Goal: Task Accomplishment & Management: Use online tool/utility

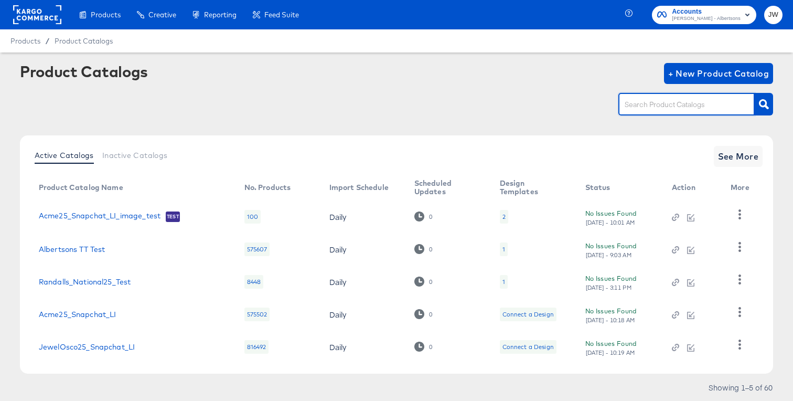
click at [649, 105] on input "text" at bounding box center [679, 105] width 112 height 12
type input "von"
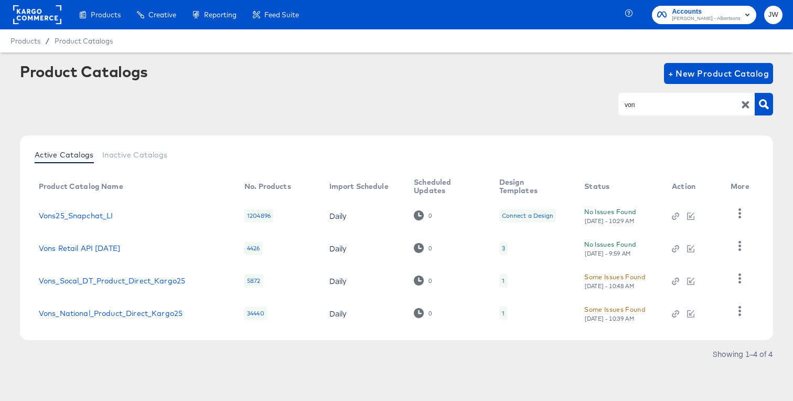
click at [737, 179] on th "More" at bounding box center [743, 186] width 40 height 25
click at [103, 247] on link "Vons Retail API Apr25" at bounding box center [79, 248] width 81 height 8
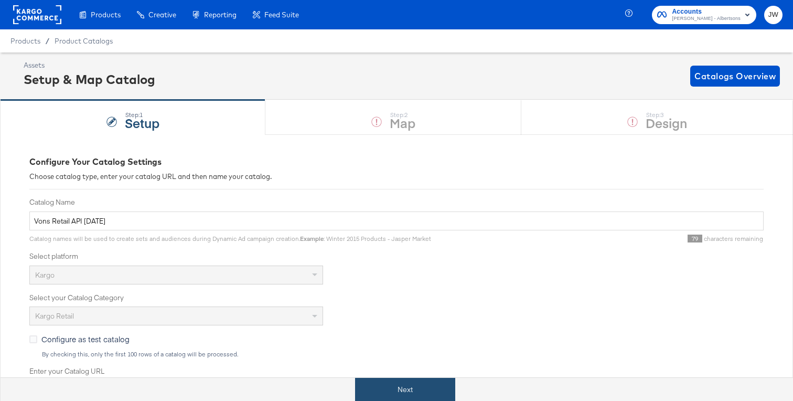
click at [398, 391] on button "Next" at bounding box center [405, 390] width 100 height 24
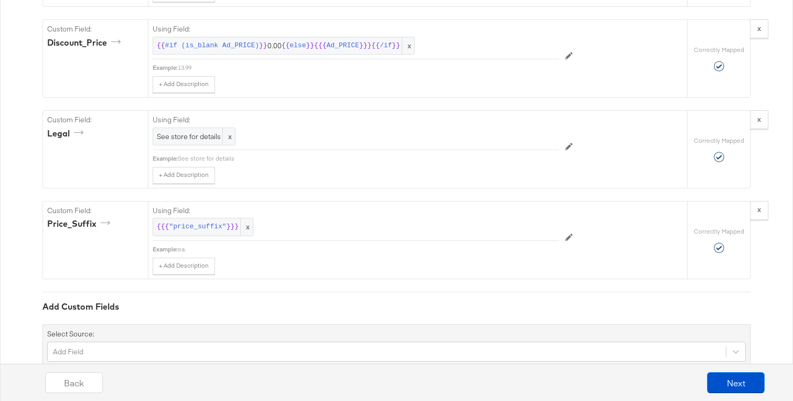
scroll to position [1618, 0]
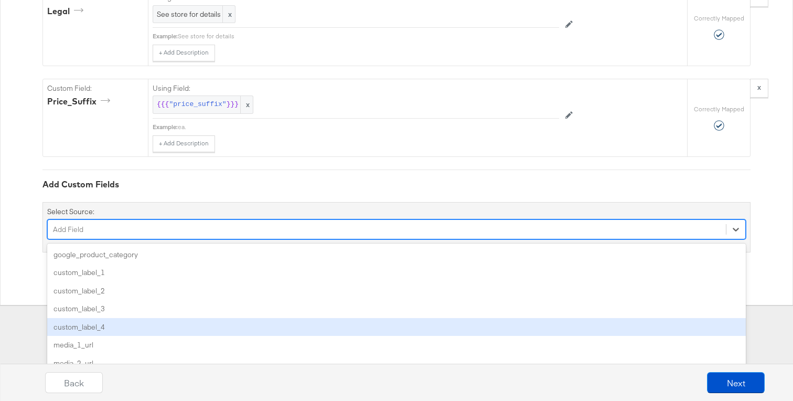
click at [244, 239] on div "option custom_label_4 focused, 5 of 84. 84 results available. Use Up and Down t…" at bounding box center [396, 229] width 699 height 20
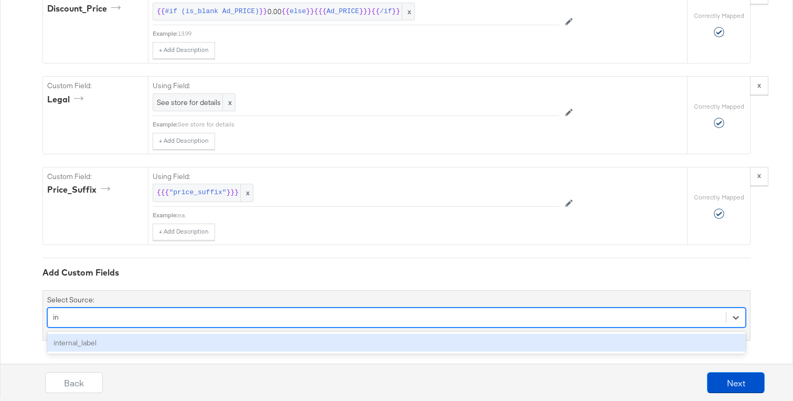
type input "int"
click at [218, 339] on div "internal_label" at bounding box center [396, 343] width 699 height 18
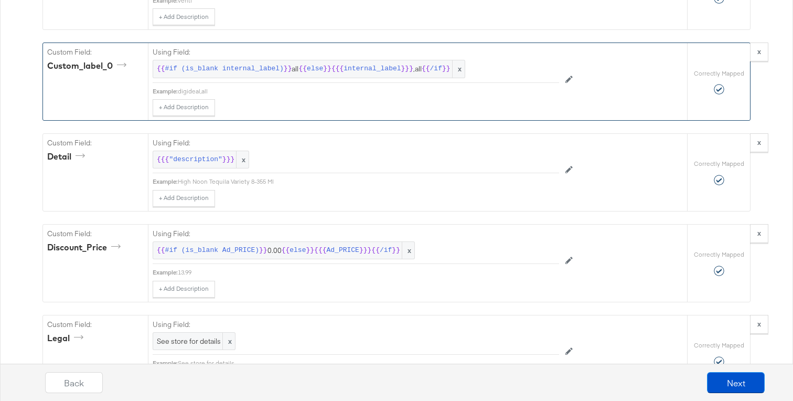
scroll to position [1376, 0]
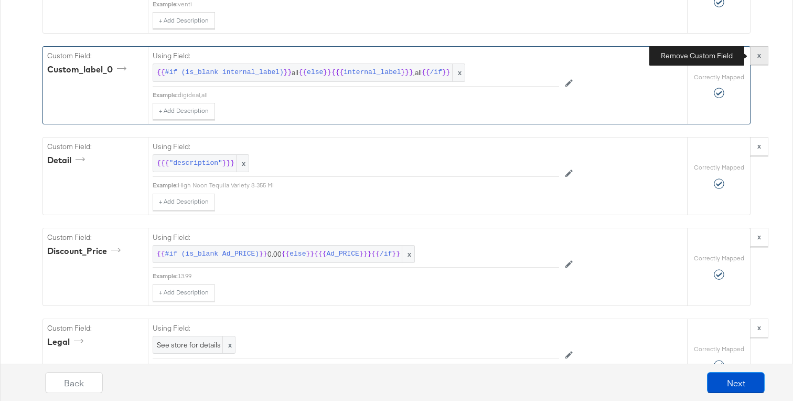
click at [764, 57] on button "x" at bounding box center [759, 55] width 18 height 19
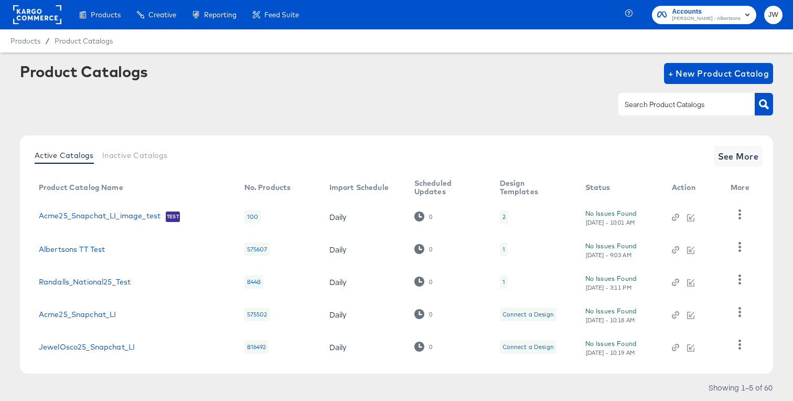
click at [644, 102] on input "text" at bounding box center [679, 105] width 112 height 12
type input "von"
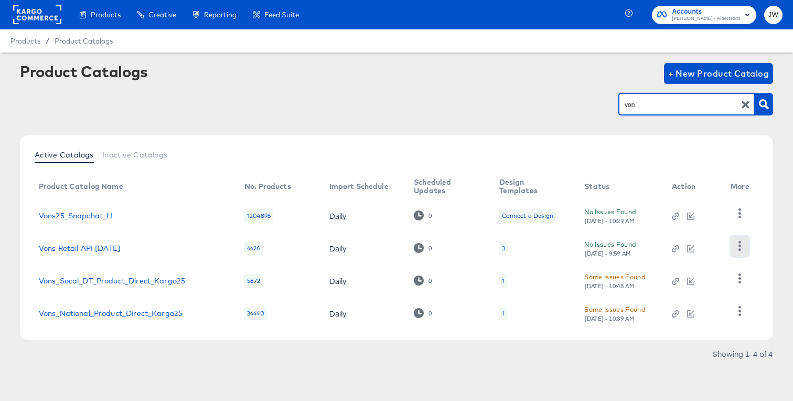
click at [736, 245] on icon "button" at bounding box center [740, 246] width 10 height 10
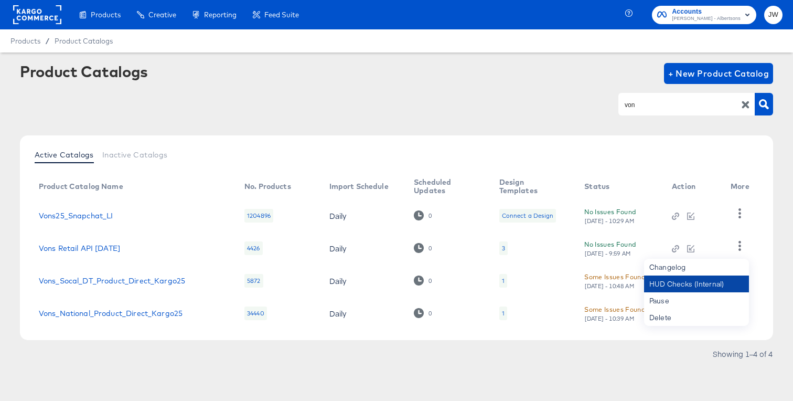
click at [665, 288] on div "HUD Checks (Internal)" at bounding box center [696, 284] width 105 height 17
click at [100, 247] on link "Vons Retail API Apr25" at bounding box center [79, 248] width 81 height 8
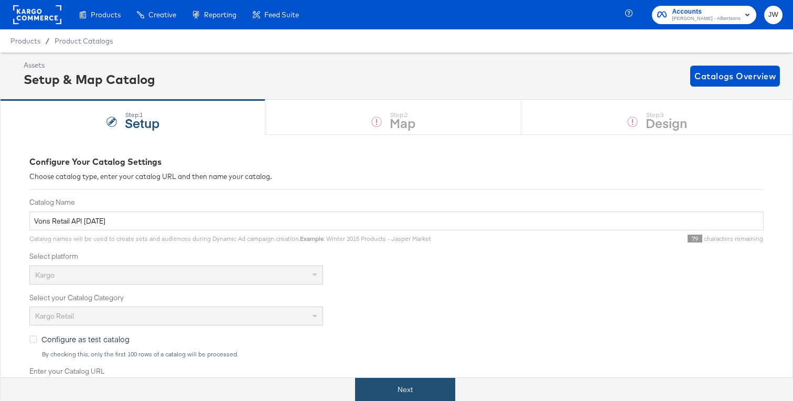
click at [385, 383] on button "Next" at bounding box center [405, 390] width 100 height 24
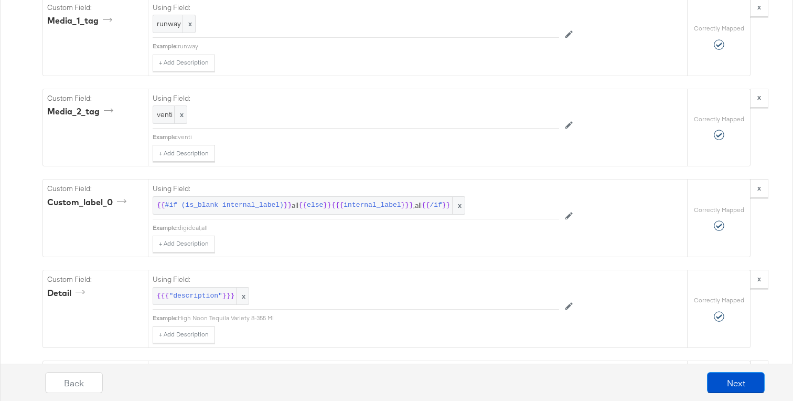
scroll to position [1245, 0]
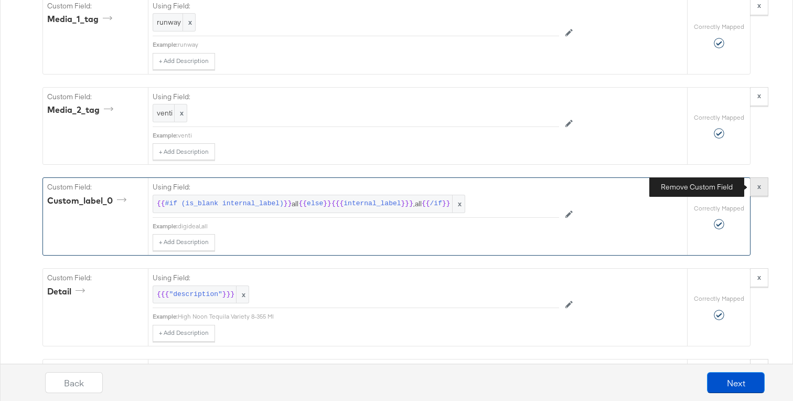
click at [762, 184] on button "x" at bounding box center [759, 186] width 18 height 19
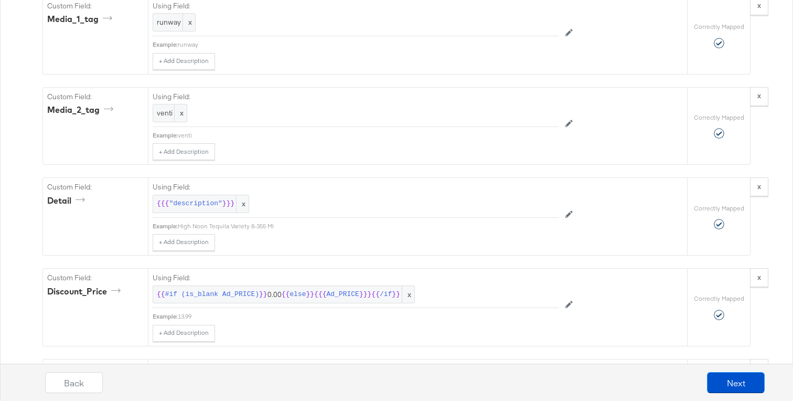
scroll to position [1528, 0]
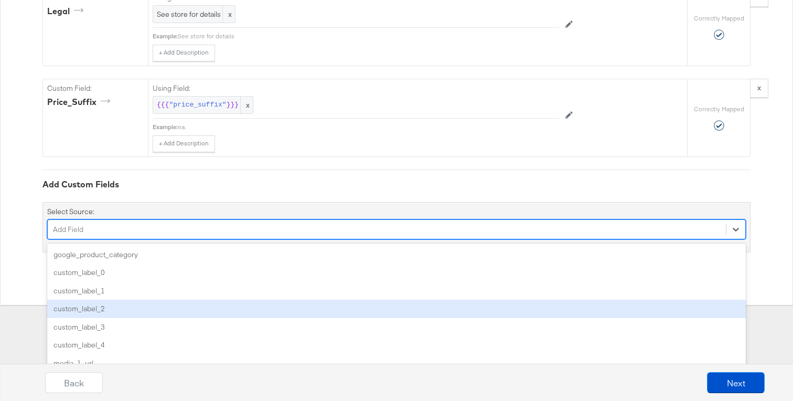
click at [279, 239] on div "option custom_label_2 focused, 4 of 85. 85 results available. Use Up and Down t…" at bounding box center [396, 229] width 699 height 20
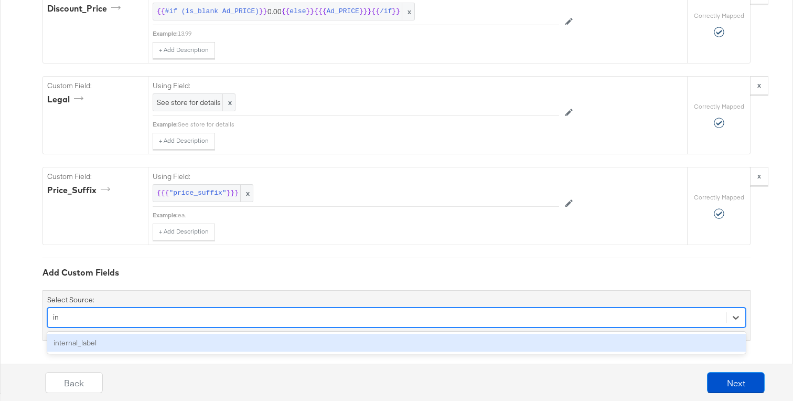
type input "int"
click at [271, 344] on div "internal_label" at bounding box center [396, 343] width 699 height 18
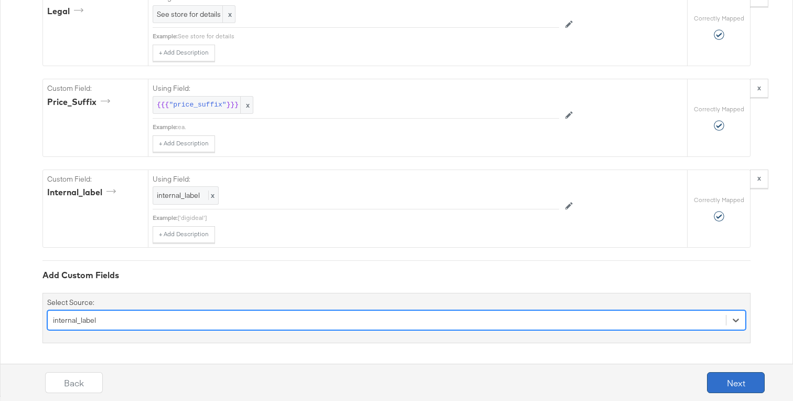
click at [723, 379] on button "Next" at bounding box center [736, 382] width 58 height 21
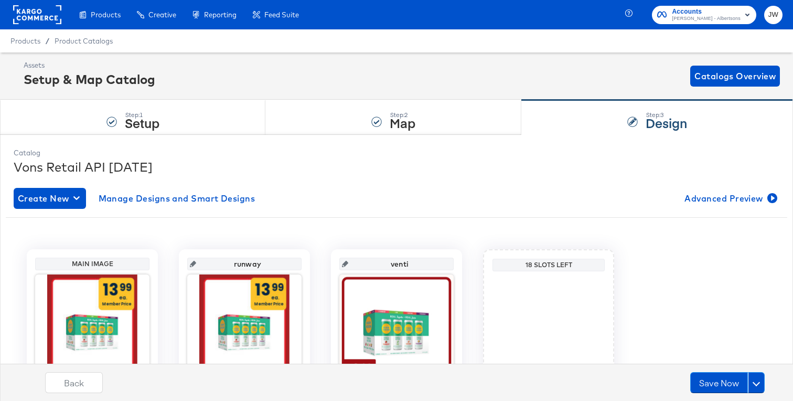
scroll to position [99, 0]
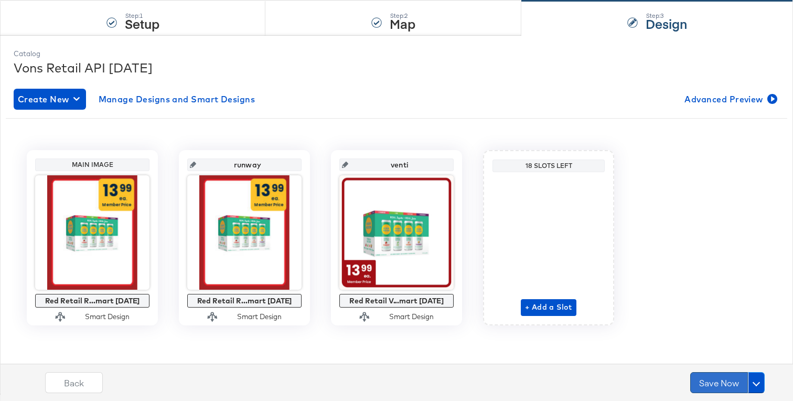
click at [718, 380] on button "Save Now" at bounding box center [720, 382] width 58 height 21
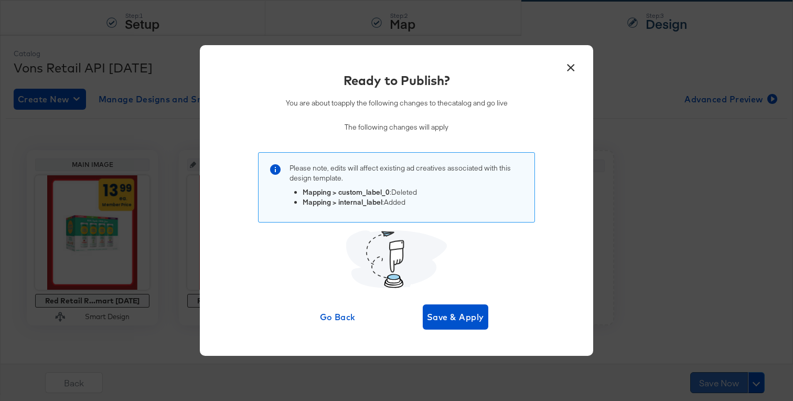
scroll to position [0, 0]
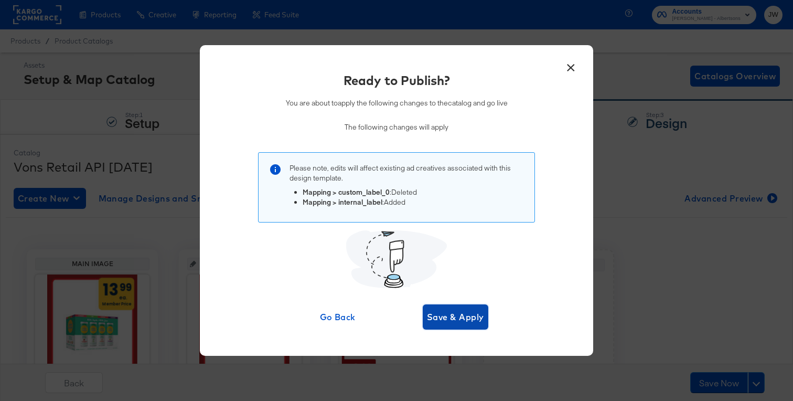
click at [446, 311] on span "Save & Apply" at bounding box center [455, 317] width 57 height 15
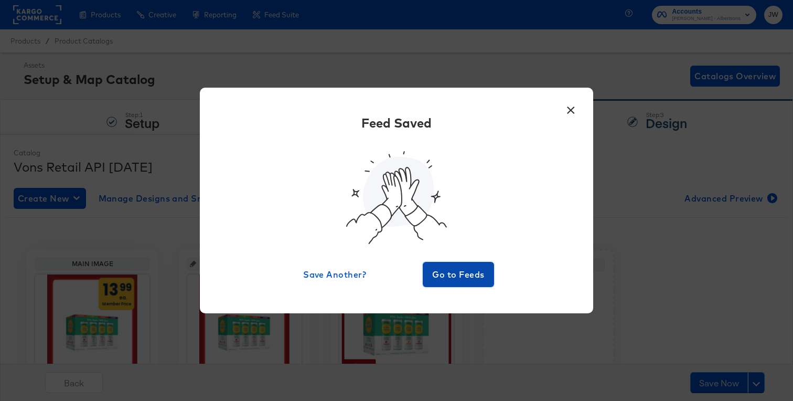
click at [458, 270] on span "Go to Feeds" at bounding box center [458, 274] width 63 height 15
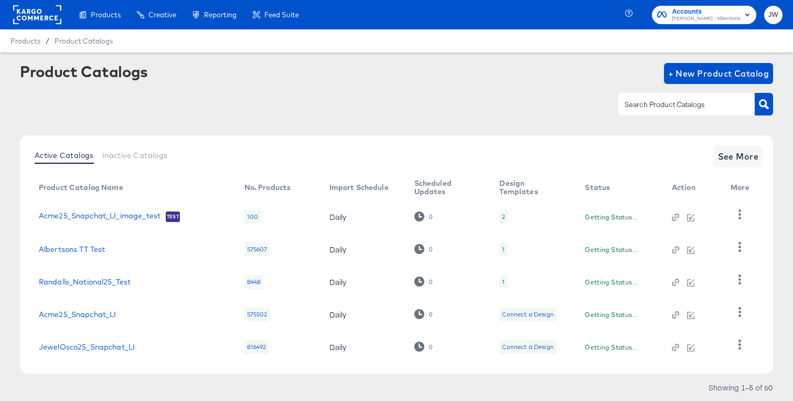
scroll to position [31, 0]
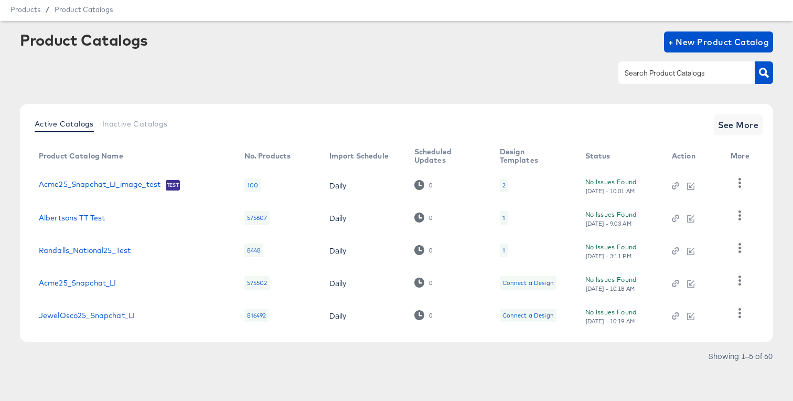
click at [660, 67] on div at bounding box center [687, 72] width 136 height 22
type input "von"
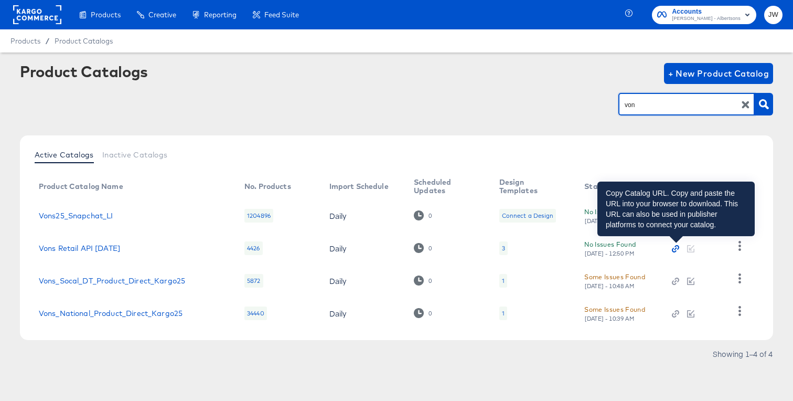
click at [675, 249] on icon "button" at bounding box center [675, 248] width 7 height 7
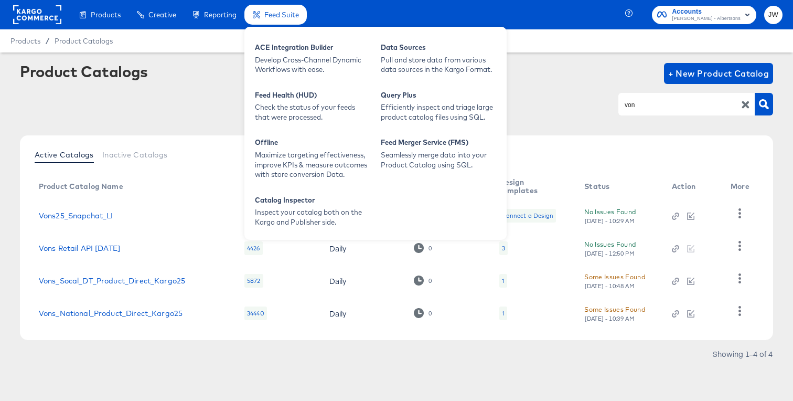
click at [273, 18] on span "Feed Suite" at bounding box center [281, 14] width 35 height 8
click at [283, 64] on div "Develop Cross-Channel Dynamic Workflows with ease." at bounding box center [312, 64] width 115 height 19
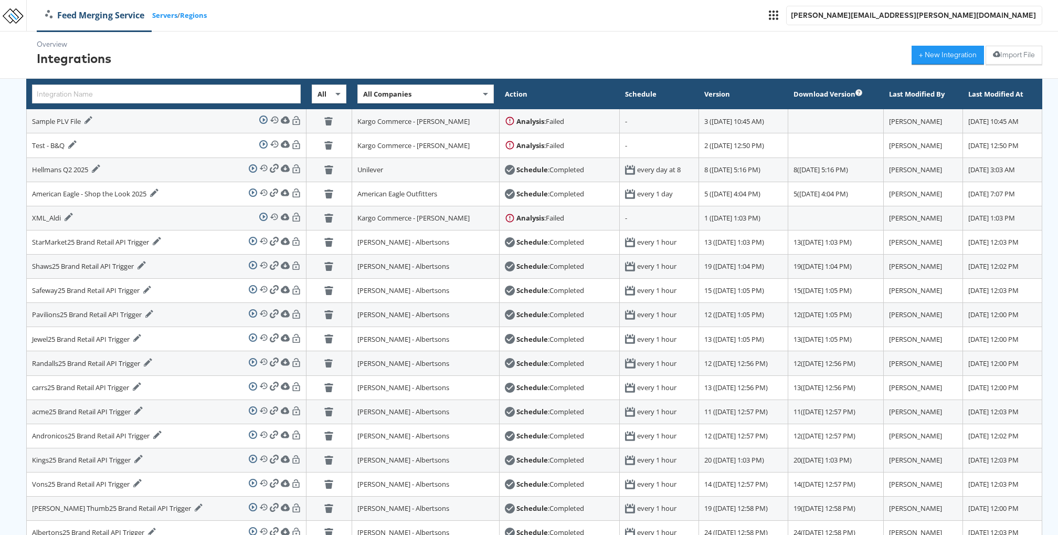
click at [372, 93] on div "All Companies" at bounding box center [425, 94] width 135 height 18
type input "merk"
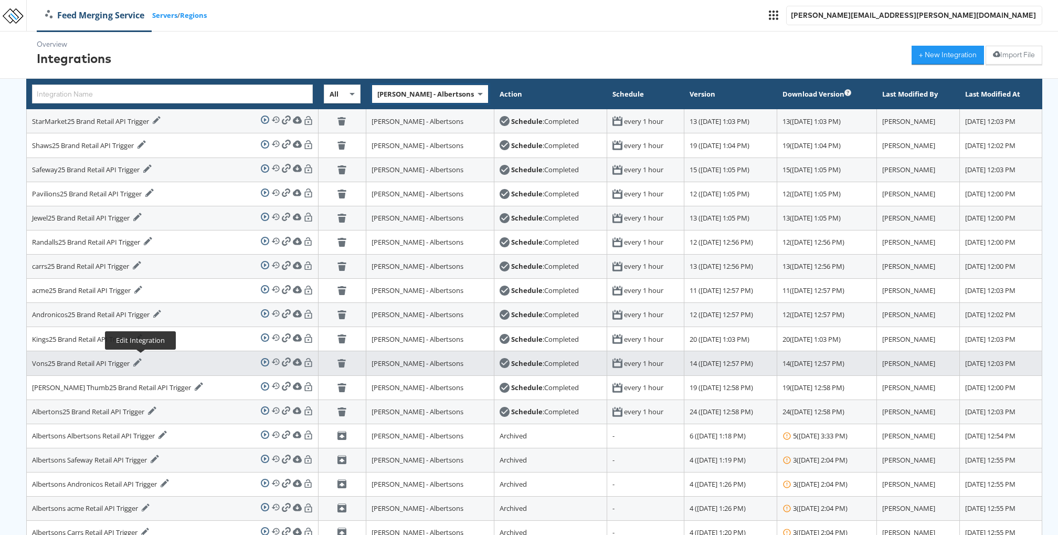
click at [141, 358] on icon at bounding box center [137, 362] width 8 height 8
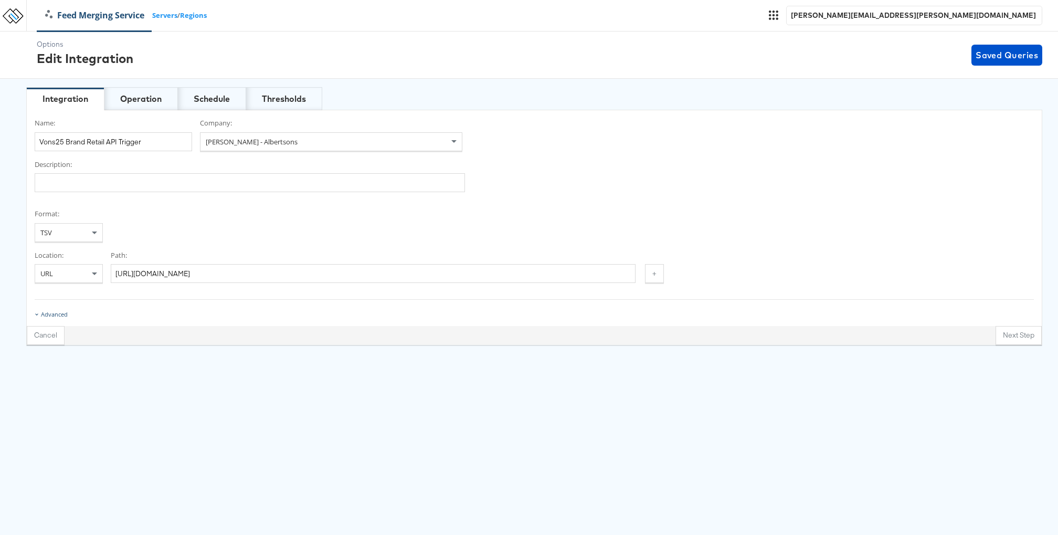
click at [60, 314] on div "Advanced" at bounding box center [54, 314] width 27 height 8
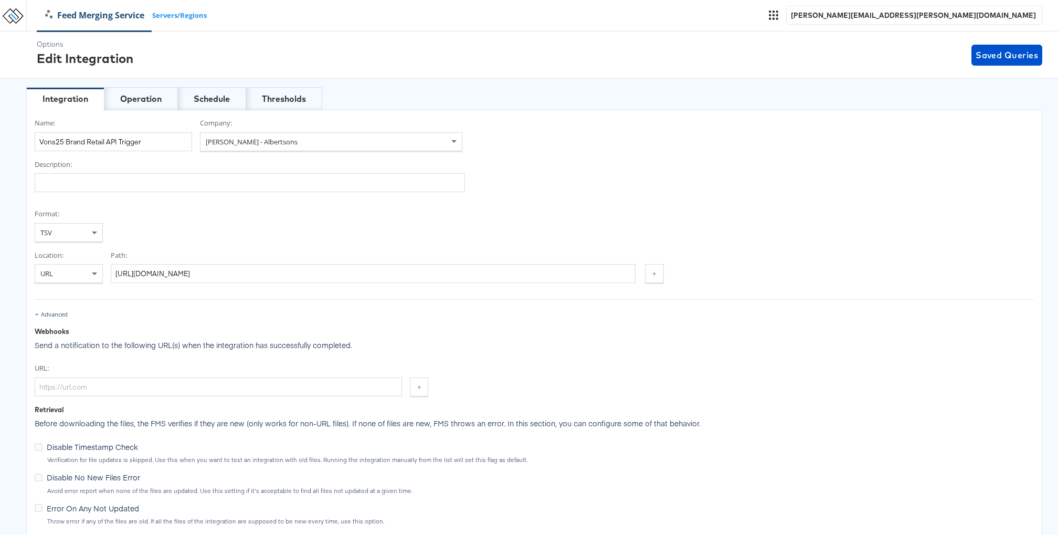
click at [59, 311] on div "Advanced" at bounding box center [54, 314] width 27 height 8
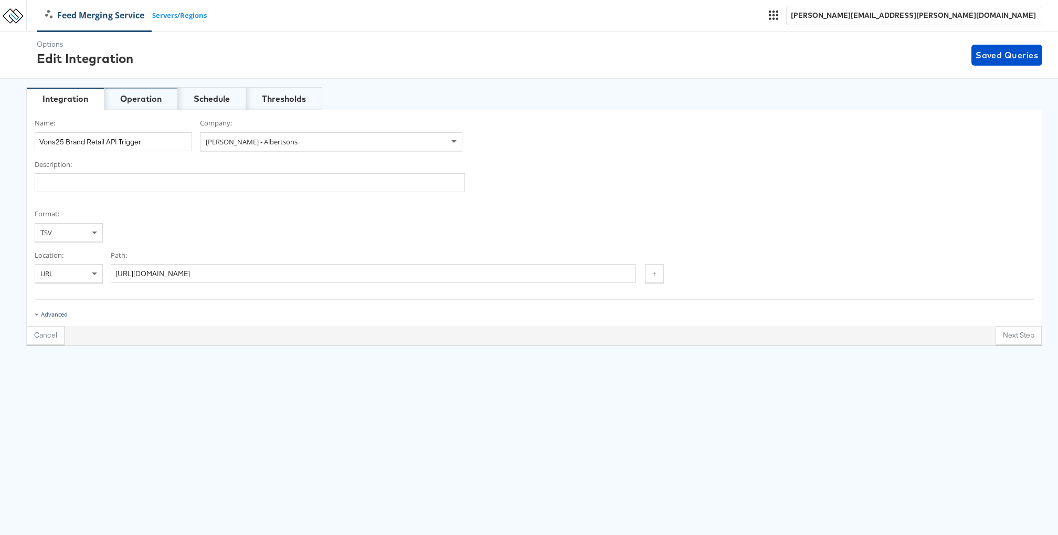
click at [129, 93] on div "Operation" at bounding box center [140, 99] width 41 height 12
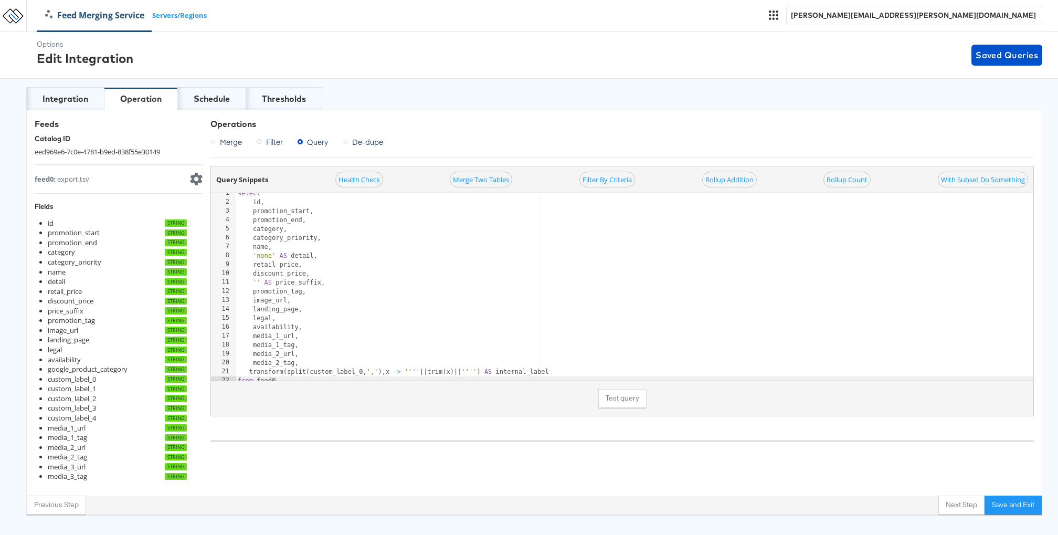
scroll to position [9, 0]
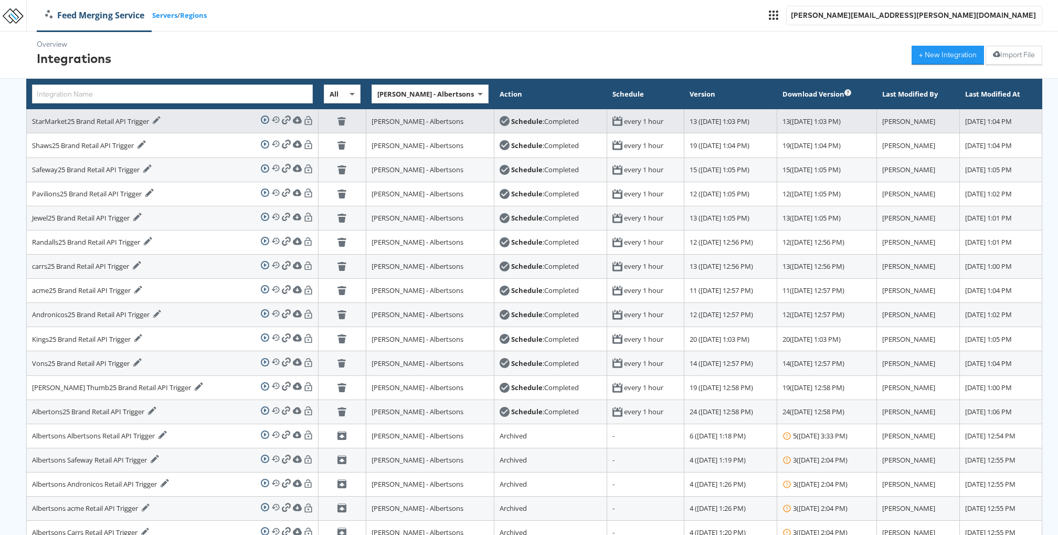
click at [40, 122] on div "StarMarket25 Brand Retail API Trigger Edit Integration" at bounding box center [96, 121] width 129 height 10
copy div "StarMarket25"
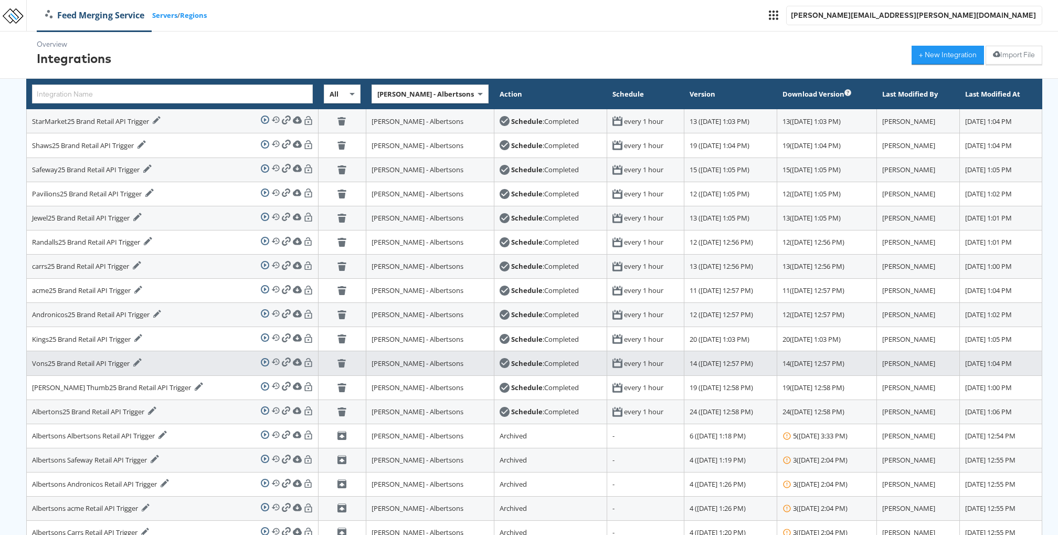
click at [41, 360] on div "Vons25 Brand Retail API Trigger Edit Integration" at bounding box center [87, 363] width 110 height 10
copy div "Vons25"
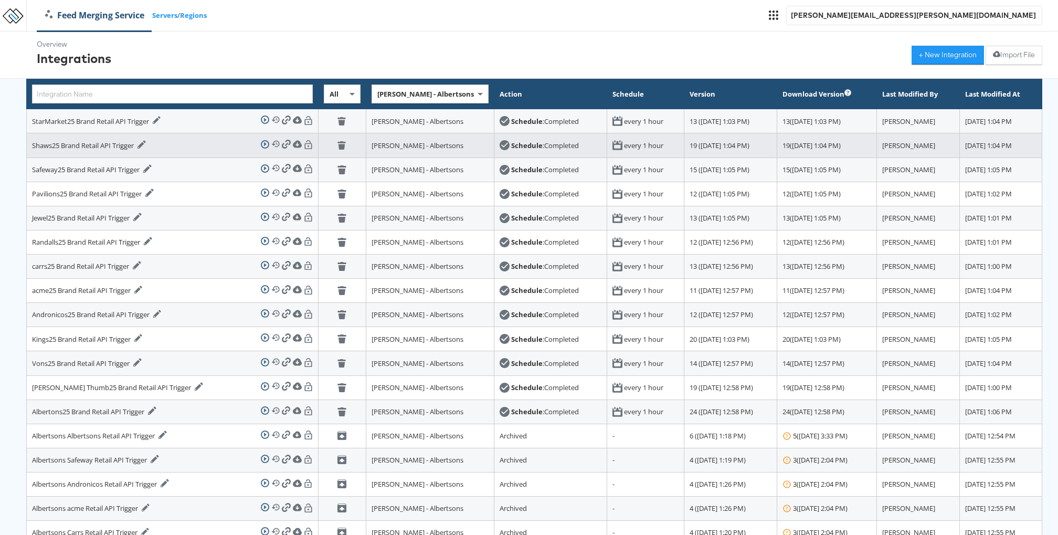
click at [40, 141] on div "Shaws25 Brand Retail API Trigger Edit Integration" at bounding box center [89, 145] width 114 height 10
copy div "Shaws25"
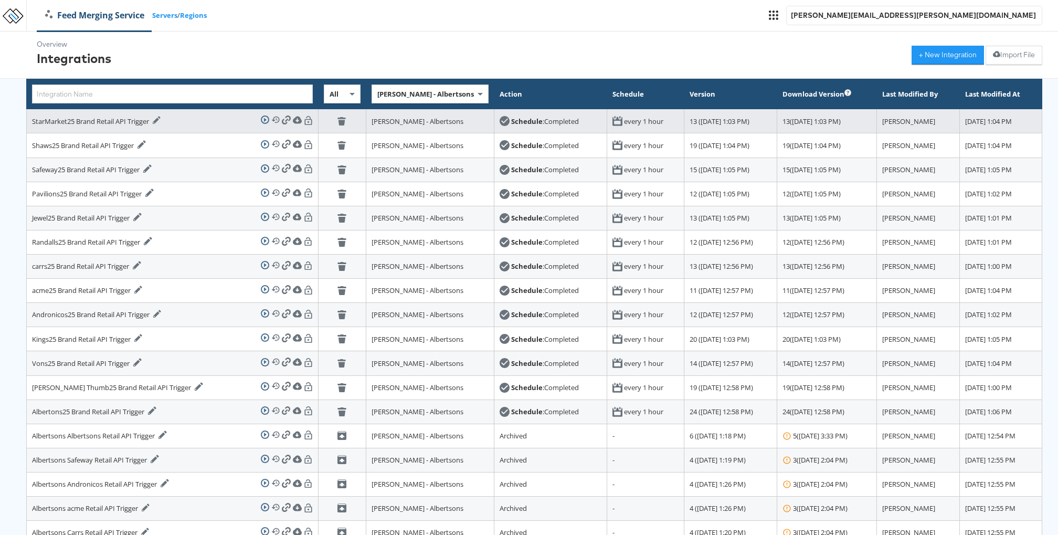
click at [42, 124] on div "StarMarket25 Brand Retail API Trigger Edit Integration" at bounding box center [96, 121] width 129 height 10
copy div "StarMarket25"
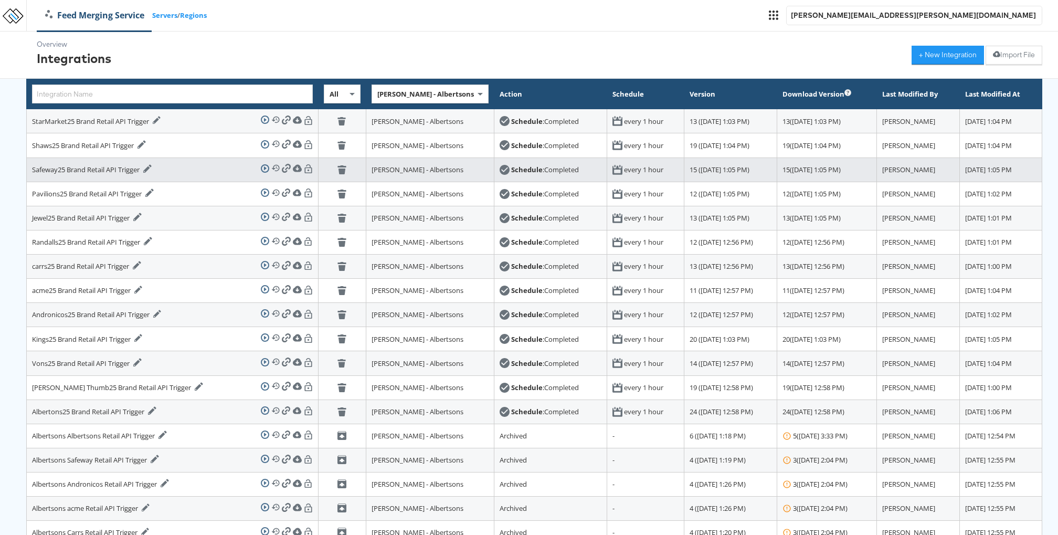
click at [40, 167] on div "Safeway25 Brand Retail API Trigger Edit Integration" at bounding box center [92, 169] width 120 height 10
copy div "Safeway25"
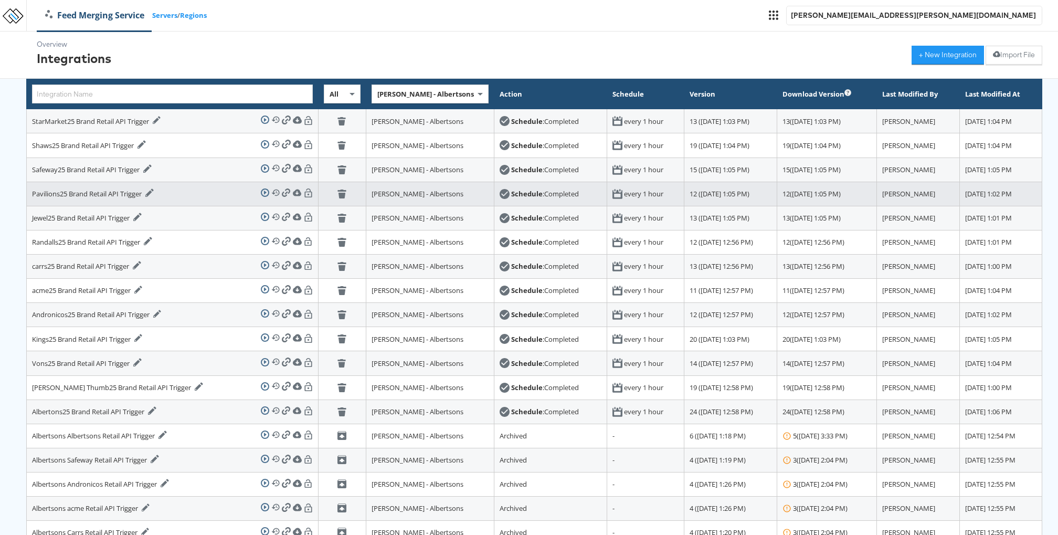
click at [39, 202] on td "Pavilions25 Brand Retail API Trigger Edit Integration Run Integration View Hist…" at bounding box center [173, 194] width 292 height 24
click at [40, 199] on td "Pavilions25 Brand Retail API Trigger Edit Integration Run Integration View Hist…" at bounding box center [173, 194] width 292 height 24
click at [47, 195] on div "Pavilions25 Brand Retail API Trigger Edit Integration" at bounding box center [93, 193] width 122 height 10
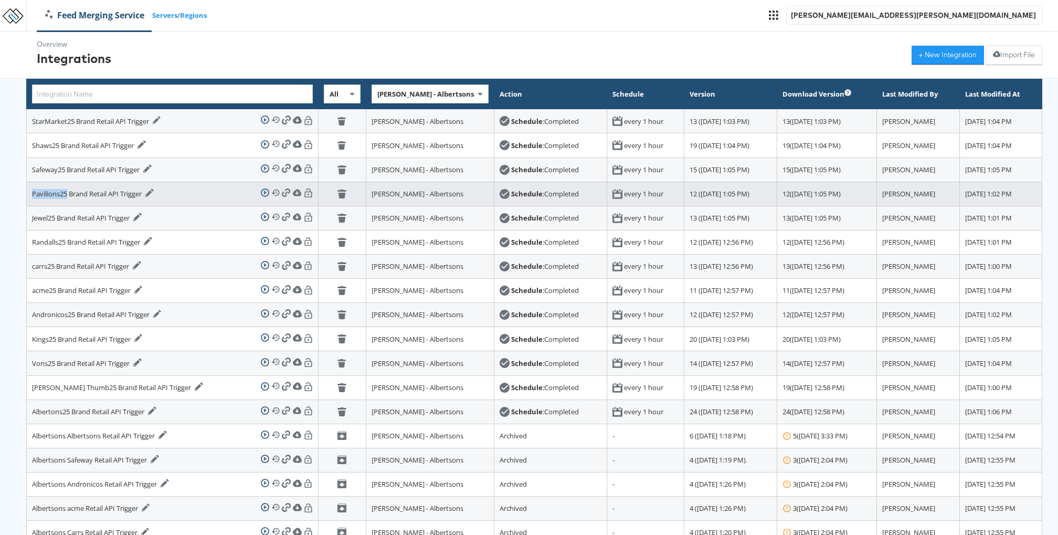
click at [47, 195] on div "Pavilions25 Brand Retail API Trigger Edit Integration" at bounding box center [93, 193] width 122 height 10
copy div "Pavilions25"
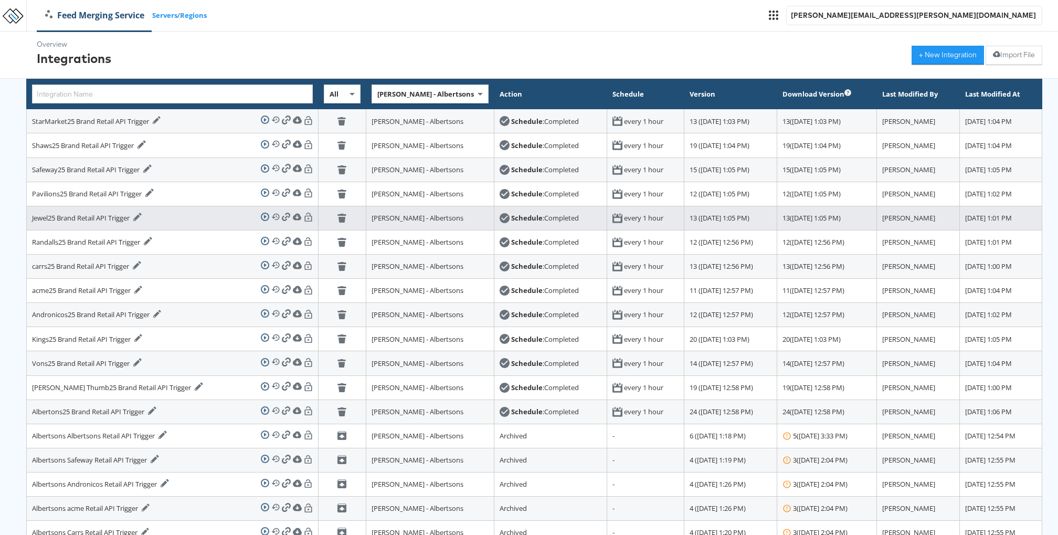
click at [46, 218] on div "Jewel25 Brand Retail API Trigger Edit Integration" at bounding box center [87, 218] width 110 height 10
copy div "Jewel25"
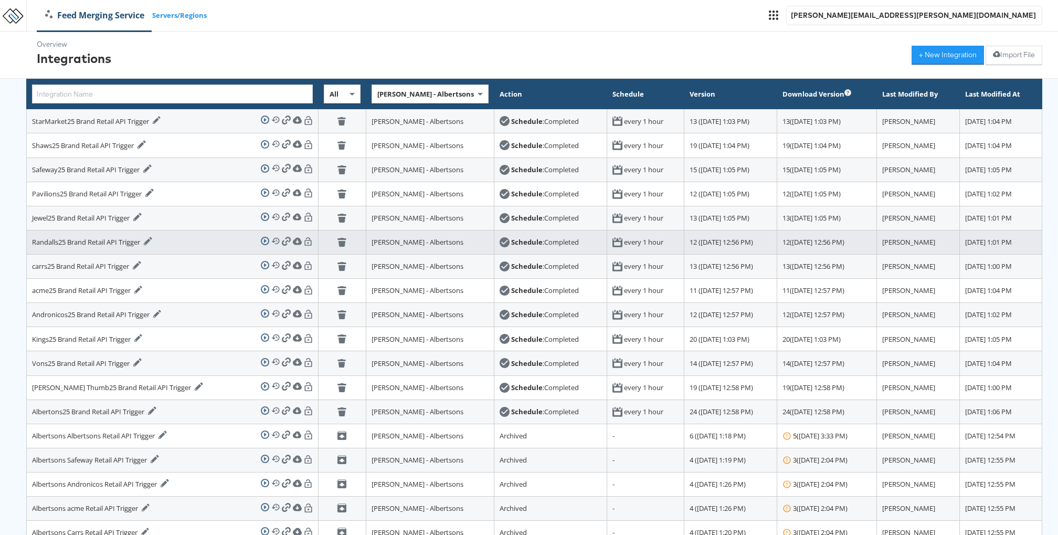
click at [44, 237] on div "Randalls25 Brand Retail API Trigger Edit Integration" at bounding box center [92, 242] width 120 height 10
copy div "Randalls25"
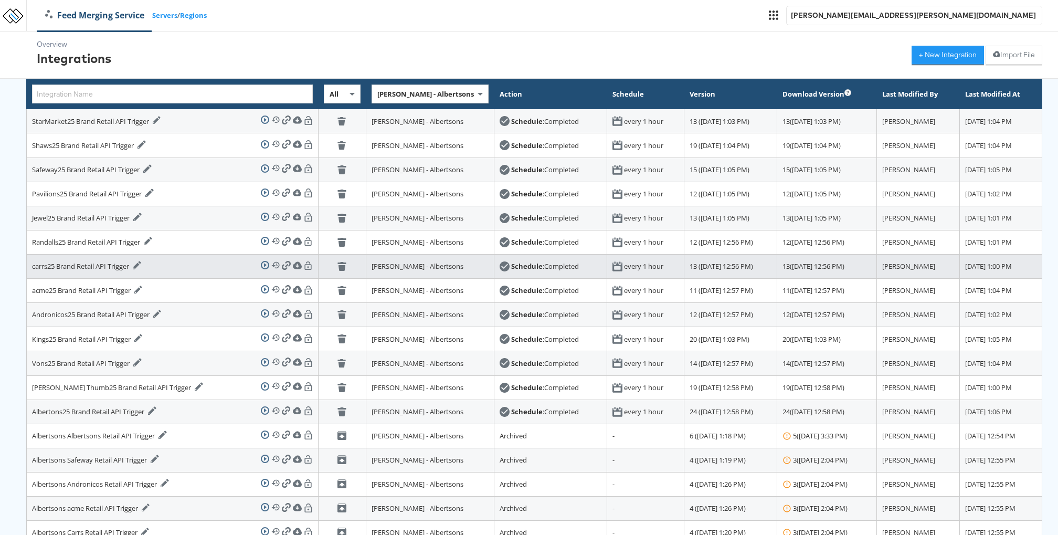
click at [38, 267] on div "carrs25 Brand Retail API Trigger Edit Integration" at bounding box center [86, 266] width 109 height 10
copy div "carrs25"
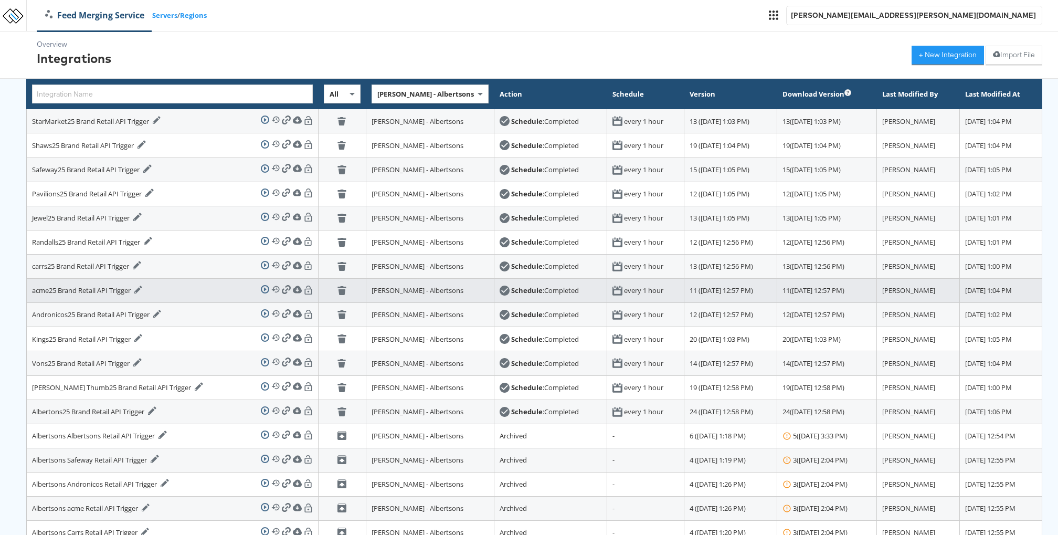
click at [34, 287] on div "acme25 Brand Retail API Trigger Edit Integration" at bounding box center [87, 290] width 111 height 10
copy div "acme25"
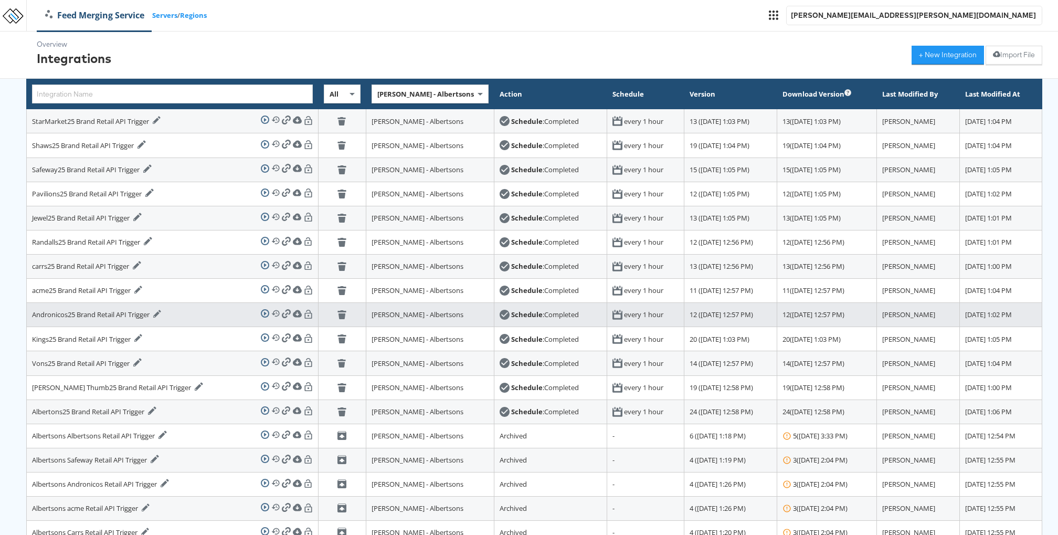
click at [42, 313] on div "Andronicos25 Brand Retail API Trigger Edit Integration" at bounding box center [97, 315] width 130 height 10
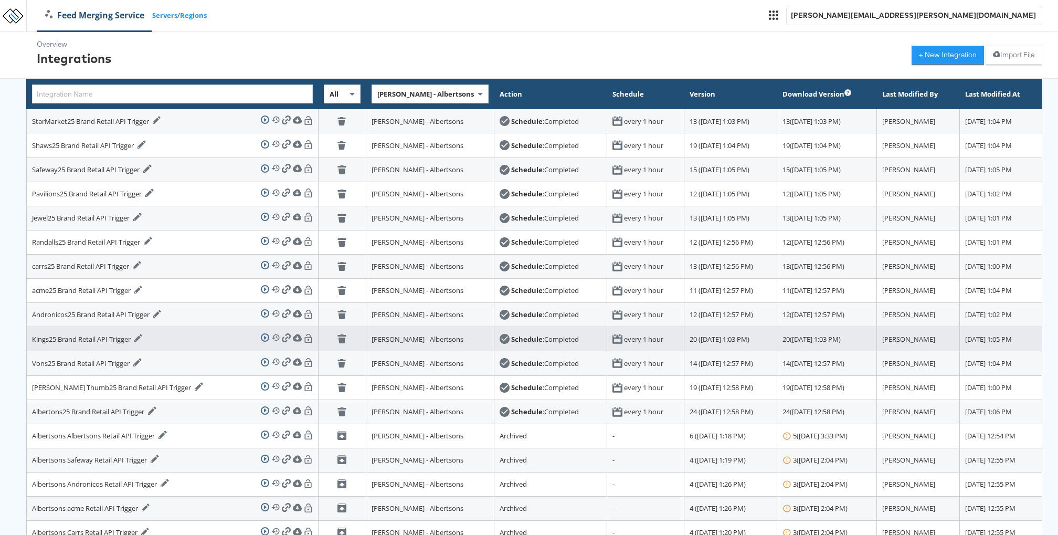
click at [41, 334] on div "Kings25 Brand Retail API Trigger Edit Integration" at bounding box center [87, 339] width 111 height 10
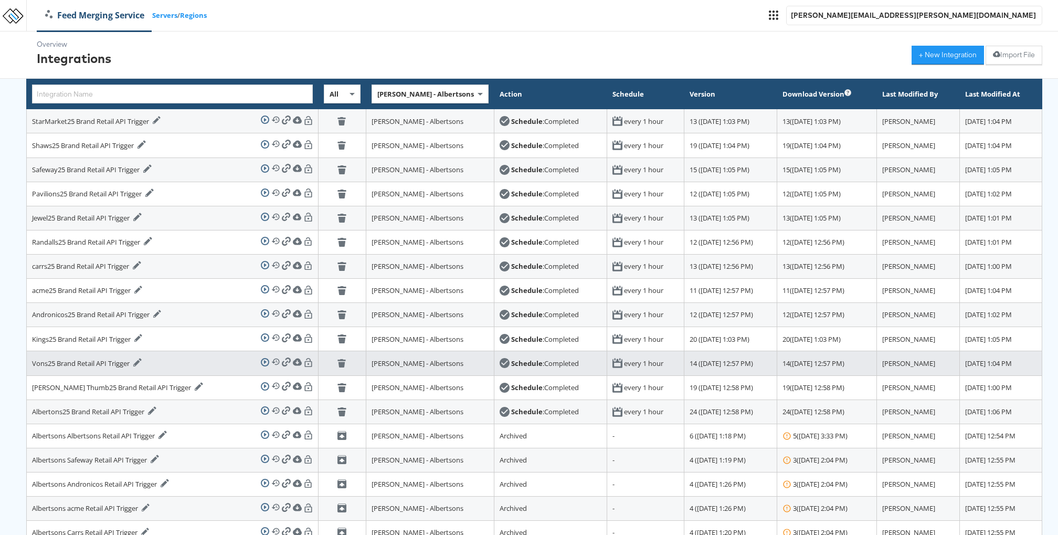
click at [40, 361] on div "Vons25 Brand Retail API Trigger Edit Integration" at bounding box center [87, 363] width 110 height 10
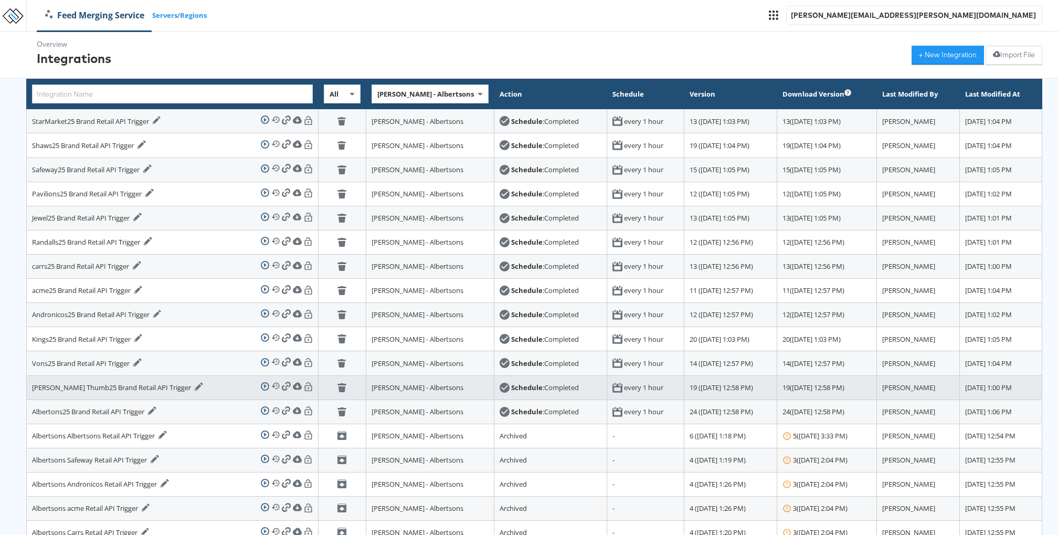
click at [46, 385] on div "Tom Thumb25 Brand Retail API Trigger Edit Integration" at bounding box center [117, 387] width 171 height 10
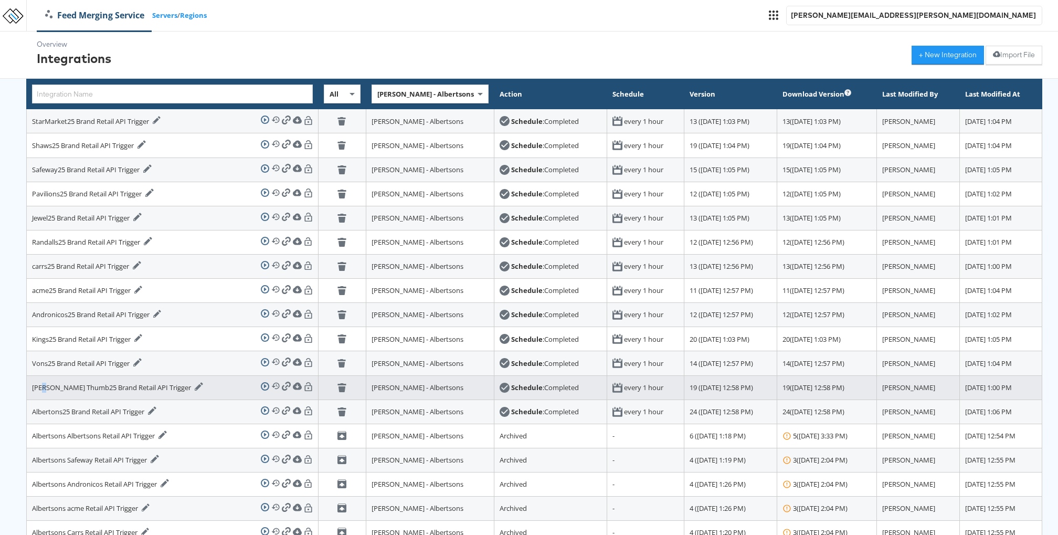
click at [46, 385] on div "Tom Thumb25 Brand Retail API Trigger Edit Integration" at bounding box center [117, 387] width 171 height 10
click at [67, 385] on div "Tom Thumb25 Brand Retail API Trigger Edit Integration" at bounding box center [117, 387] width 171 height 10
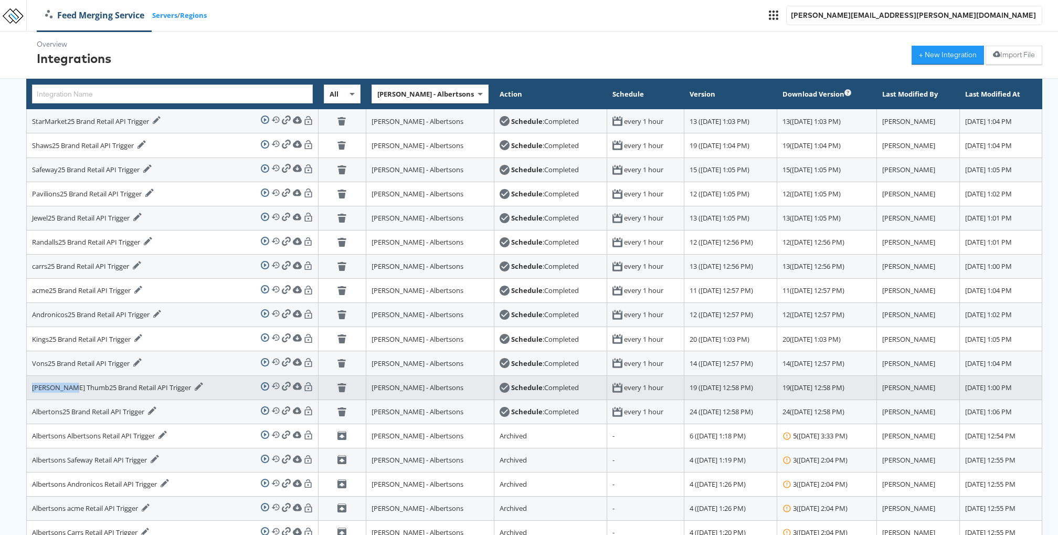
drag, startPoint x: 78, startPoint y: 385, endPoint x: 28, endPoint y: 382, distance: 49.4
click at [28, 382] on td "Tom Thumb25 Brand Retail API Trigger Edit Integration Run Integration View Hist…" at bounding box center [173, 387] width 292 height 24
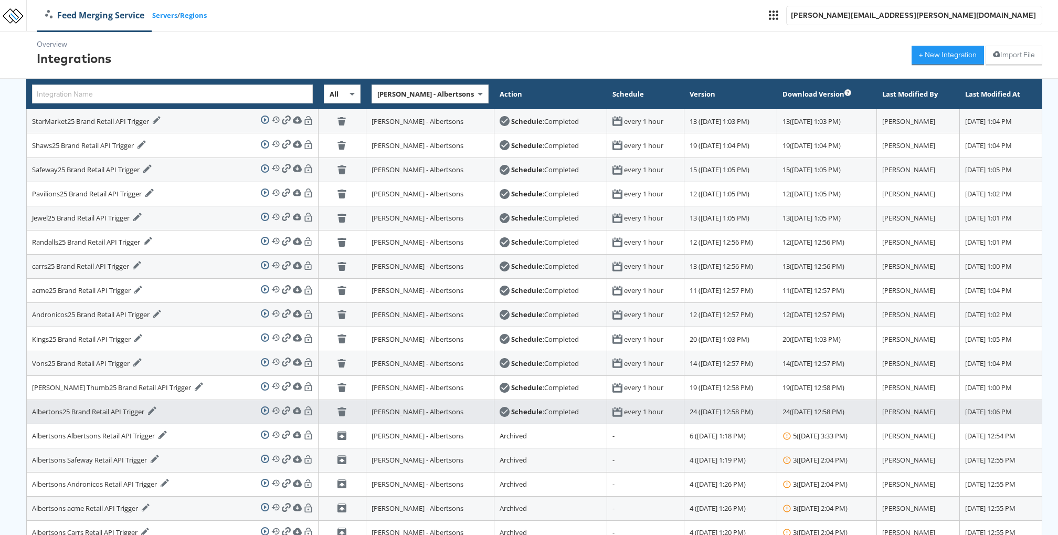
click at [36, 412] on div "Albertons25 Brand Retail API Trigger Edit Integration" at bounding box center [94, 411] width 124 height 10
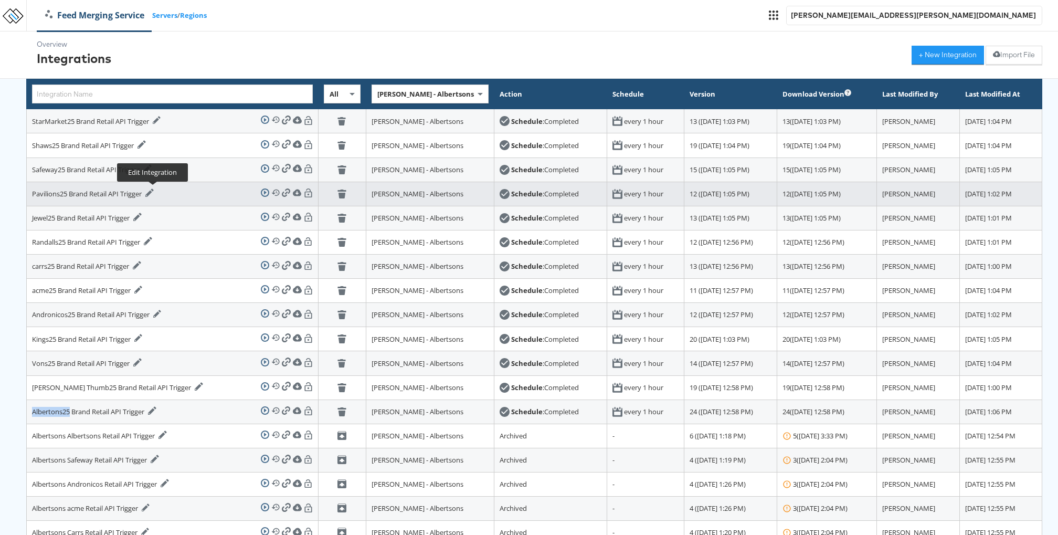
click at [153, 191] on icon at bounding box center [149, 193] width 8 height 8
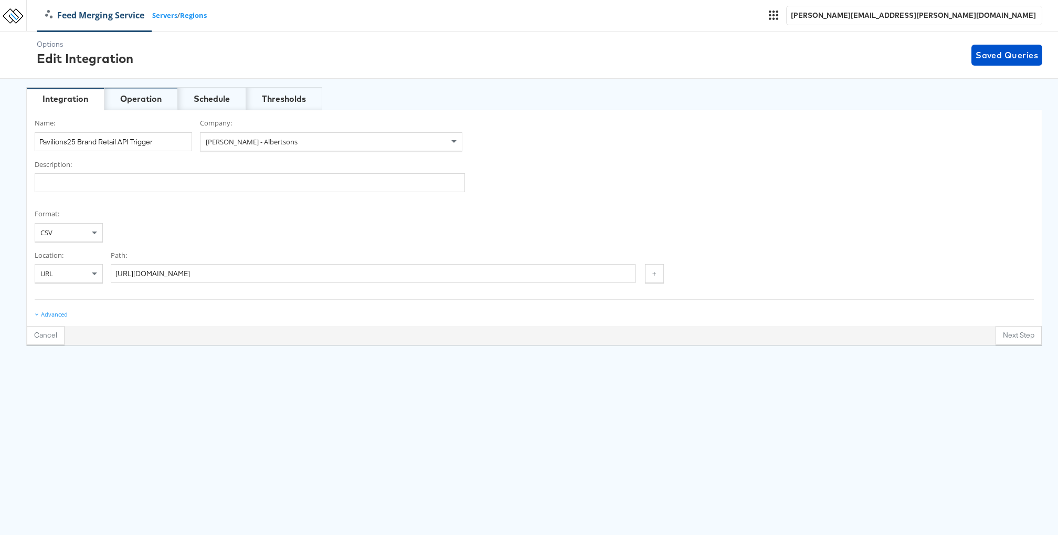
click at [144, 104] on div "Operation" at bounding box center [140, 99] width 41 height 12
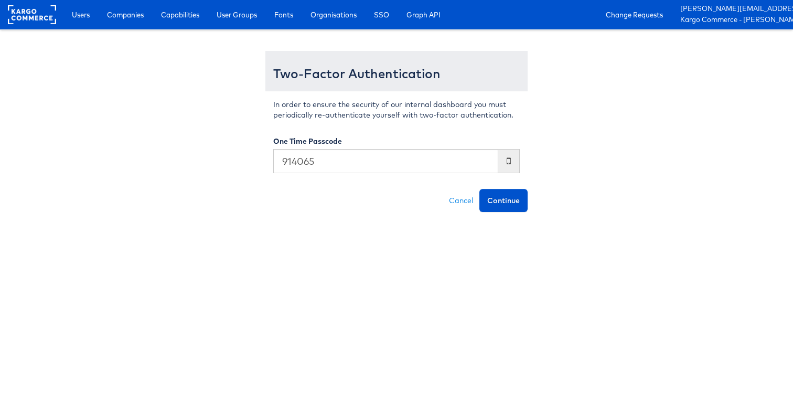
type input "914065"
click at [480, 189] on button "Continue" at bounding box center [504, 200] width 48 height 23
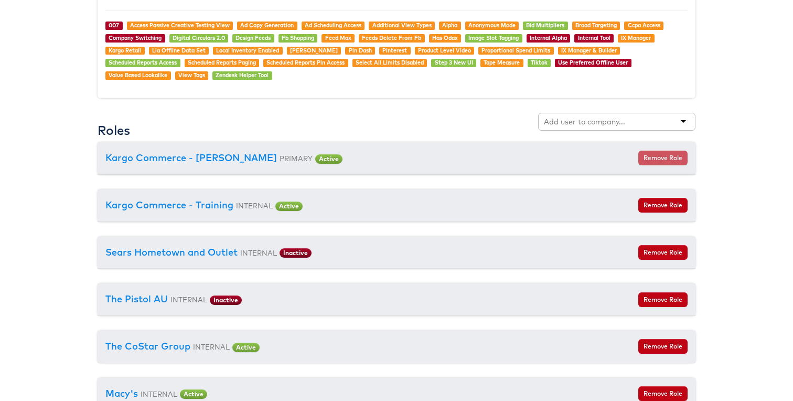
scroll to position [1180, 0]
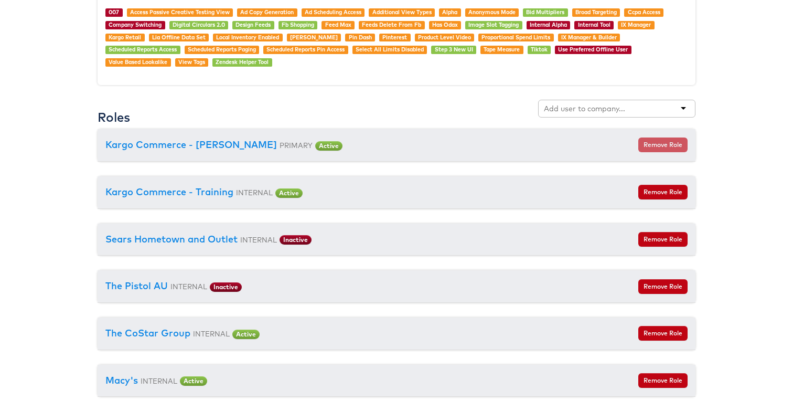
click at [576, 104] on input "text" at bounding box center [585, 108] width 83 height 10
type input "car"
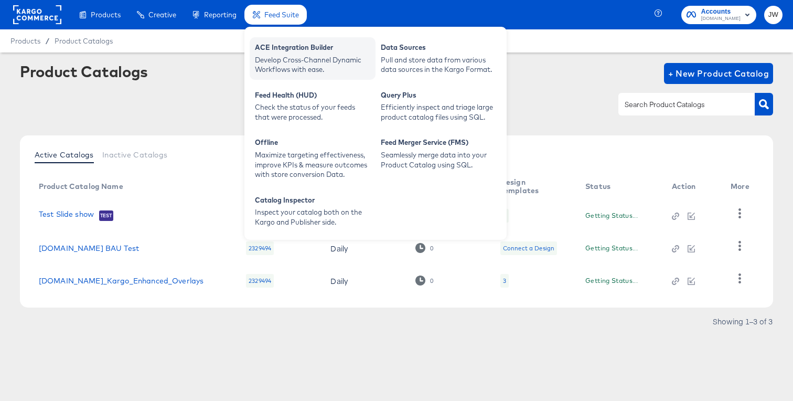
click at [284, 54] on div "ACE Integration Builder" at bounding box center [312, 49] width 115 height 13
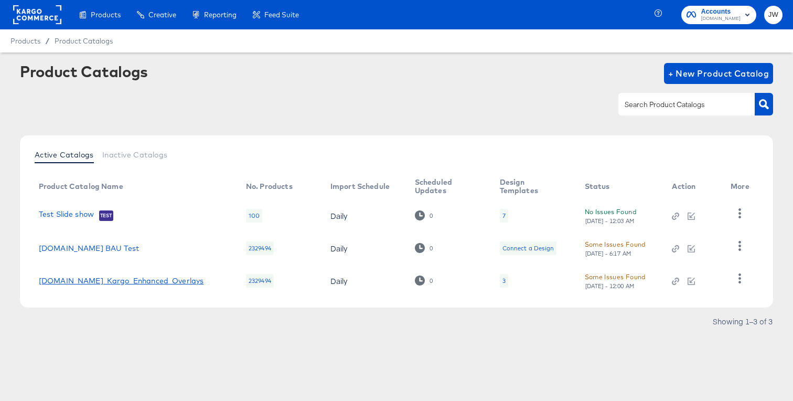
click at [145, 280] on link "Cars.com_Kargo_Enhanced_Overlays" at bounding box center [121, 281] width 165 height 8
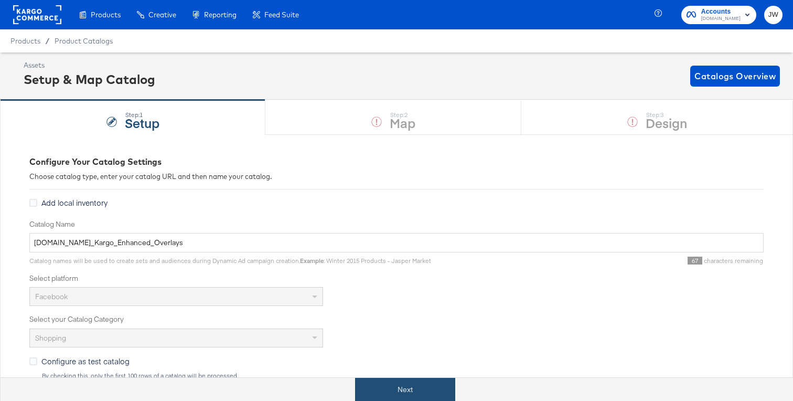
click at [389, 383] on button "Next" at bounding box center [405, 390] width 100 height 24
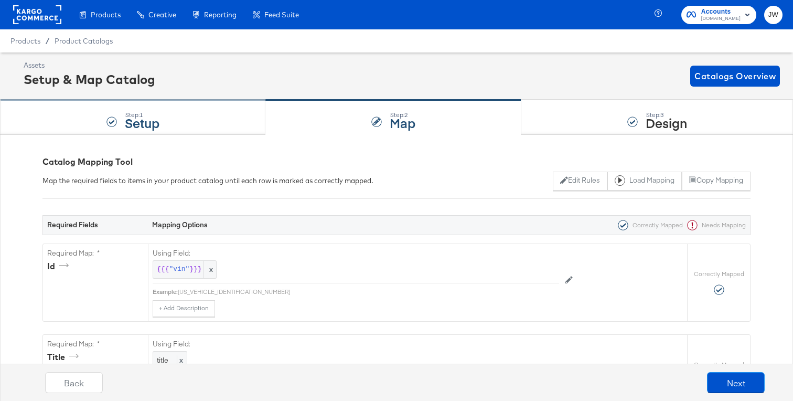
click at [170, 120] on div "Step: 1 Setup" at bounding box center [133, 117] width 266 height 35
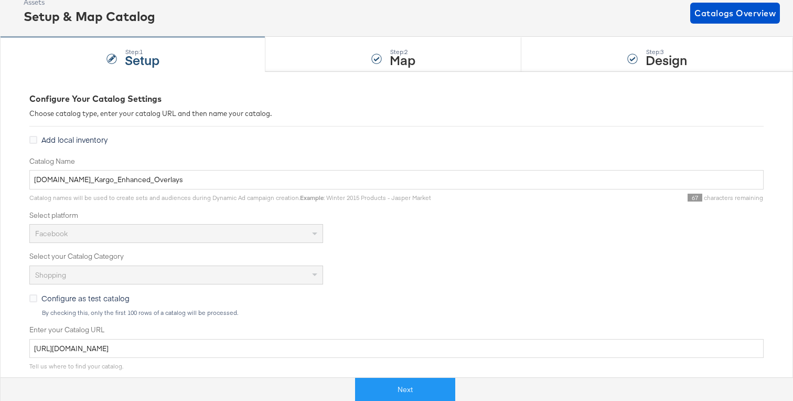
scroll to position [64, 0]
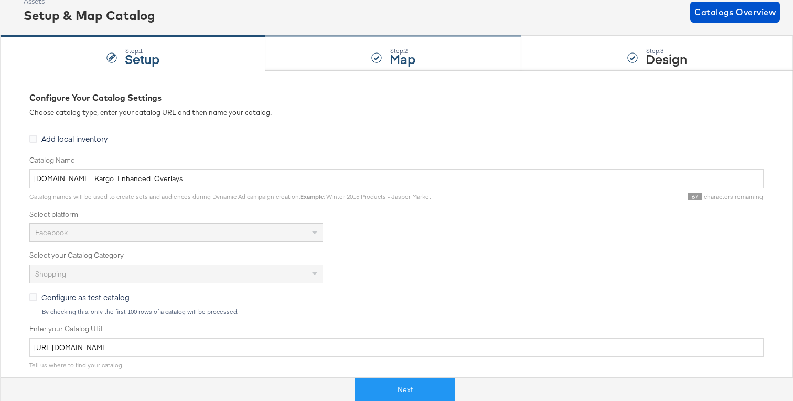
click at [353, 63] on div "Step: 2 Map" at bounding box center [394, 53] width 256 height 35
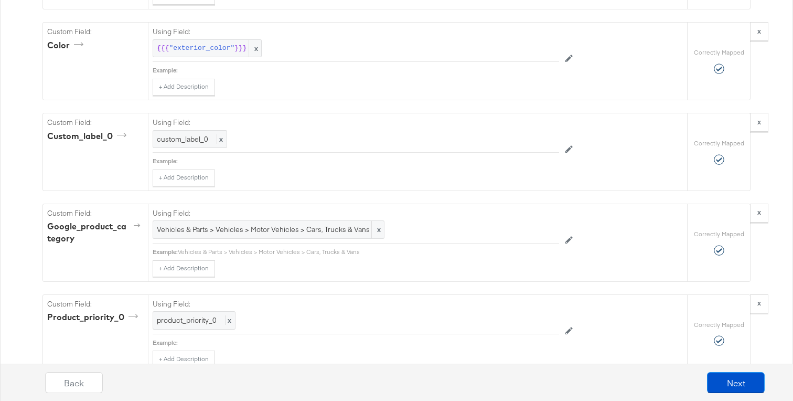
scroll to position [1897, 0]
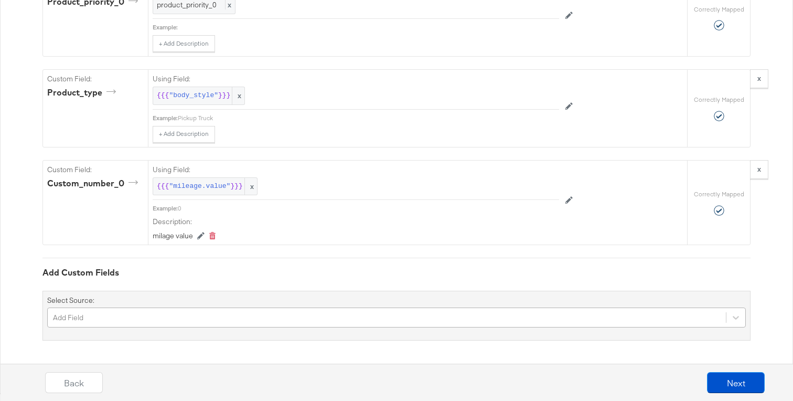
click at [240, 317] on div "Add Field" at bounding box center [396, 318] width 699 height 20
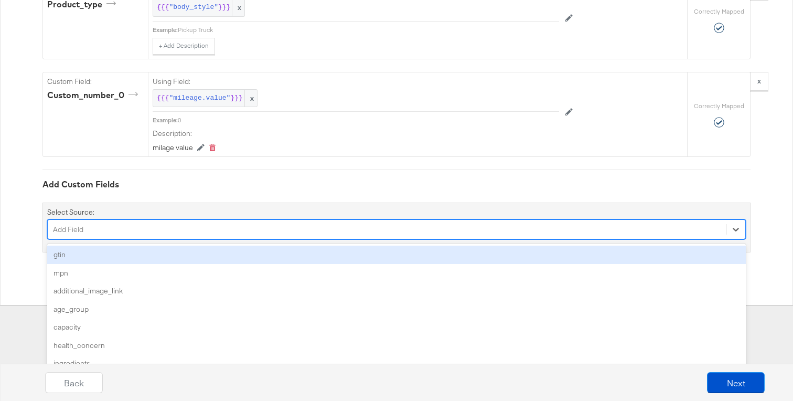
click at [239, 254] on div "gtin" at bounding box center [396, 255] width 699 height 18
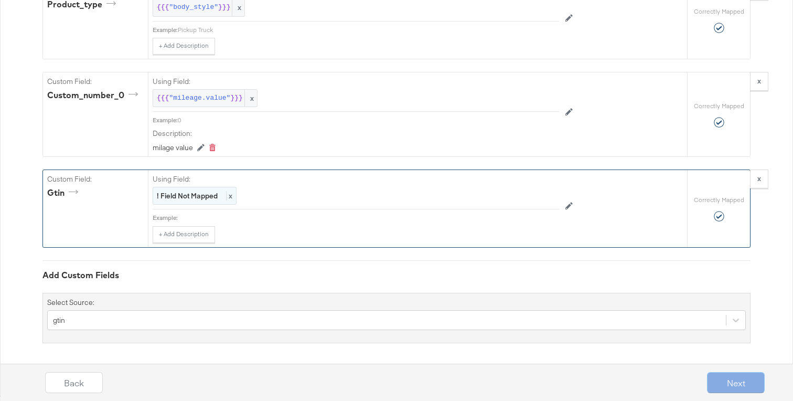
click at [203, 192] on strong "! Field Not Mapped" at bounding box center [187, 195] width 61 height 9
click at [203, 192] on div "Select..." at bounding box center [332, 196] width 358 height 18
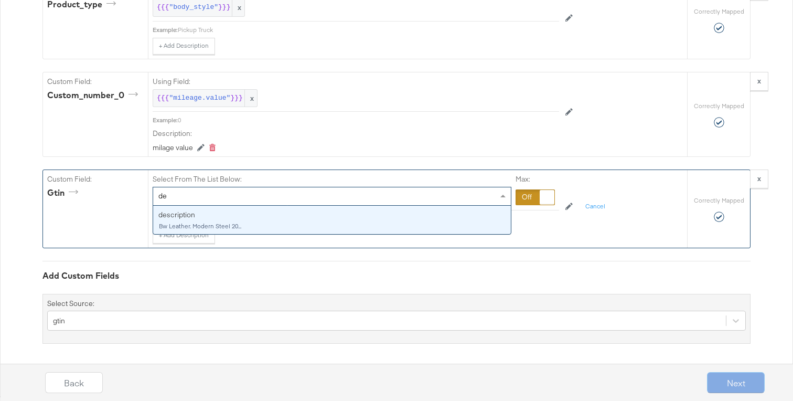
type input "d"
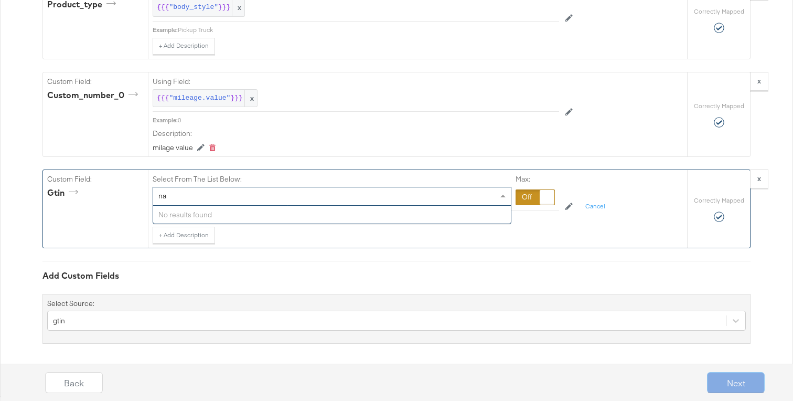
type input "n"
type input "locatio"
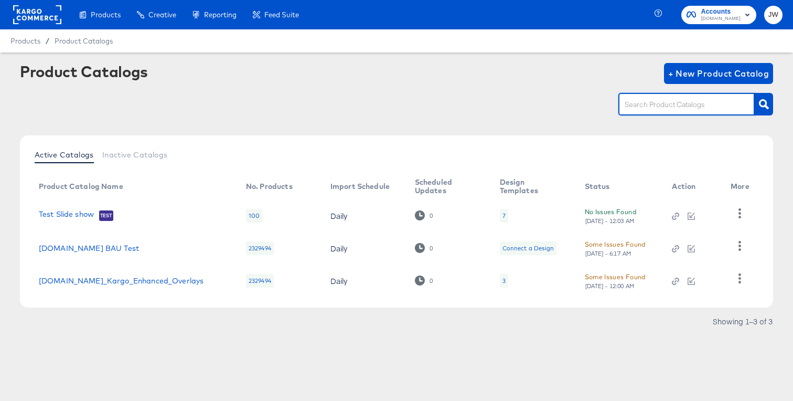
click at [648, 103] on input "text" at bounding box center [679, 105] width 112 height 12
drag, startPoint x: 710, startPoint y: 26, endPoint x: 677, endPoint y: 25, distance: 32.6
click at [710, 26] on div "Accounts Cars.com JW" at bounding box center [726, 14] width 135 height 29
click at [38, 12] on rect at bounding box center [37, 14] width 48 height 19
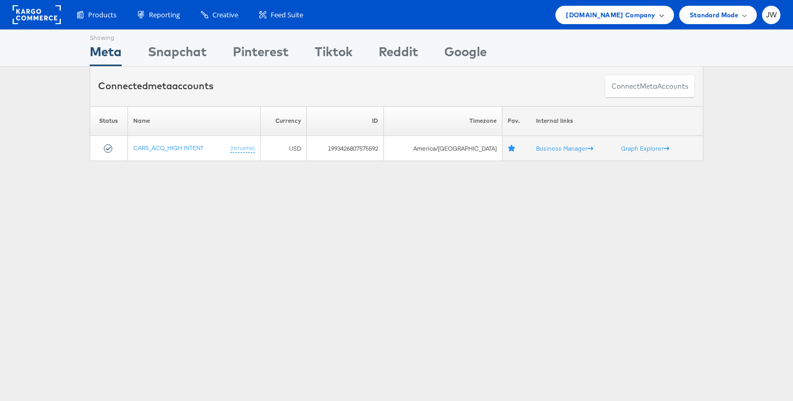
click at [639, 10] on span "[DOMAIN_NAME] Company" at bounding box center [610, 14] width 89 height 11
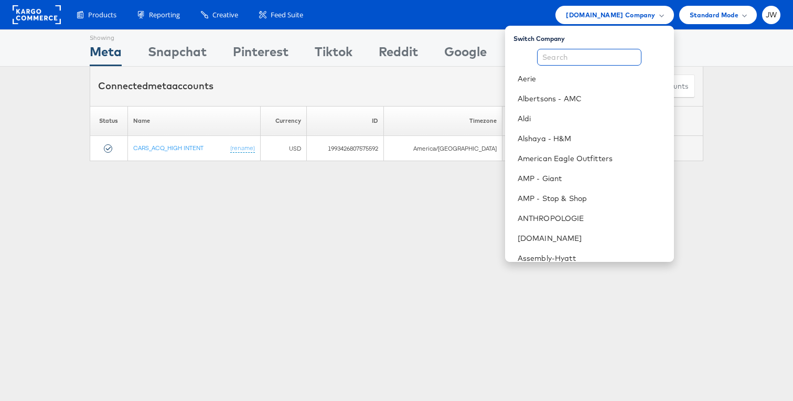
click at [619, 53] on input "text" at bounding box center [589, 57] width 104 height 17
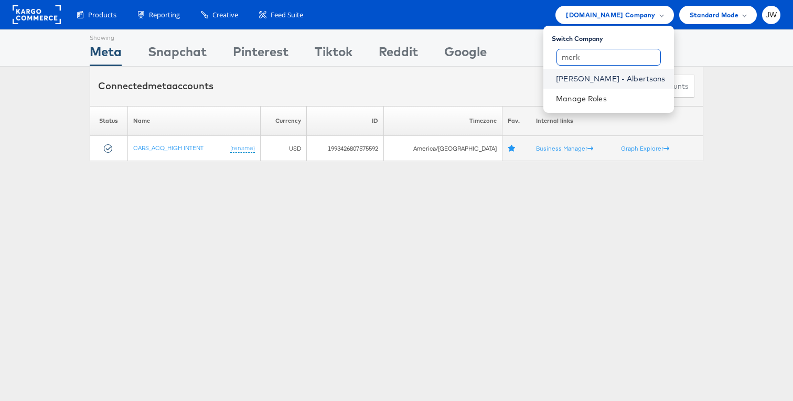
type input "merk"
click at [618, 77] on link "[PERSON_NAME] - Albertsons" at bounding box center [610, 78] width 109 height 10
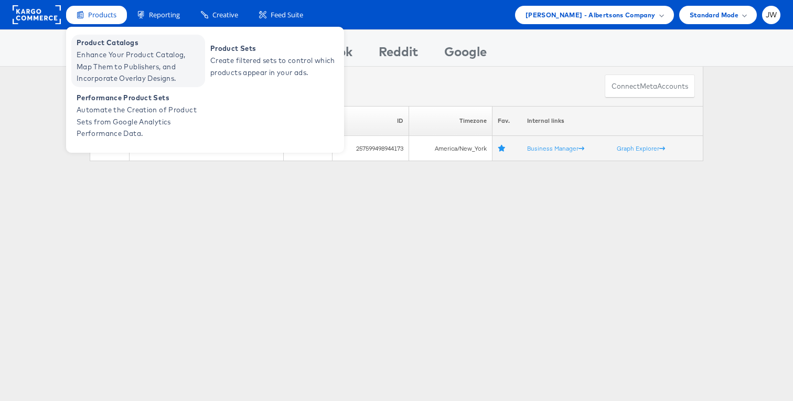
click at [113, 72] on span "Enhance Your Product Catalog, Map Them to Publishers, and Incorporate Overlay D…" at bounding box center [140, 67] width 126 height 36
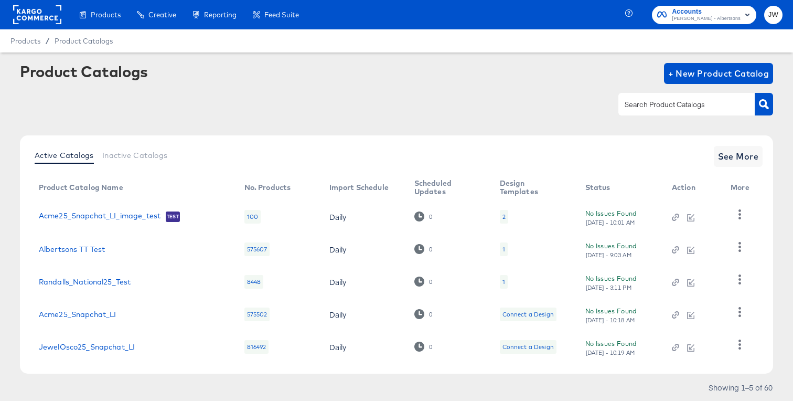
click at [687, 103] on input "text" at bounding box center [679, 105] width 112 height 12
type input "von"
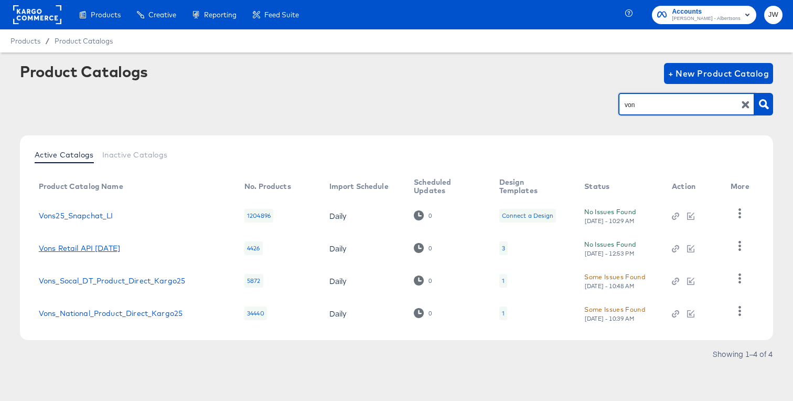
click at [78, 244] on link "Vons Retail API [DATE]" at bounding box center [79, 248] width 81 height 8
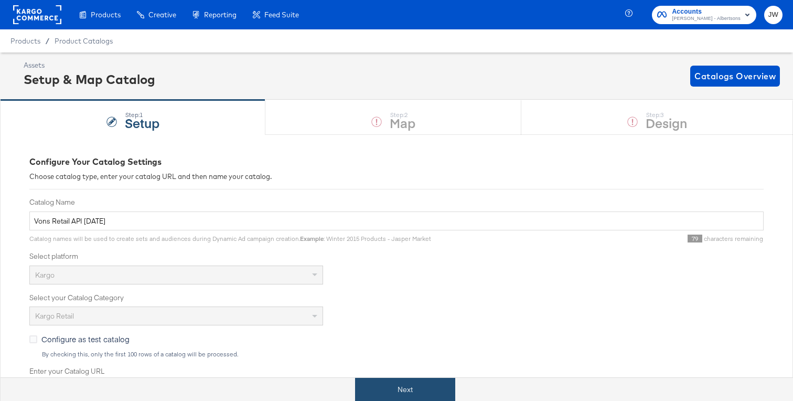
click at [395, 383] on button "Next" at bounding box center [405, 390] width 100 height 24
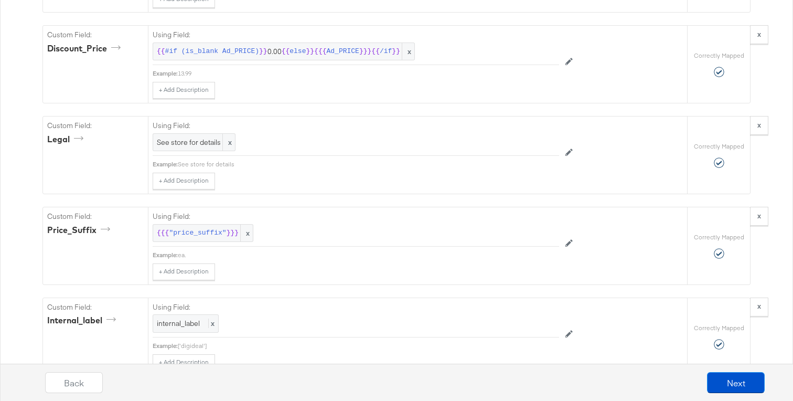
scroll to position [1591, 0]
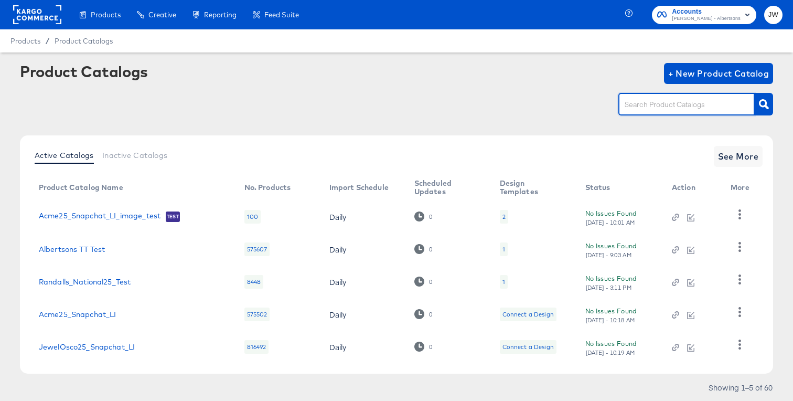
click at [662, 108] on input "text" at bounding box center [679, 105] width 112 height 12
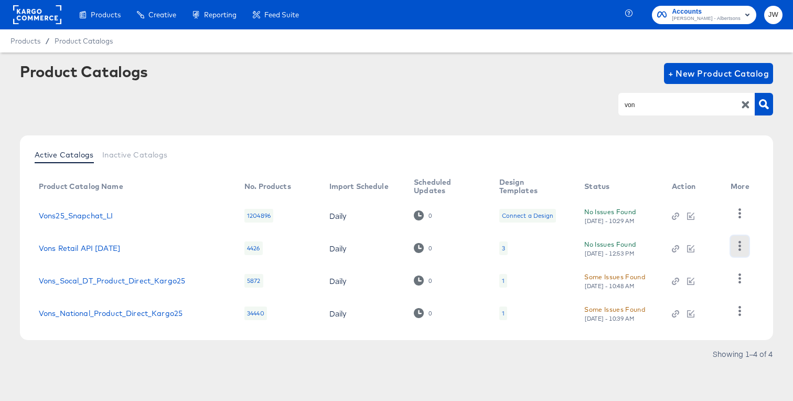
click at [736, 246] on icon "button" at bounding box center [740, 246] width 10 height 10
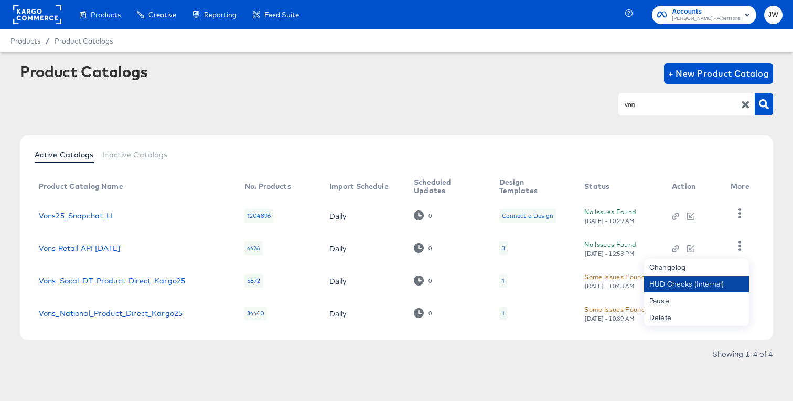
click at [685, 283] on div "HUD Checks (Internal)" at bounding box center [696, 284] width 105 height 17
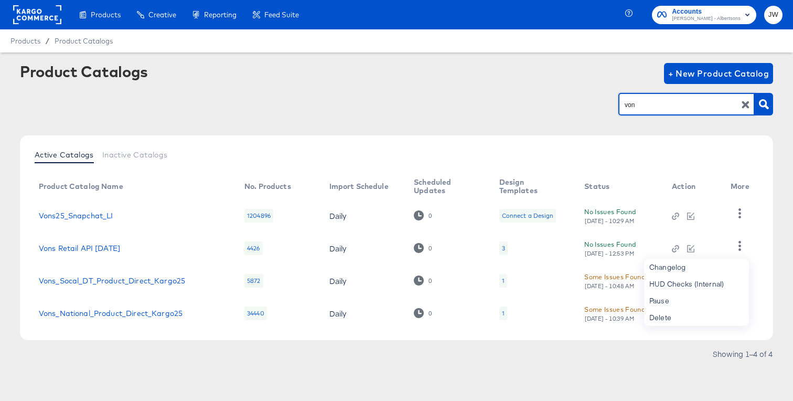
click at [685, 106] on input "von" at bounding box center [679, 105] width 112 height 12
type input "api"
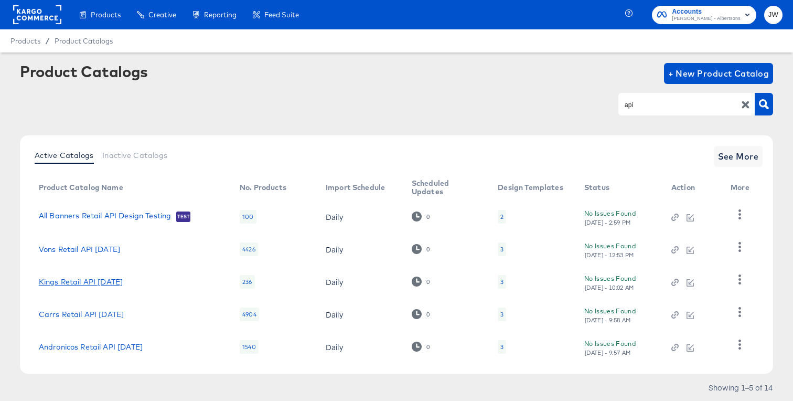
click at [70, 282] on link "Kings Retail API [DATE]" at bounding box center [81, 282] width 84 height 8
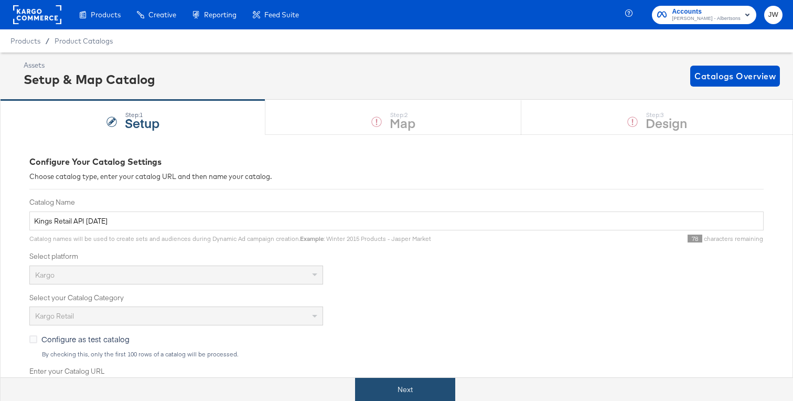
click at [388, 385] on button "Next" at bounding box center [405, 390] width 100 height 24
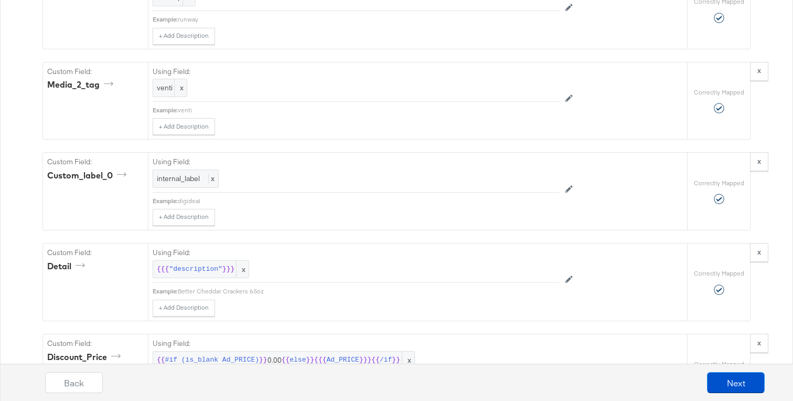
scroll to position [1270, 0]
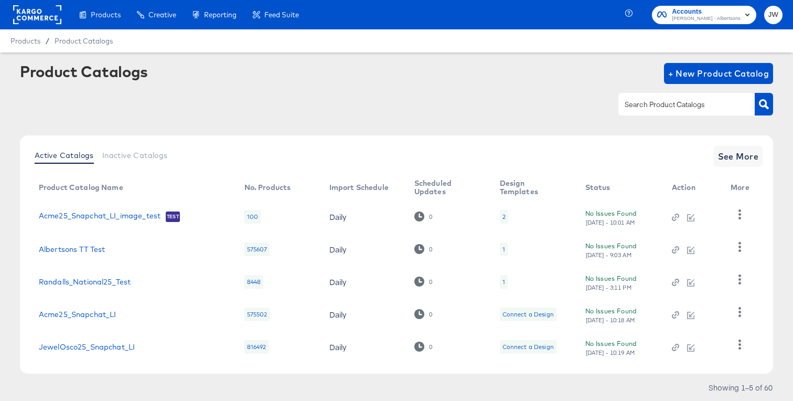
click at [656, 102] on input "text" at bounding box center [679, 105] width 112 height 12
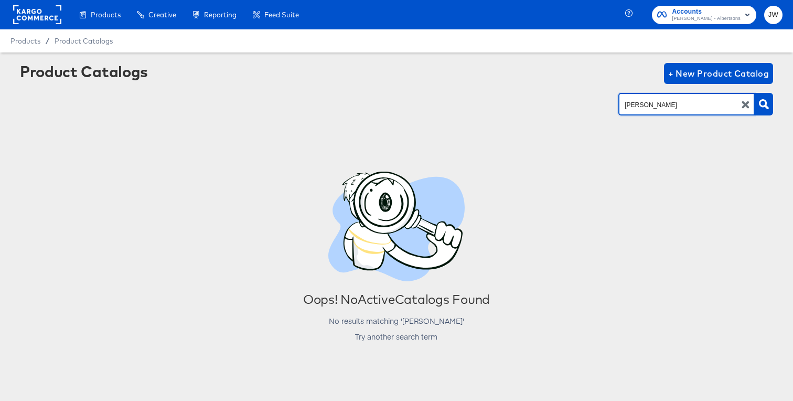
click at [654, 102] on input "stark" at bounding box center [679, 105] width 112 height 12
type input "star"
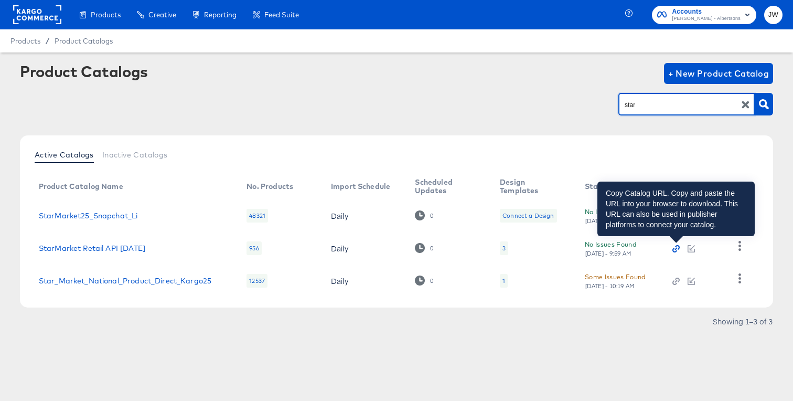
click at [673, 249] on icon "button" at bounding box center [676, 248] width 7 height 7
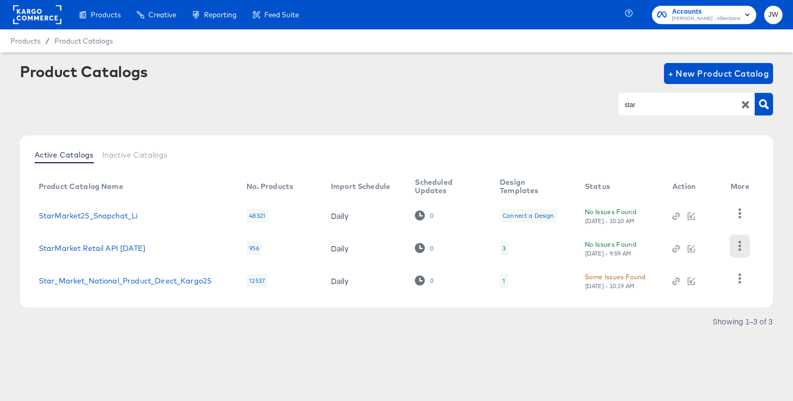
click at [741, 242] on icon "button" at bounding box center [740, 246] width 3 height 10
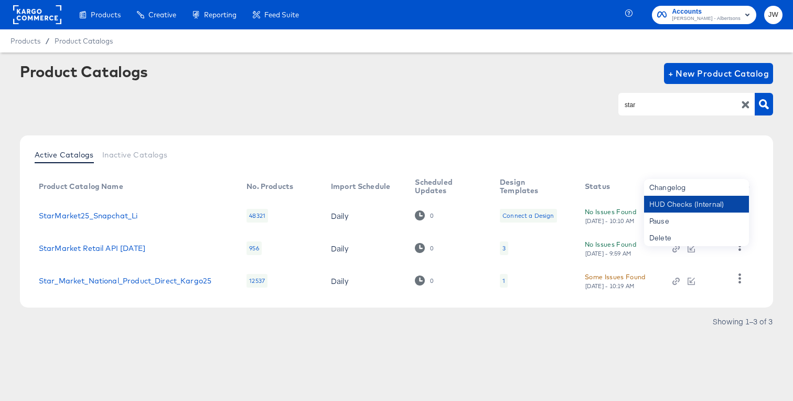
click at [694, 207] on div "HUD Checks (Internal)" at bounding box center [696, 204] width 105 height 17
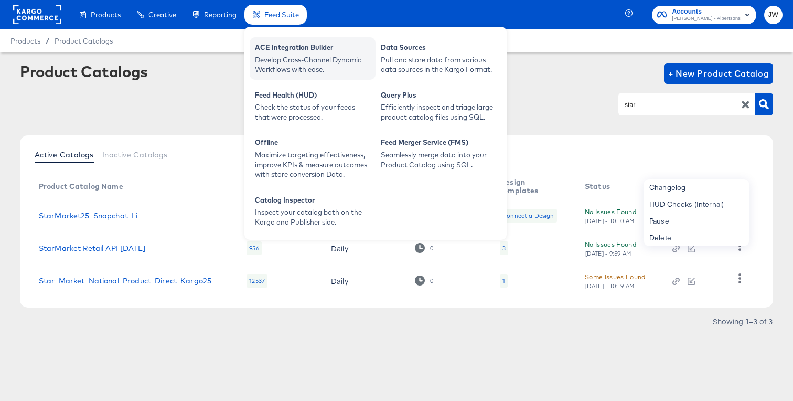
click at [277, 48] on div "ACE Integration Builder" at bounding box center [312, 49] width 115 height 13
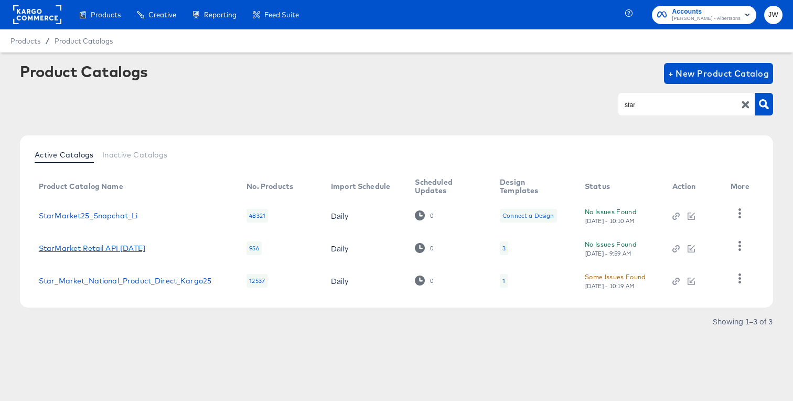
click at [107, 248] on link "StarMarket Retail API Apr25" at bounding box center [92, 248] width 107 height 8
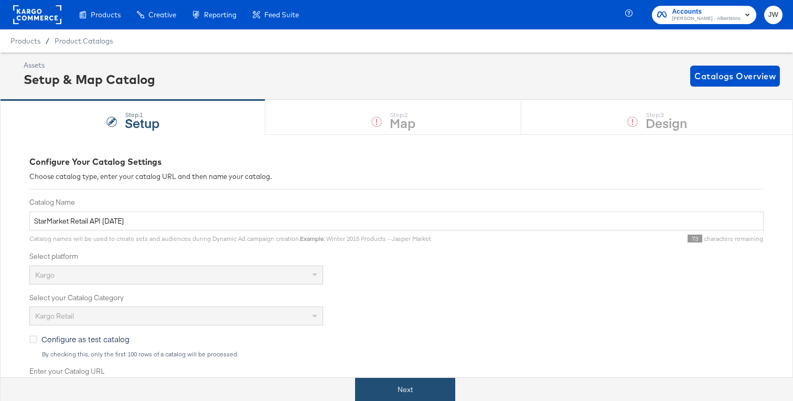
click at [376, 389] on button "Next" at bounding box center [405, 390] width 100 height 24
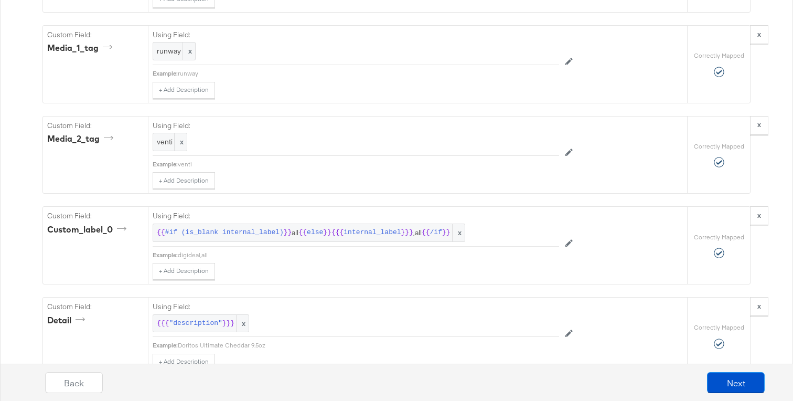
scroll to position [1205, 0]
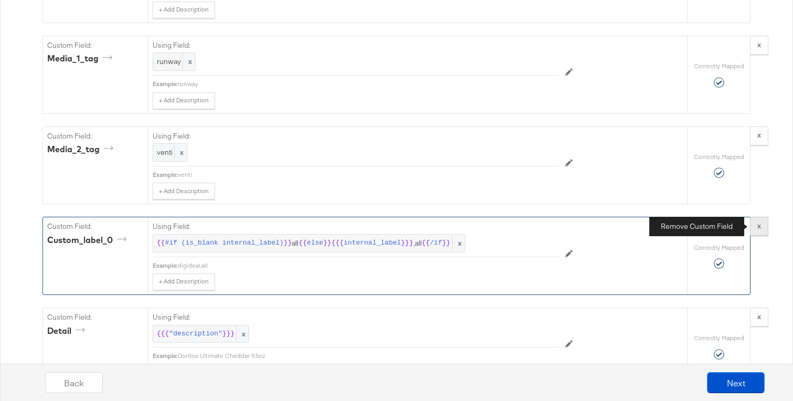
click at [766, 223] on button "x" at bounding box center [759, 226] width 18 height 19
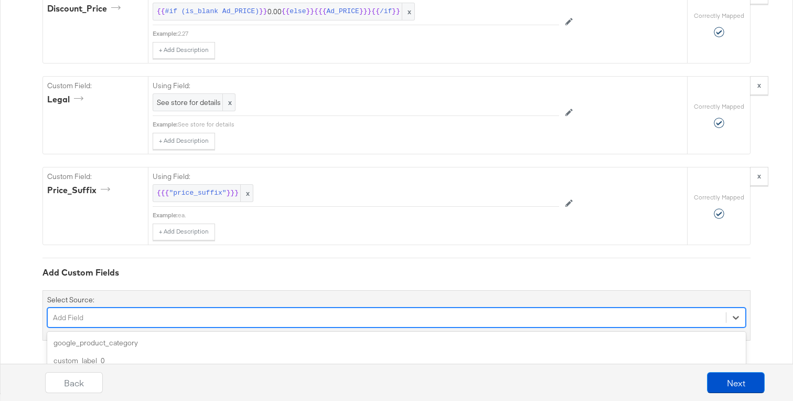
scroll to position [1616, 0]
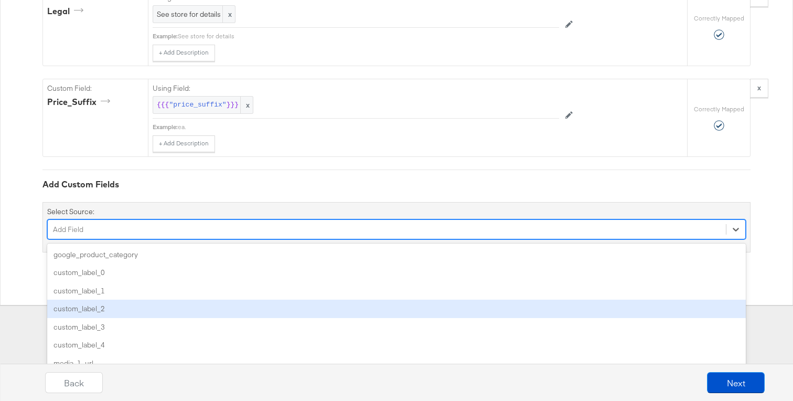
click at [231, 239] on div "option custom_label_2 focused, 4 of 85. 85 results available. Use Up and Down t…" at bounding box center [396, 229] width 699 height 20
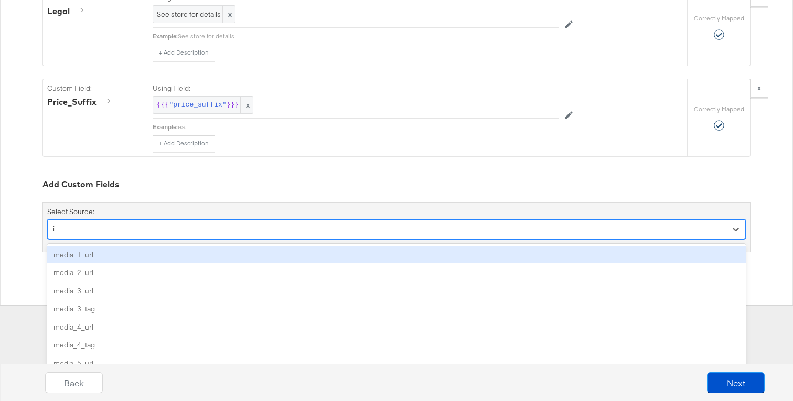
scroll to position [1528, 0]
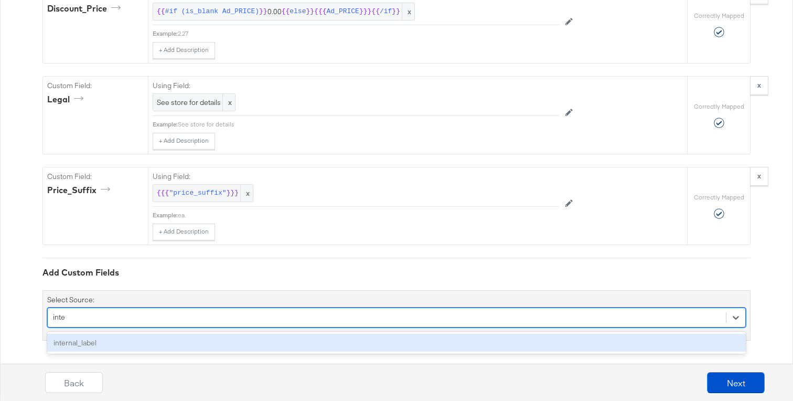
type input "inter"
click at [203, 335] on div "internal_label" at bounding box center [396, 343] width 699 height 18
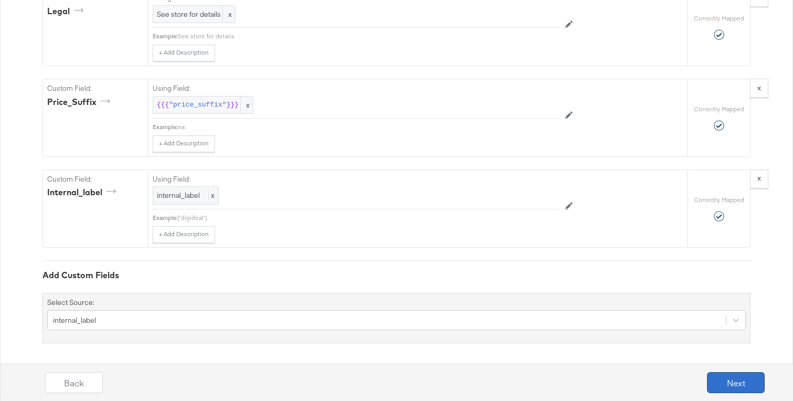
click at [722, 387] on button "Next" at bounding box center [736, 382] width 58 height 21
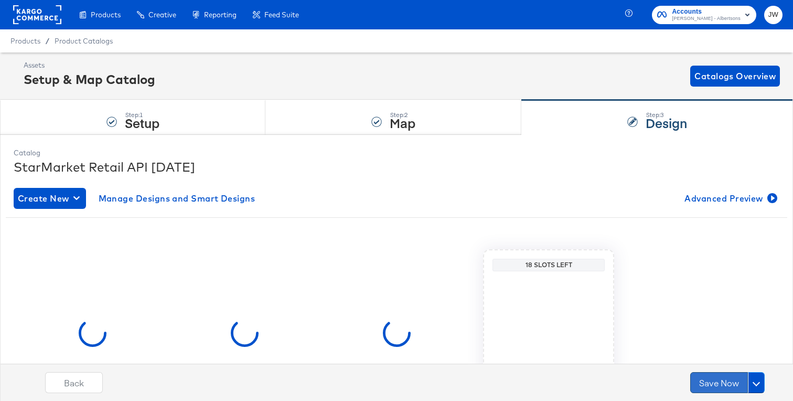
click at [716, 382] on button "Save Now" at bounding box center [720, 382] width 58 height 21
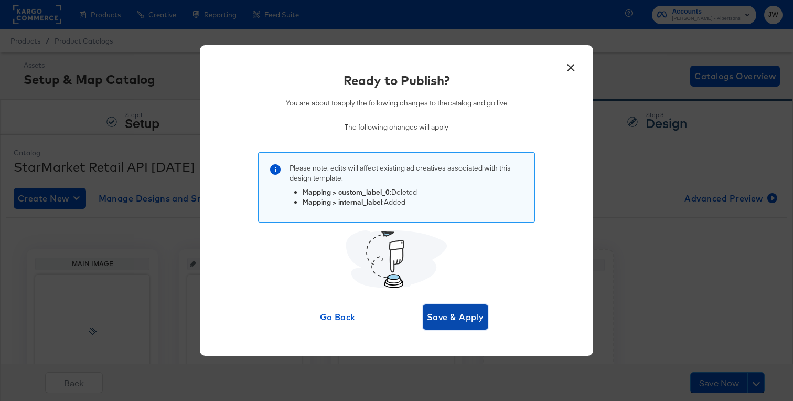
click at [454, 314] on span "Save & Apply" at bounding box center [455, 317] width 57 height 15
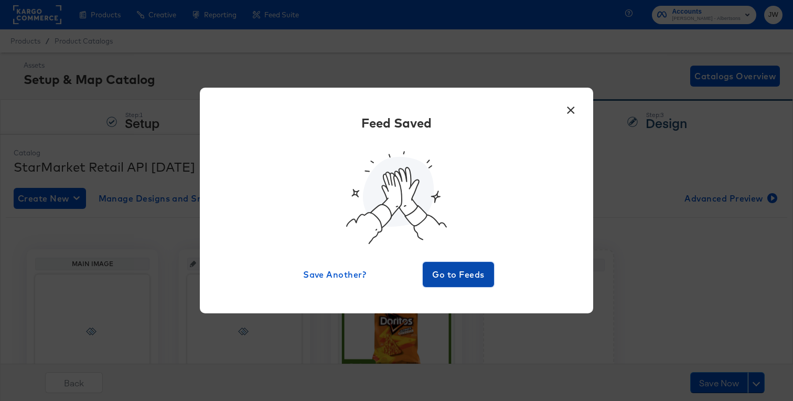
click at [466, 270] on span "Go to Feeds" at bounding box center [458, 274] width 63 height 15
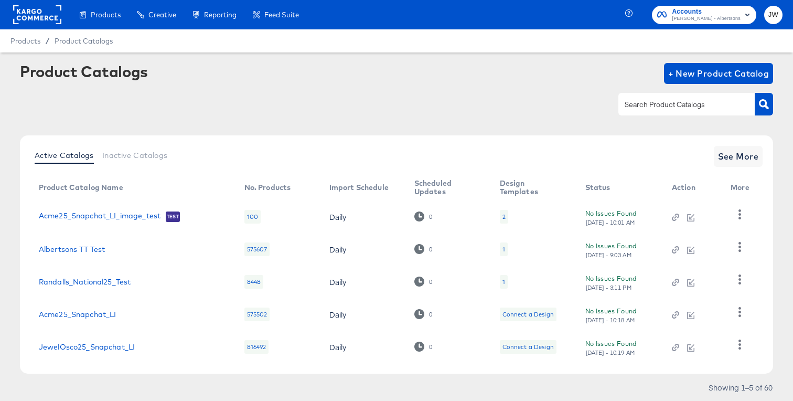
click at [682, 99] on input "text" at bounding box center [679, 105] width 112 height 12
type input "shaw"
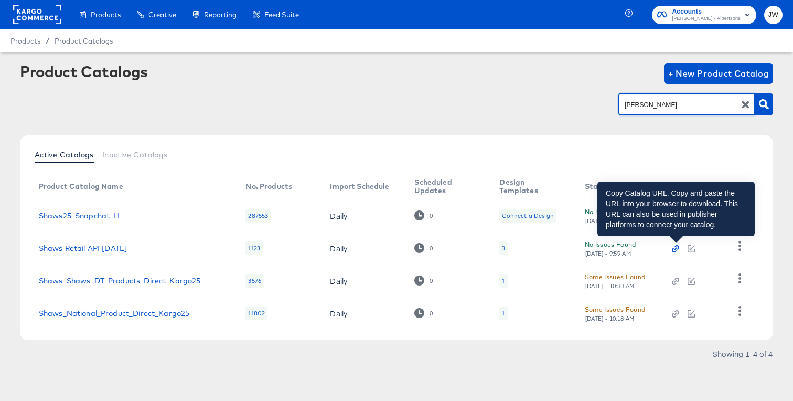
click at [675, 249] on icon "button" at bounding box center [675, 248] width 7 height 7
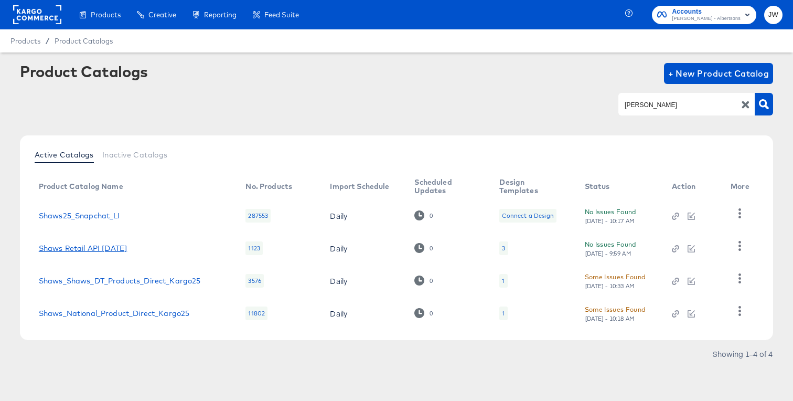
click at [110, 249] on link "Shaws Retail API Apr25" at bounding box center [83, 248] width 88 height 8
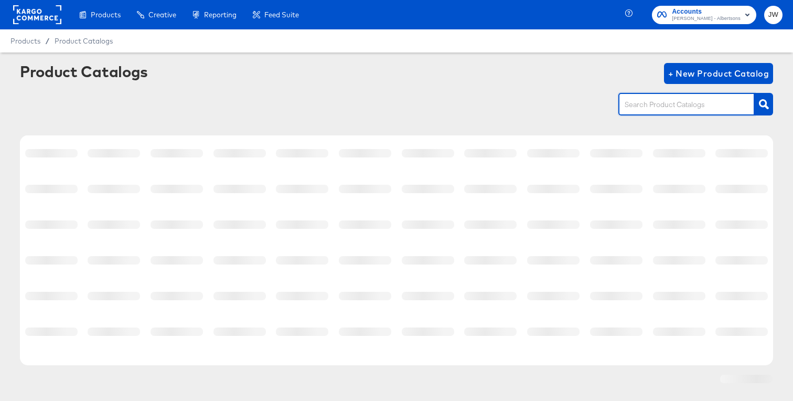
click at [673, 101] on input "text" at bounding box center [679, 105] width 112 height 12
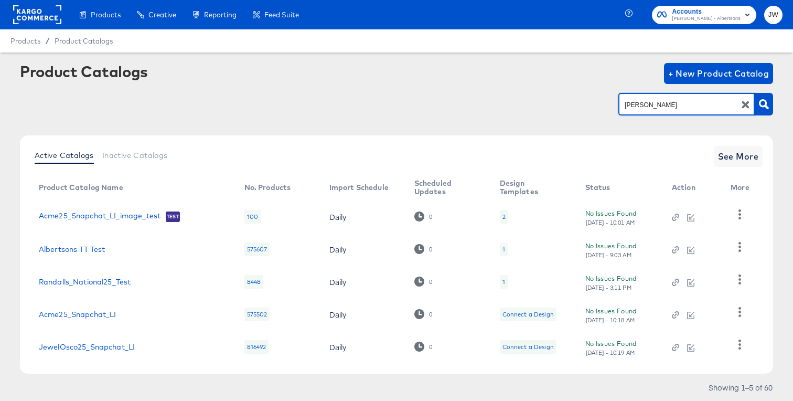
type input "shaw"
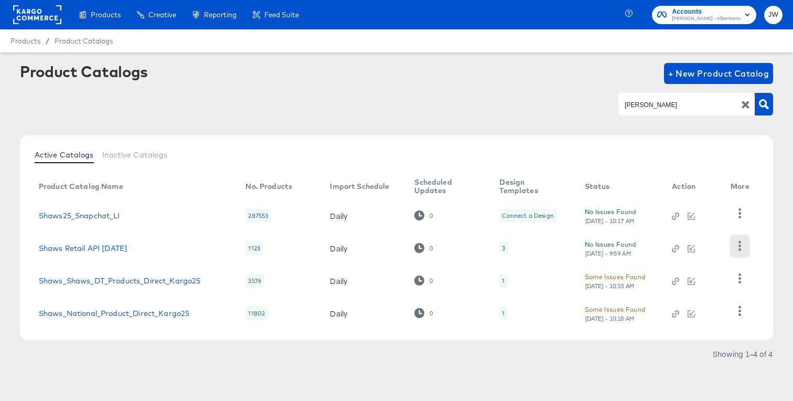
click at [743, 244] on icon "button" at bounding box center [740, 246] width 10 height 10
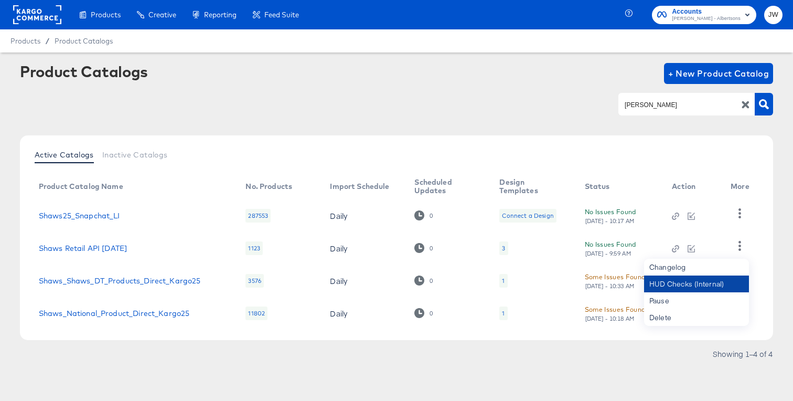
click at [674, 284] on div "HUD Checks (Internal)" at bounding box center [696, 284] width 105 height 17
click at [100, 246] on link "Shaws Retail API Apr25" at bounding box center [83, 248] width 88 height 8
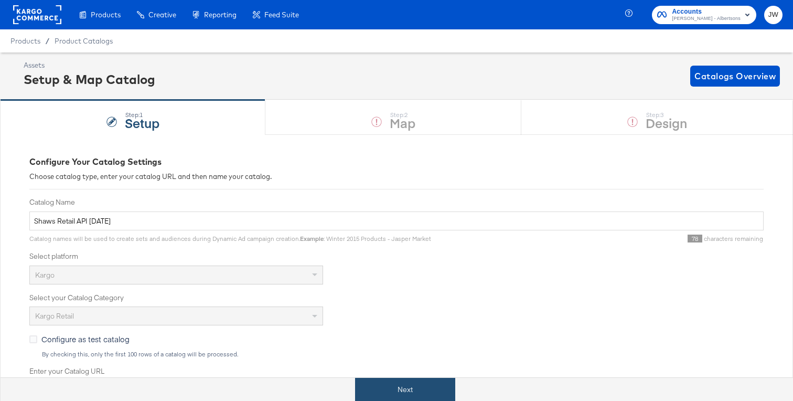
click at [377, 383] on button "Next" at bounding box center [405, 390] width 100 height 24
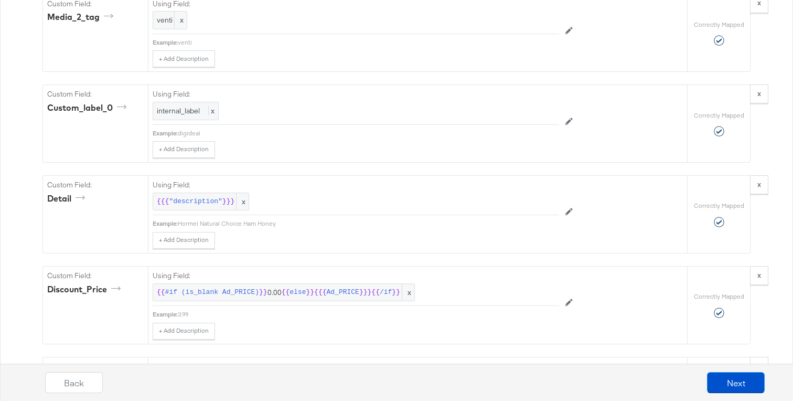
scroll to position [1301, 0]
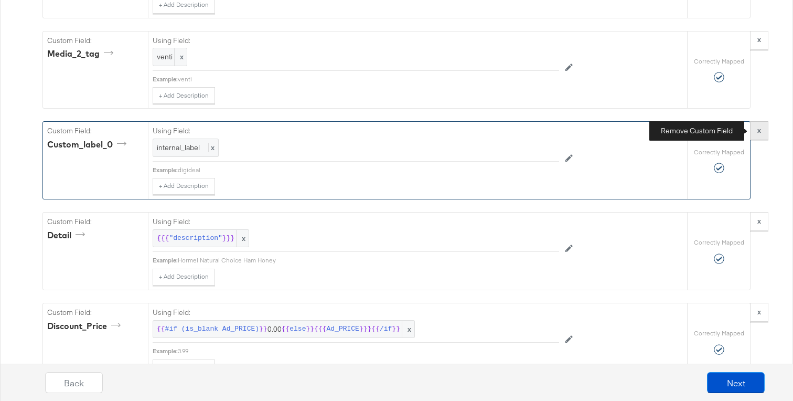
click at [757, 131] on button "x" at bounding box center [759, 130] width 18 height 19
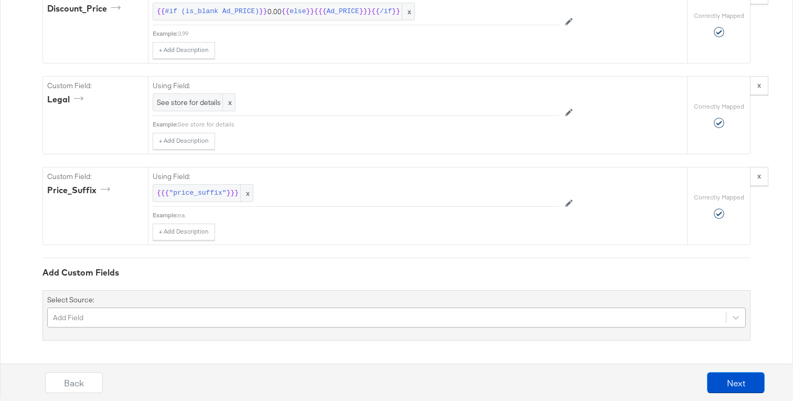
click at [239, 316] on div "Add Field" at bounding box center [396, 318] width 699 height 20
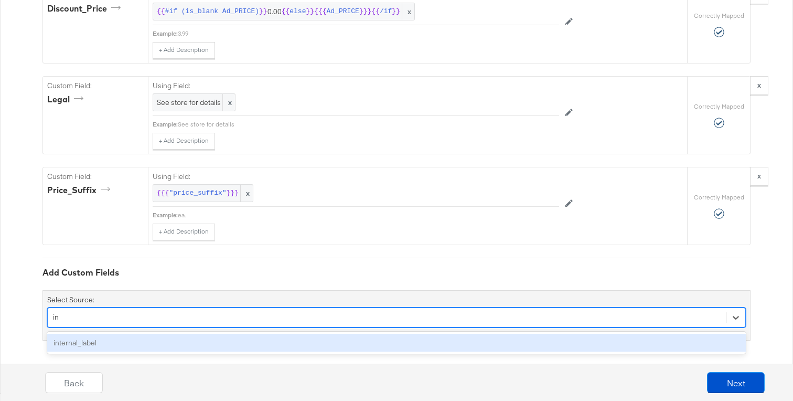
scroll to position [1528, 0]
type input "inte"
click at [215, 340] on div "internal_label" at bounding box center [396, 343] width 699 height 18
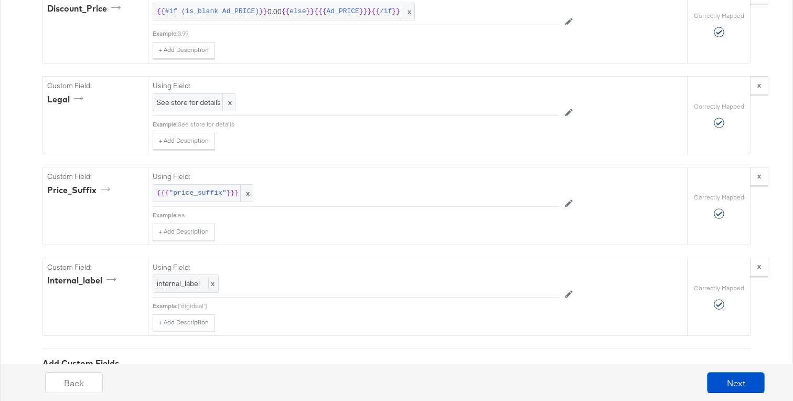
scroll to position [1616, 0]
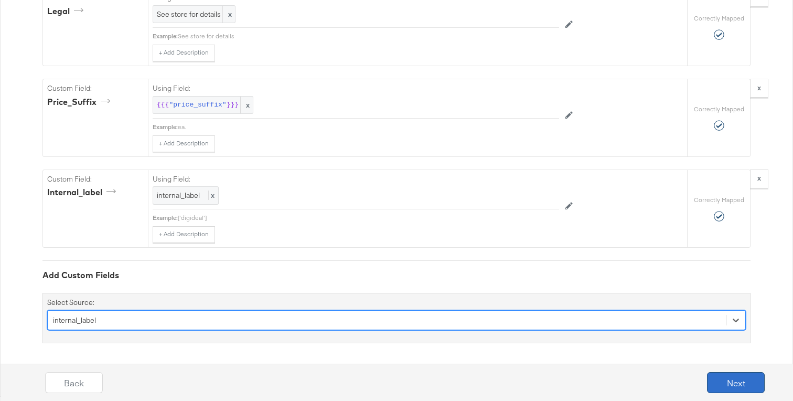
click at [724, 384] on button "Next" at bounding box center [736, 382] width 58 height 21
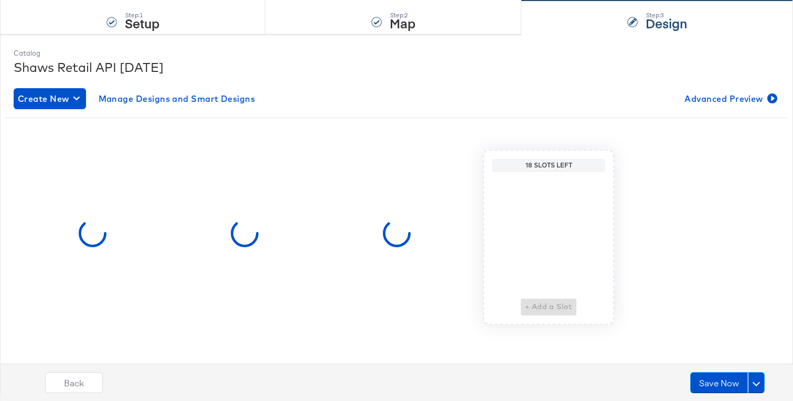
scroll to position [0, 0]
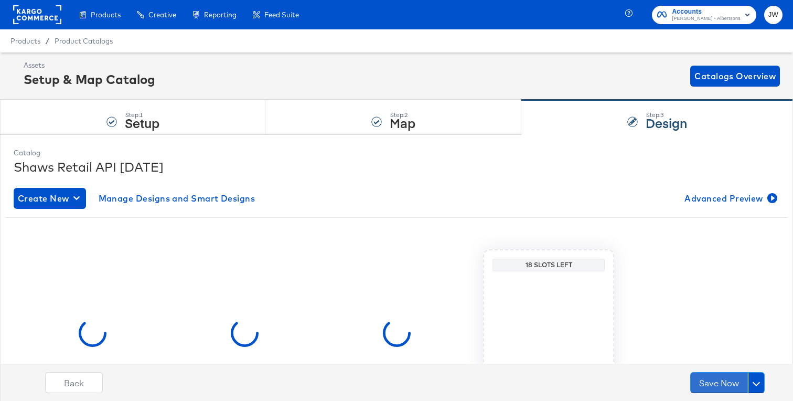
click at [724, 384] on button "Save Now" at bounding box center [720, 382] width 58 height 21
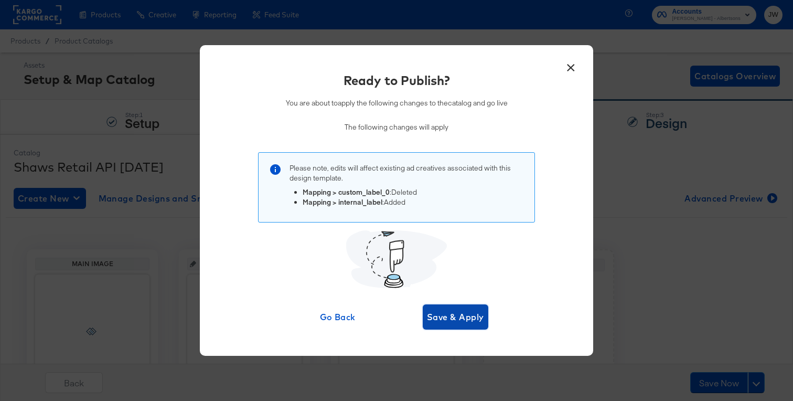
click at [456, 312] on span "Save & Apply" at bounding box center [455, 317] width 57 height 15
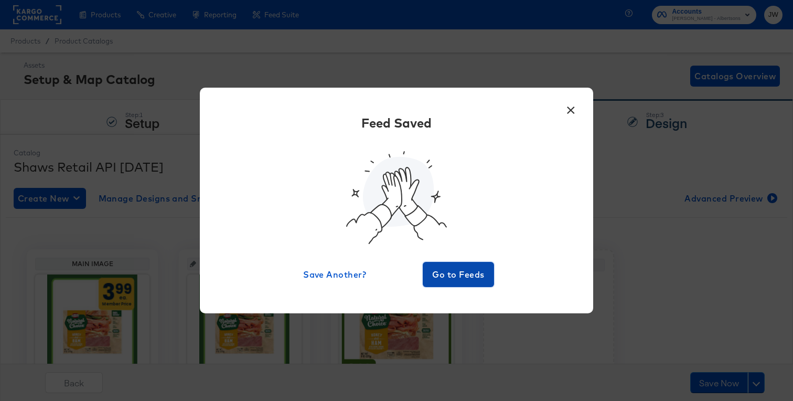
click at [464, 273] on span "Go to Feeds" at bounding box center [458, 274] width 63 height 15
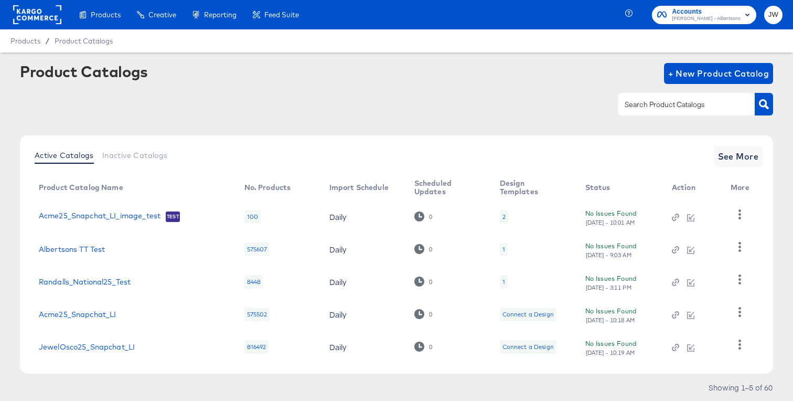
click at [680, 100] on input "text" at bounding box center [679, 105] width 112 height 12
type input "safeway"
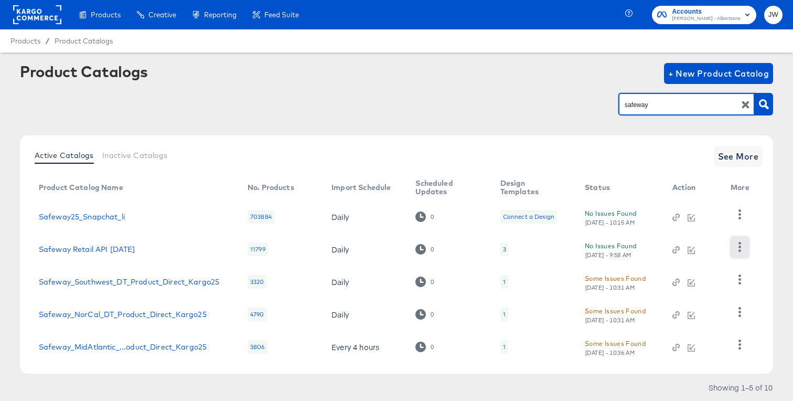
click at [742, 249] on icon "button" at bounding box center [740, 247] width 10 height 10
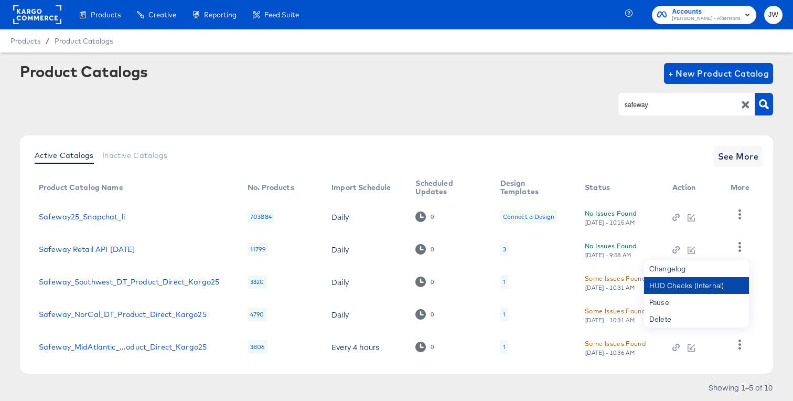
click at [675, 287] on div "HUD Checks (Internal)" at bounding box center [696, 285] width 105 height 17
click at [65, 247] on link "Safeway Retail API Apr25" at bounding box center [87, 249] width 97 height 8
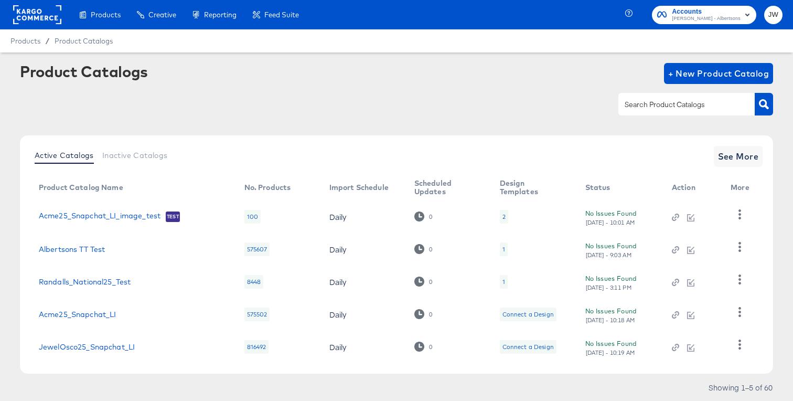
click at [643, 109] on input "text" at bounding box center [679, 105] width 112 height 12
type input "safeway"
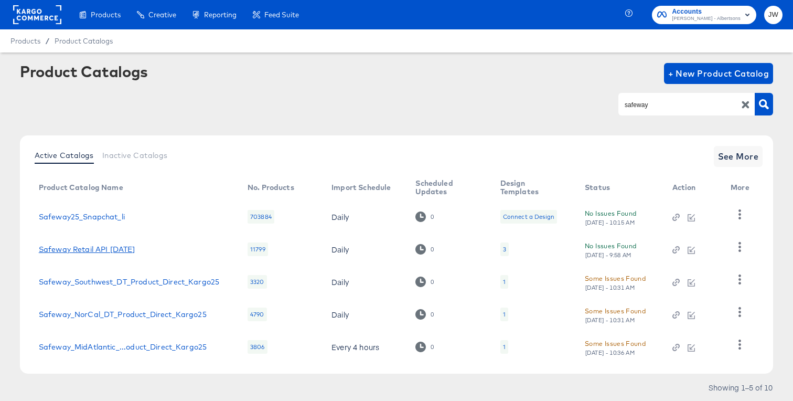
click at [110, 249] on link "Safeway Retail API Apr25" at bounding box center [87, 249] width 97 height 8
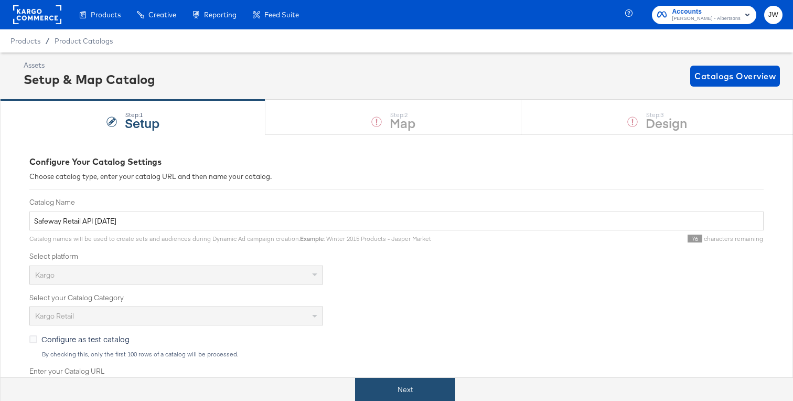
click at [420, 391] on button "Next" at bounding box center [405, 390] width 100 height 24
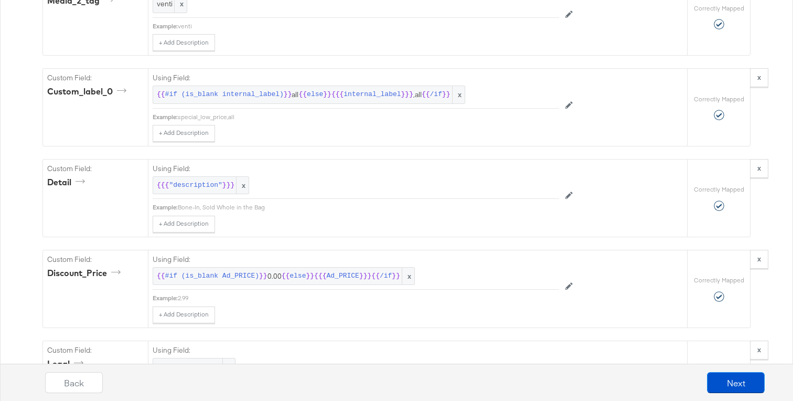
scroll to position [1353, 0]
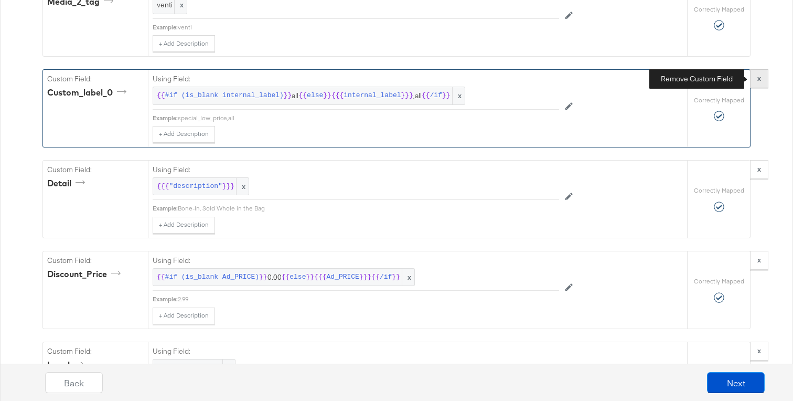
click at [763, 75] on button "x" at bounding box center [759, 78] width 18 height 19
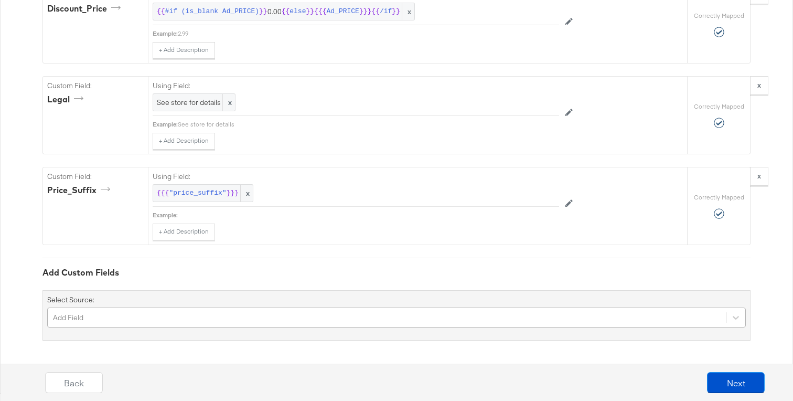
click at [133, 317] on div "Add Field" at bounding box center [396, 318] width 699 height 20
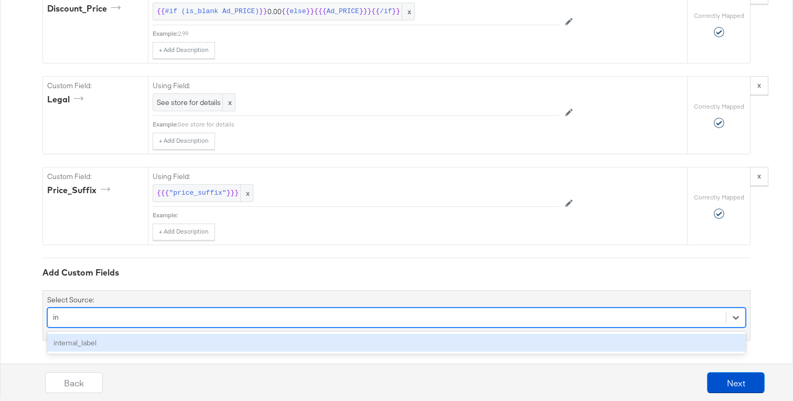
scroll to position [1528, 0]
type input "inter"
click at [124, 341] on div "internal_label" at bounding box center [396, 343] width 699 height 18
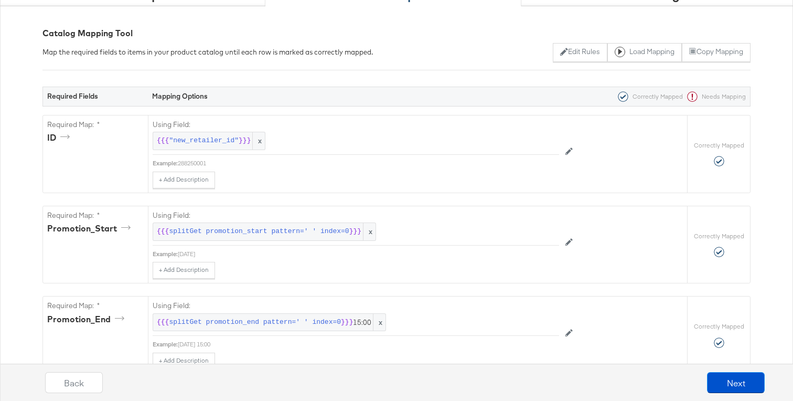
scroll to position [0, 0]
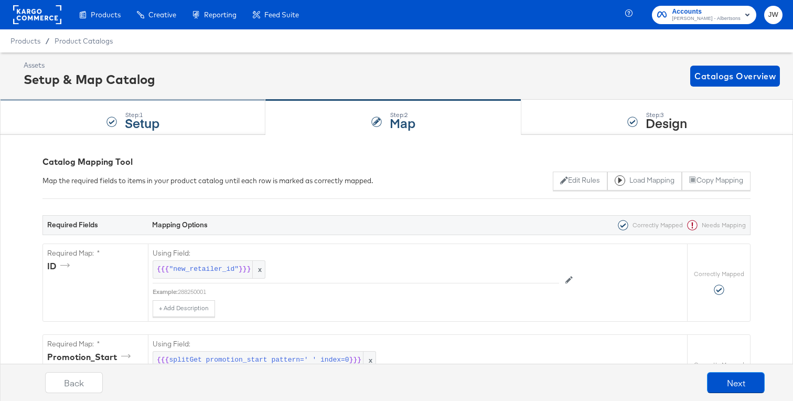
click at [212, 126] on div "Step: 1 Setup" at bounding box center [133, 117] width 266 height 35
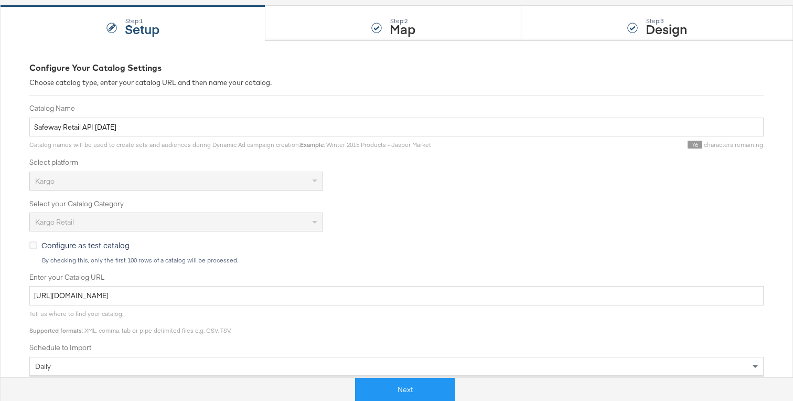
scroll to position [93, 0]
click at [322, 39] on div "Step: 2 Map" at bounding box center [394, 24] width 256 height 35
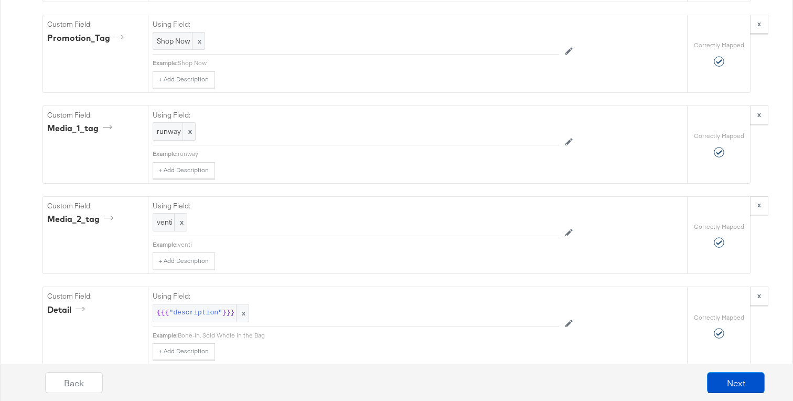
scroll to position [1618, 0]
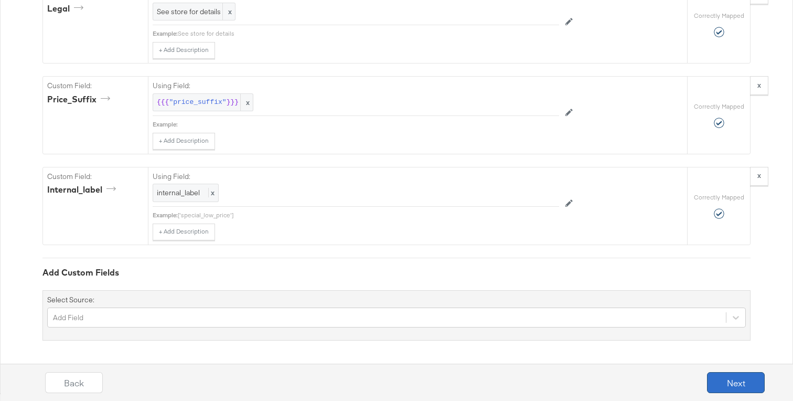
click at [714, 382] on button "Next" at bounding box center [736, 382] width 58 height 21
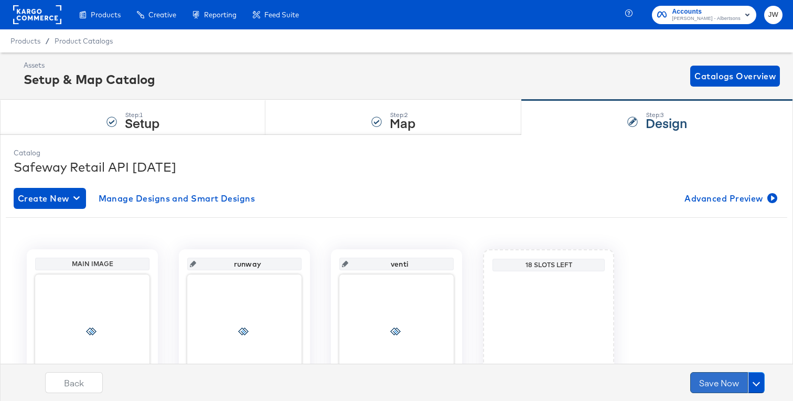
click at [713, 381] on button "Save Now" at bounding box center [720, 382] width 58 height 21
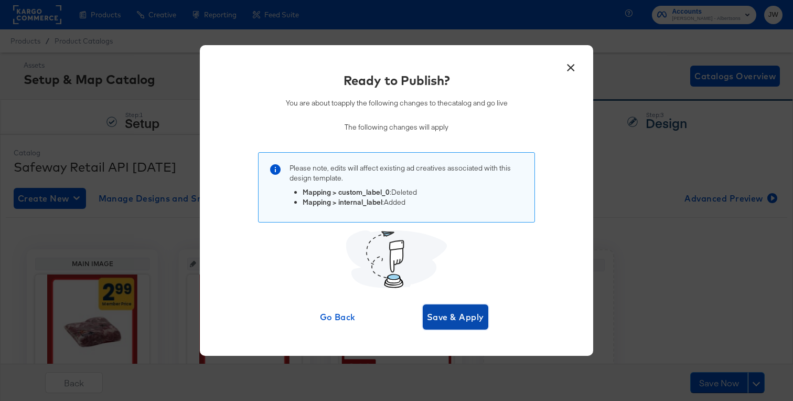
click at [458, 319] on span "Save & Apply" at bounding box center [455, 317] width 57 height 15
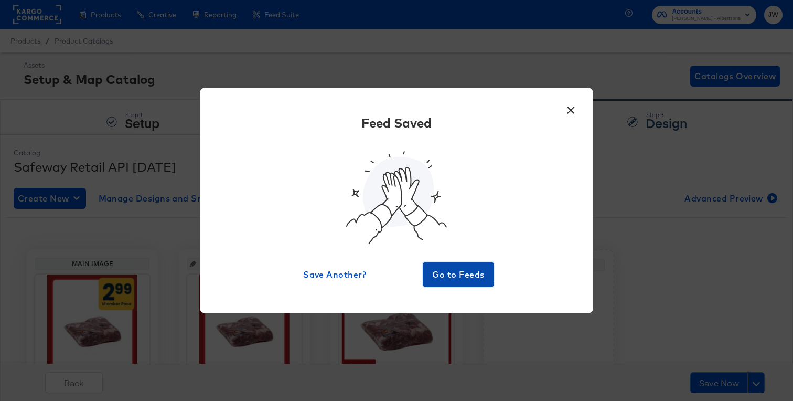
click at [490, 271] on button "Go to Feeds" at bounding box center [458, 274] width 71 height 25
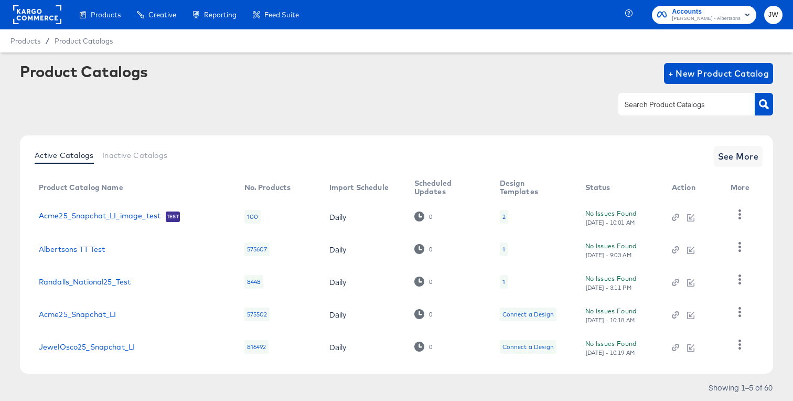
click at [651, 105] on input "text" at bounding box center [679, 105] width 112 height 12
type input "pavi"
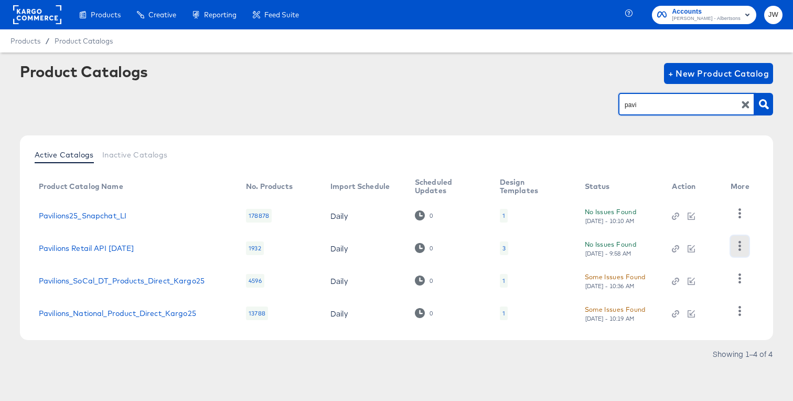
click at [745, 249] on icon "button" at bounding box center [740, 246] width 10 height 10
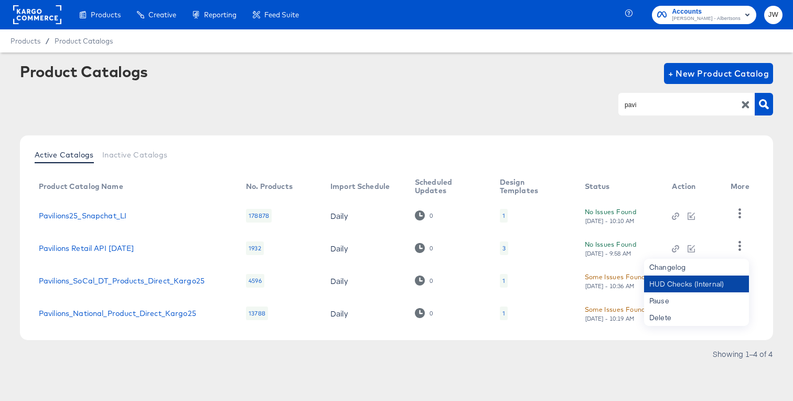
click at [701, 284] on div "HUD Checks (Internal)" at bounding box center [696, 284] width 105 height 17
click at [101, 245] on link "Pavilions Retail API Apr25" at bounding box center [86, 248] width 95 height 8
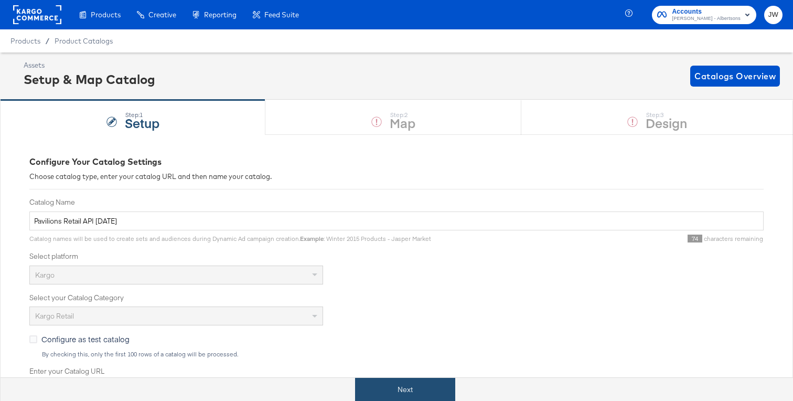
click at [378, 387] on button "Next" at bounding box center [405, 390] width 100 height 24
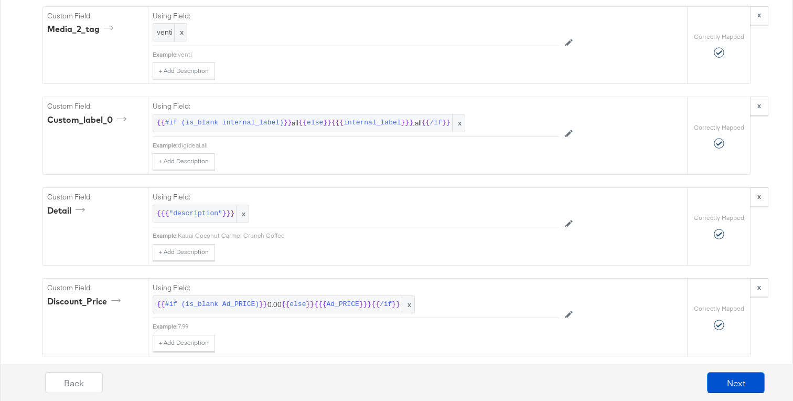
scroll to position [1243, 0]
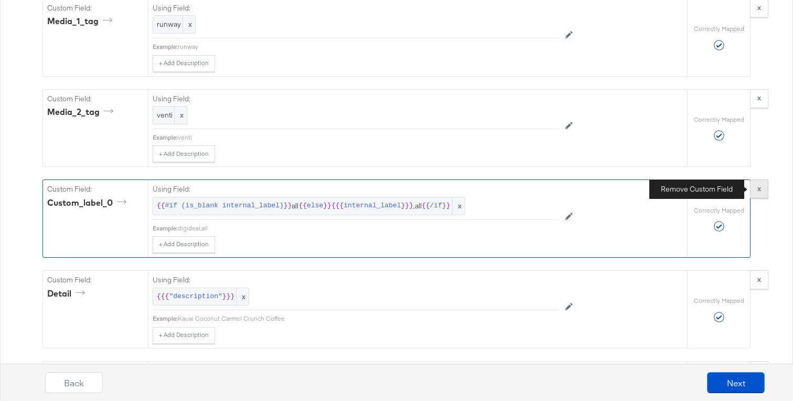
click at [764, 192] on button "x" at bounding box center [759, 188] width 18 height 19
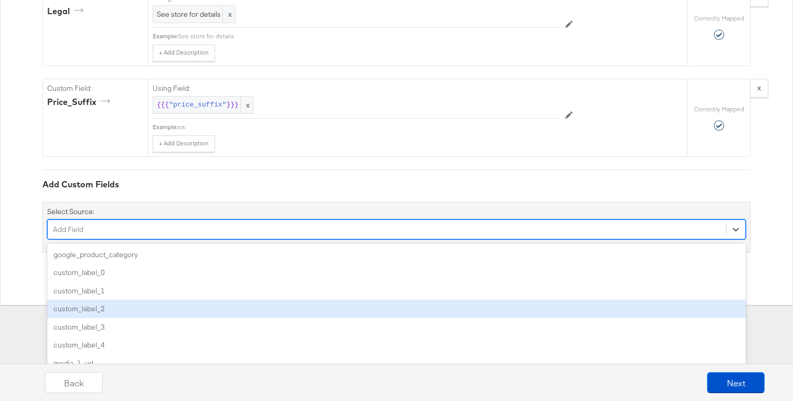
click at [303, 239] on div "option custom_label_2 focused, 4 of 85. 85 results available. Use Up and Down t…" at bounding box center [396, 229] width 699 height 20
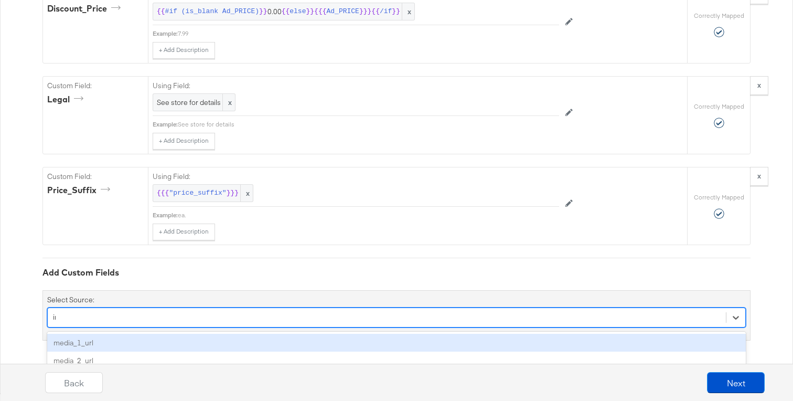
type input "int"
click at [282, 339] on div "internal_label" at bounding box center [396, 343] width 699 height 18
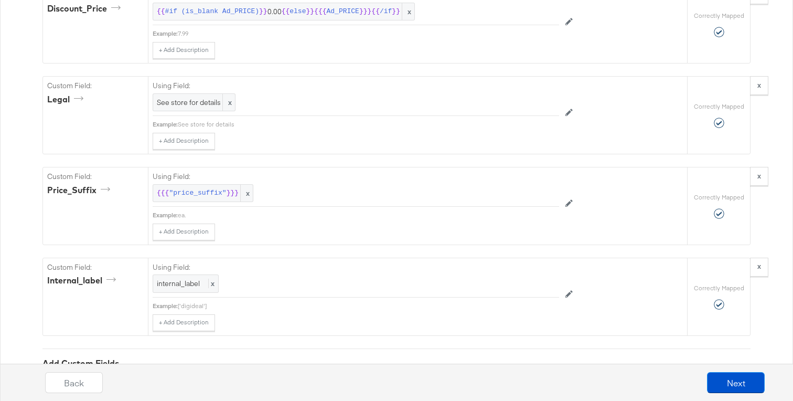
scroll to position [1616, 0]
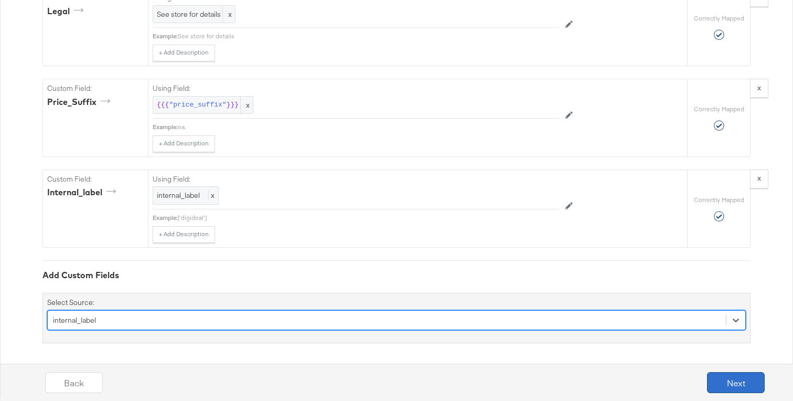
click at [725, 380] on button "Next" at bounding box center [736, 382] width 58 height 21
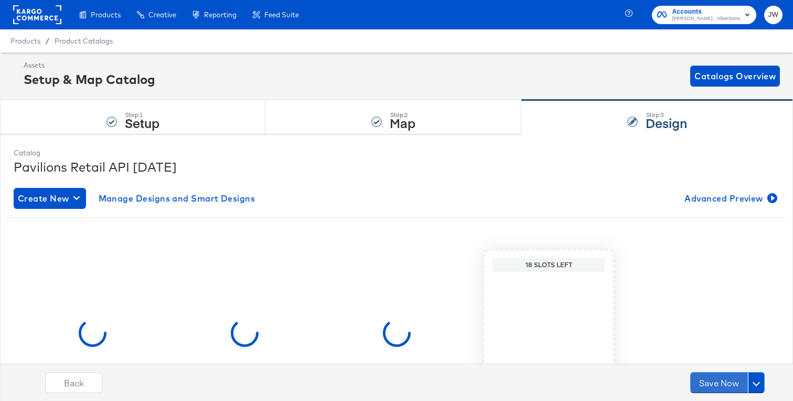
click at [725, 380] on button "Save Now" at bounding box center [720, 382] width 58 height 21
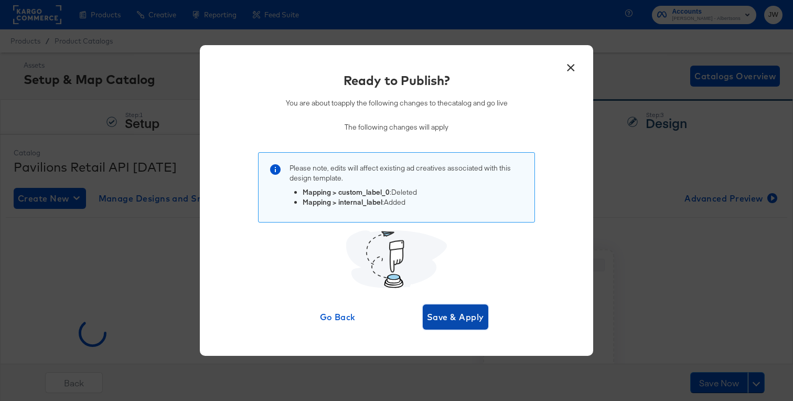
click at [464, 319] on span "Save & Apply" at bounding box center [455, 317] width 57 height 15
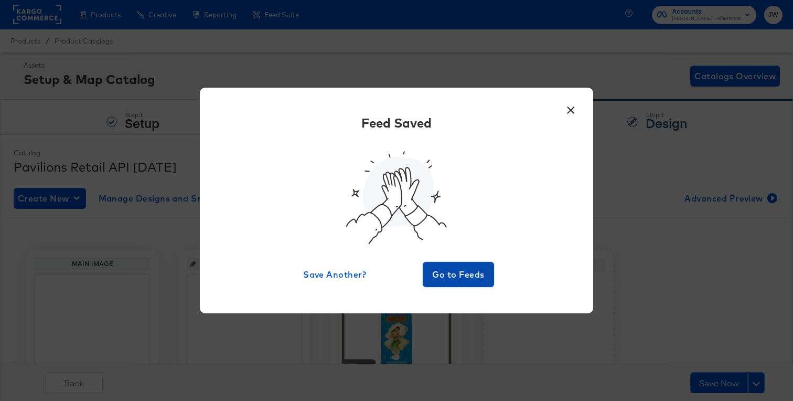
click at [449, 277] on span "Go to Feeds" at bounding box center [458, 274] width 63 height 15
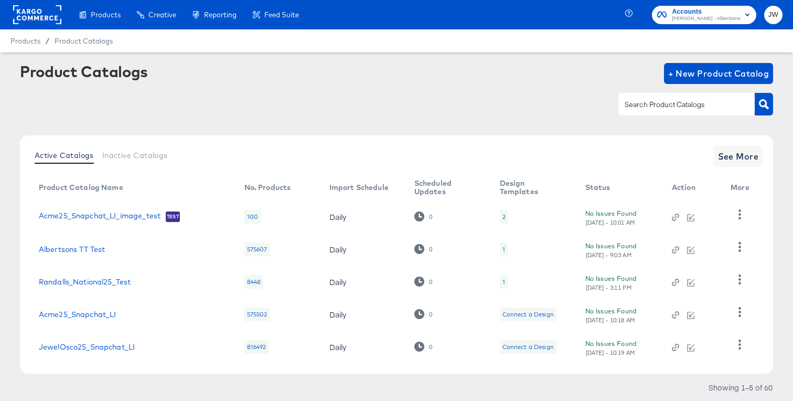
click at [627, 114] on div at bounding box center [687, 104] width 136 height 22
type input "jewel"
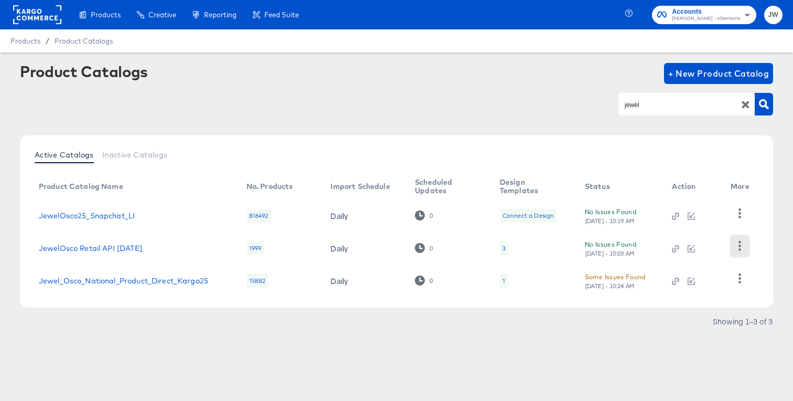
click at [745, 243] on icon "button" at bounding box center [740, 246] width 10 height 10
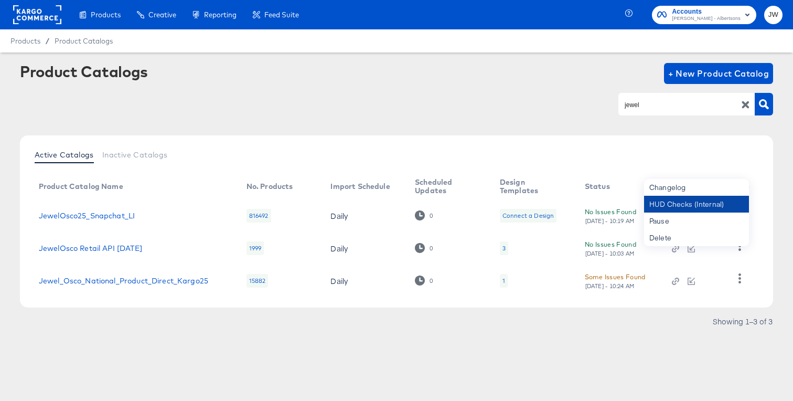
click at [666, 207] on div "HUD Checks (Internal)" at bounding box center [696, 204] width 105 height 17
click at [85, 248] on link "JewelOsco Retail API Apr25" at bounding box center [90, 248] width 103 height 8
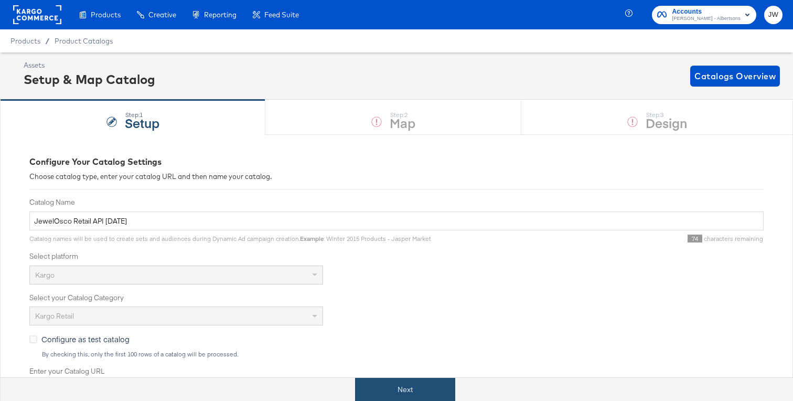
click at [402, 391] on button "Next" at bounding box center [405, 390] width 100 height 24
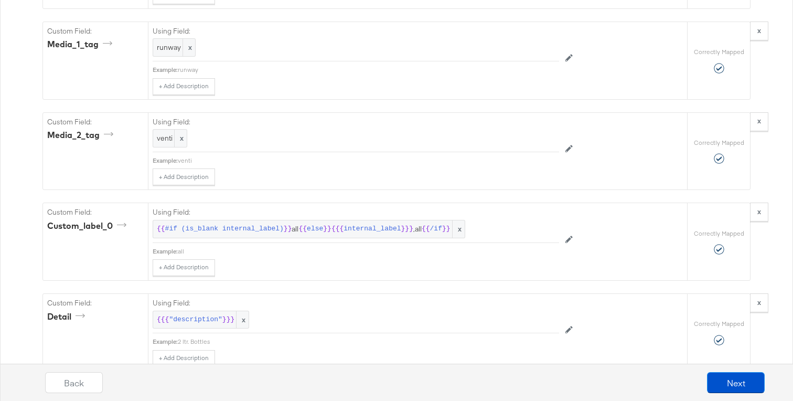
scroll to position [1235, 0]
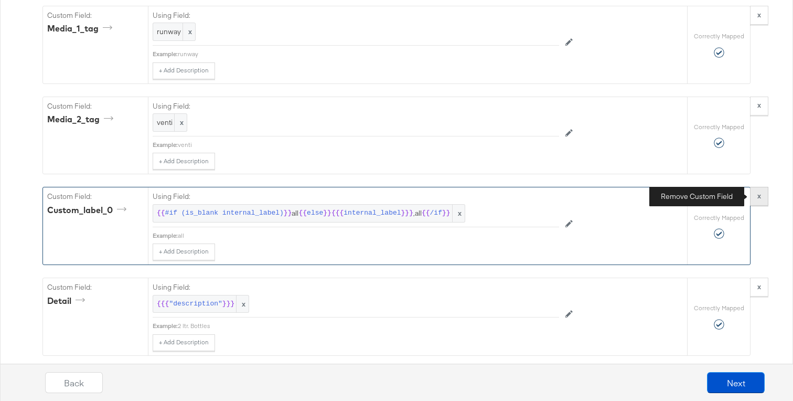
click at [765, 195] on button "x" at bounding box center [759, 196] width 18 height 19
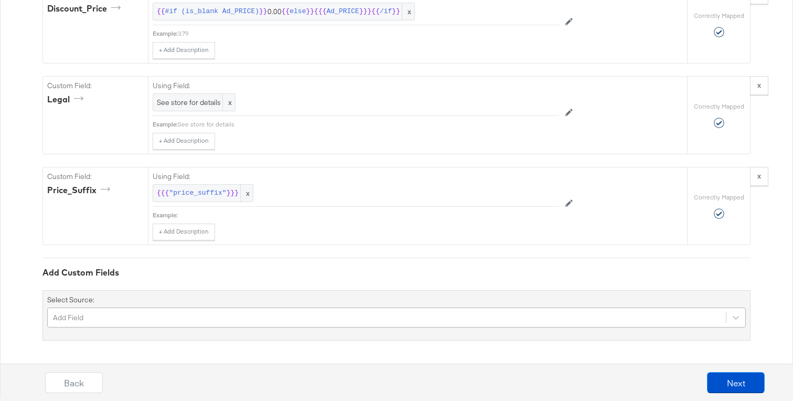
click at [284, 310] on div "Add Field" at bounding box center [396, 318] width 699 height 20
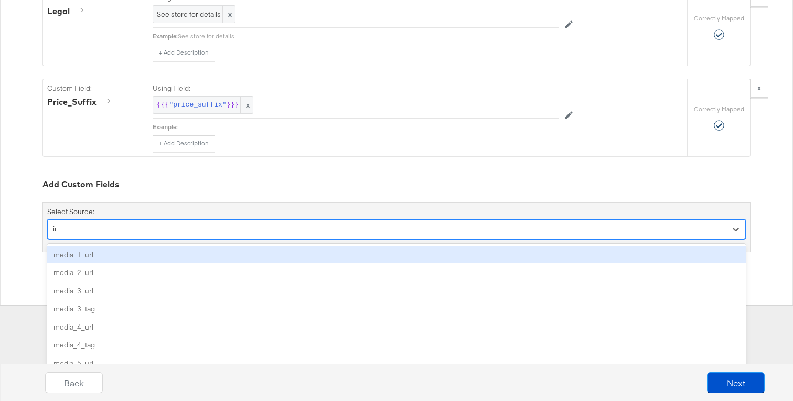
scroll to position [1528, 0]
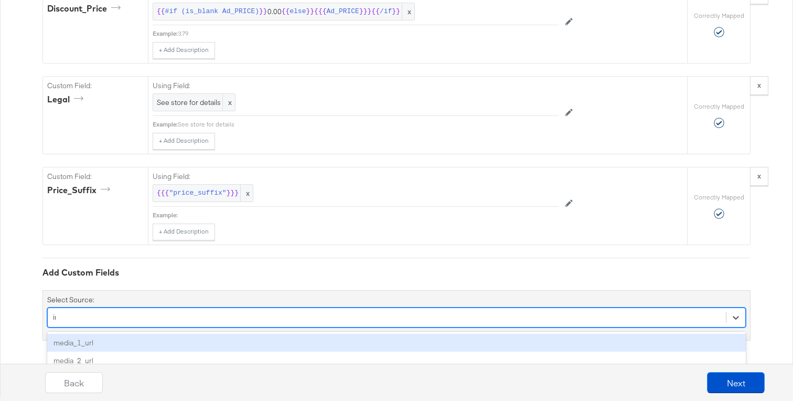
type input "int"
click at [285, 345] on div "internal_label" at bounding box center [396, 343] width 699 height 18
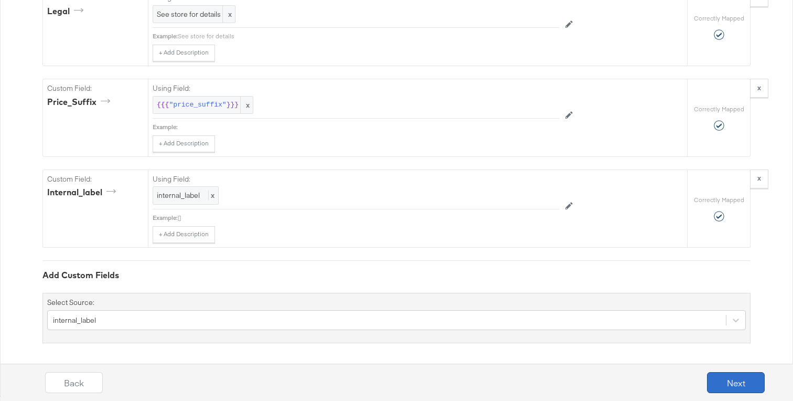
click at [724, 385] on button "Next" at bounding box center [736, 382] width 58 height 21
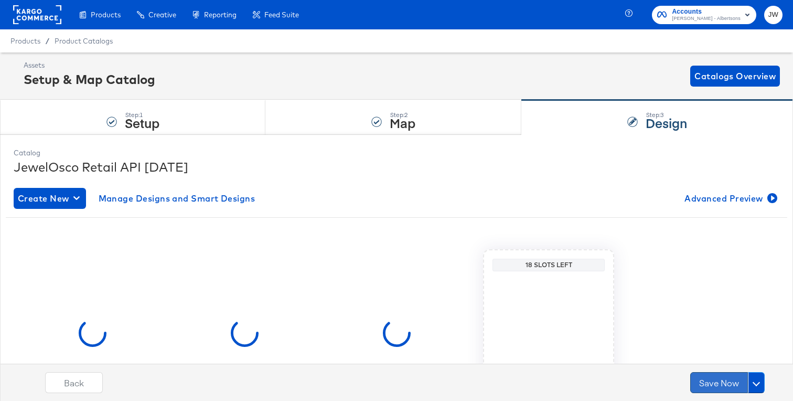
click at [722, 386] on button "Save Now" at bounding box center [720, 382] width 58 height 21
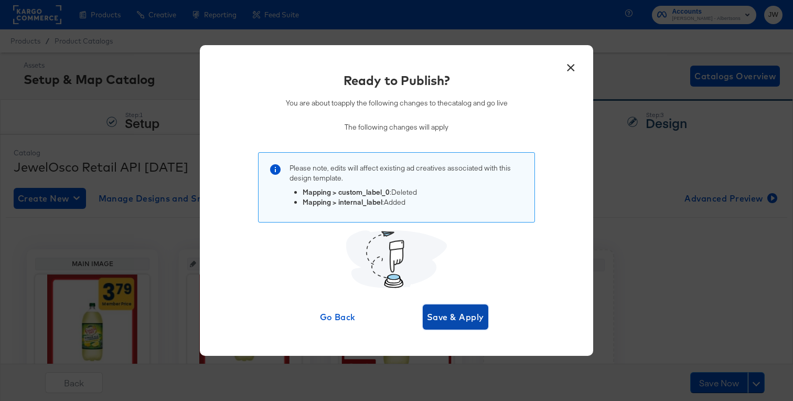
click at [453, 315] on span "Save & Apply" at bounding box center [455, 317] width 57 height 15
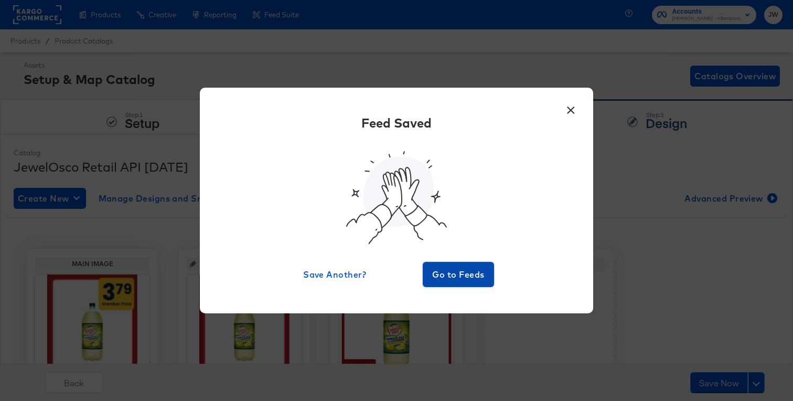
click at [440, 277] on span "Go to Feeds" at bounding box center [458, 274] width 63 height 15
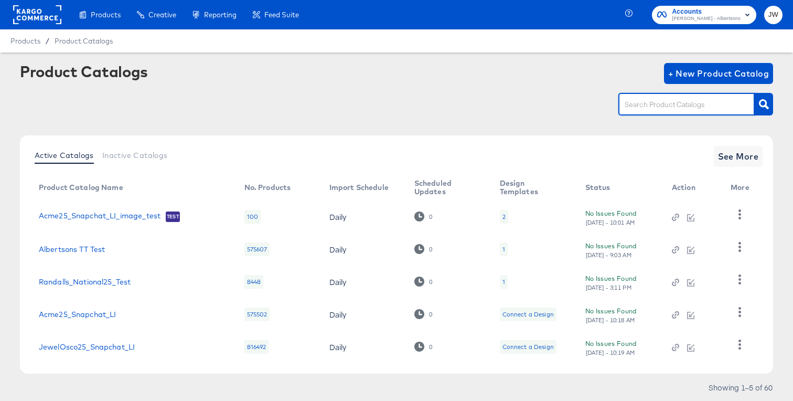
click at [649, 104] on input "text" at bounding box center [679, 105] width 112 height 12
type input "randal"
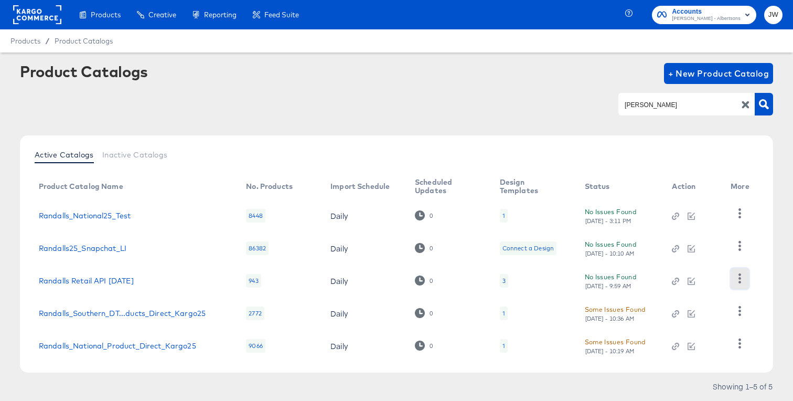
click at [743, 278] on icon "button" at bounding box center [740, 278] width 10 height 10
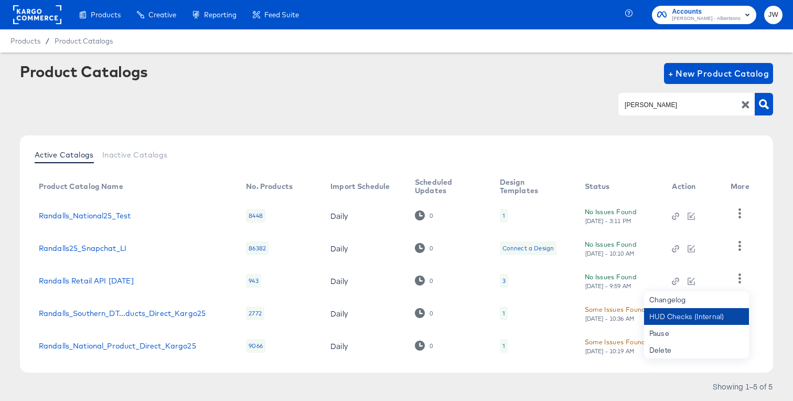
click at [671, 315] on div "HUD Checks (Internal)" at bounding box center [696, 316] width 105 height 17
click at [101, 278] on link "Randalls Retail API Apr25" at bounding box center [86, 281] width 95 height 8
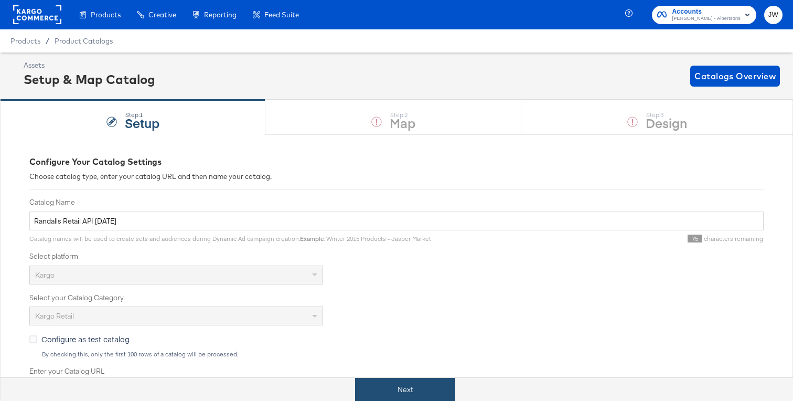
click at [394, 384] on button "Next" at bounding box center [405, 390] width 100 height 24
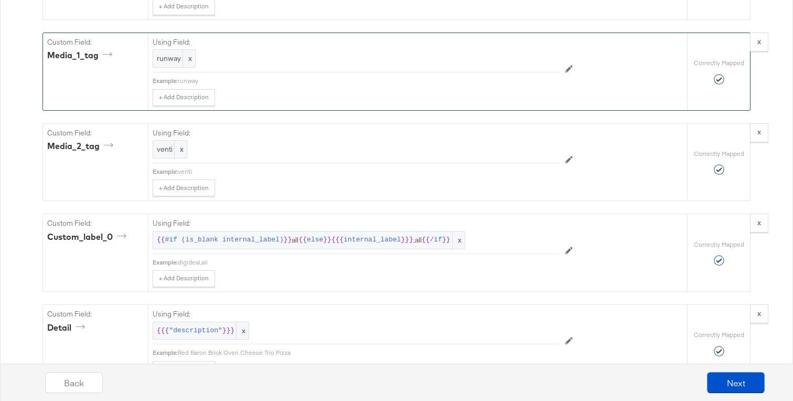
scroll to position [1209, 0]
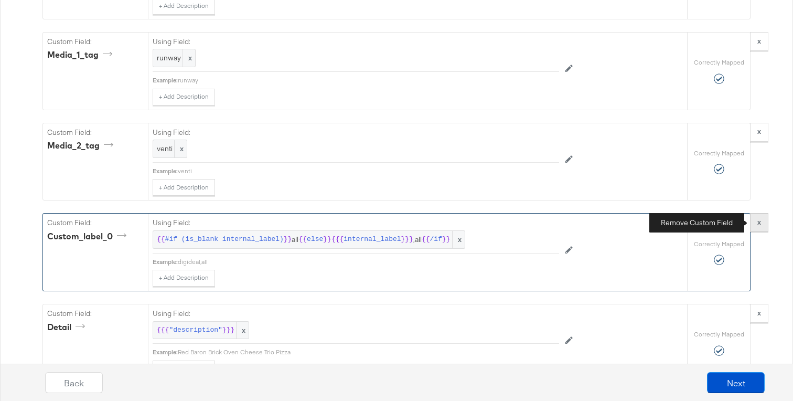
click at [758, 226] on strong "x" at bounding box center [760, 221] width 4 height 9
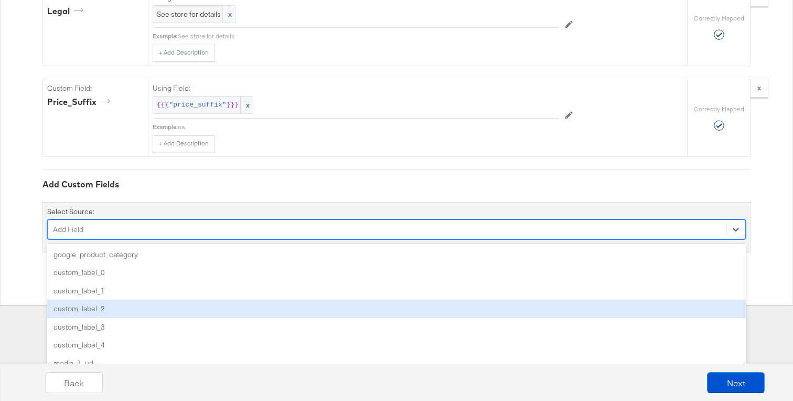
click at [248, 239] on div "option custom_label_2 focused, 4 of 85. 85 results available. Use Up and Down t…" at bounding box center [396, 229] width 699 height 20
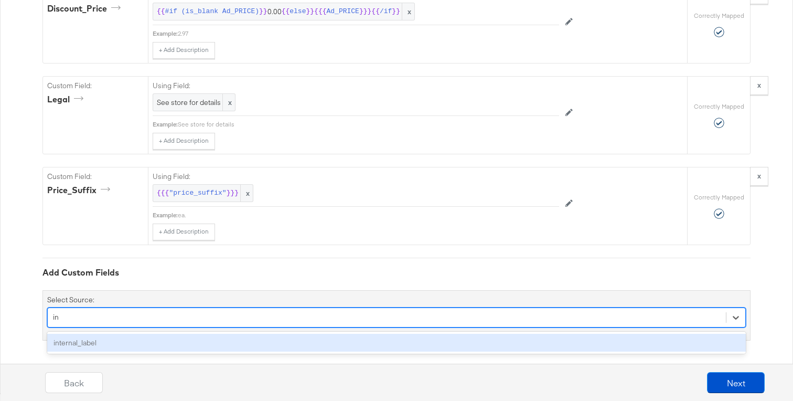
scroll to position [1528, 0]
type input "inter"
click at [245, 343] on div "internal_label" at bounding box center [396, 343] width 699 height 18
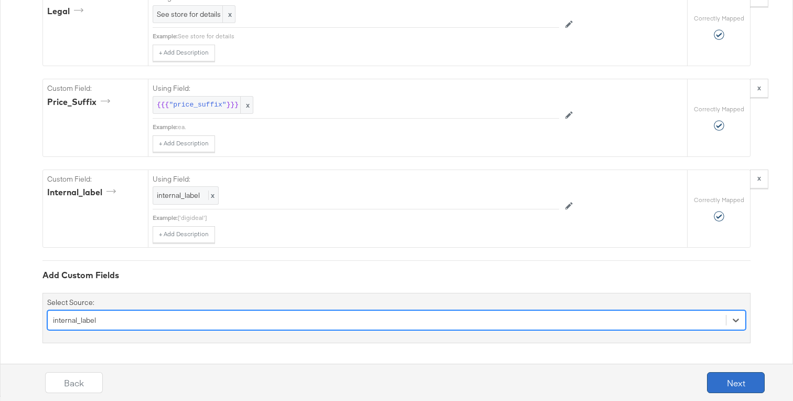
click at [731, 380] on button "Next" at bounding box center [736, 382] width 58 height 21
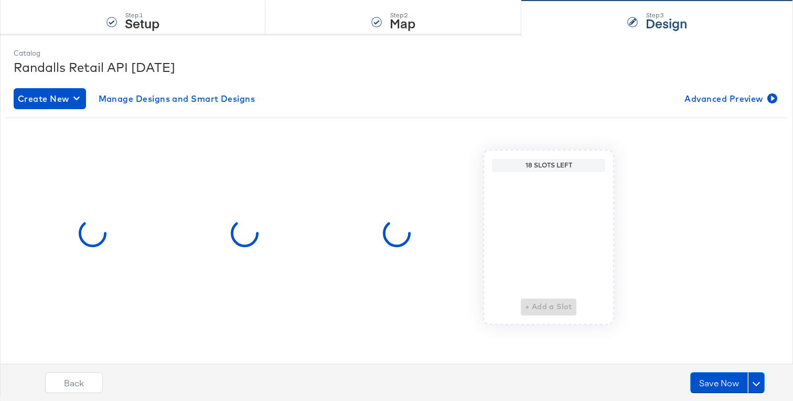
scroll to position [0, 0]
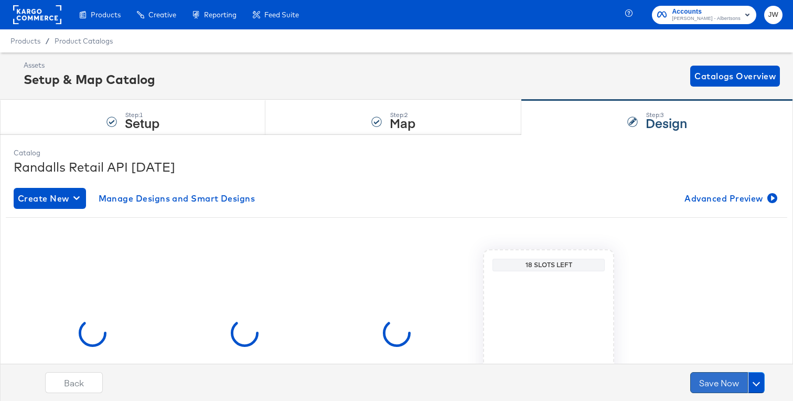
click at [710, 376] on button "Save Now" at bounding box center [720, 382] width 58 height 21
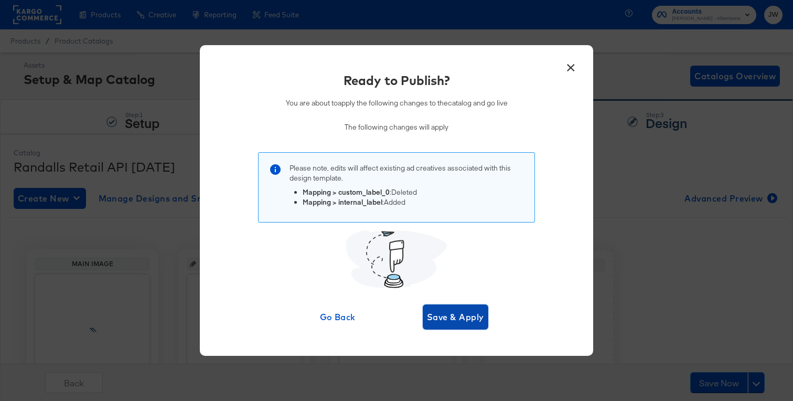
click at [453, 319] on span "Save & Apply" at bounding box center [455, 317] width 57 height 15
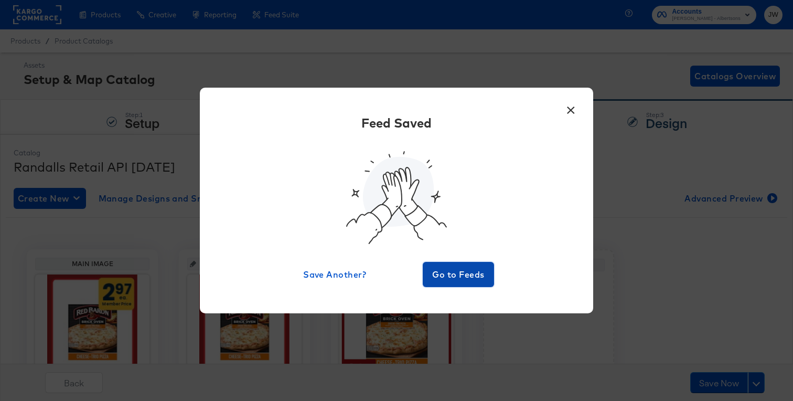
click at [450, 272] on span "Go to Feeds" at bounding box center [458, 274] width 63 height 15
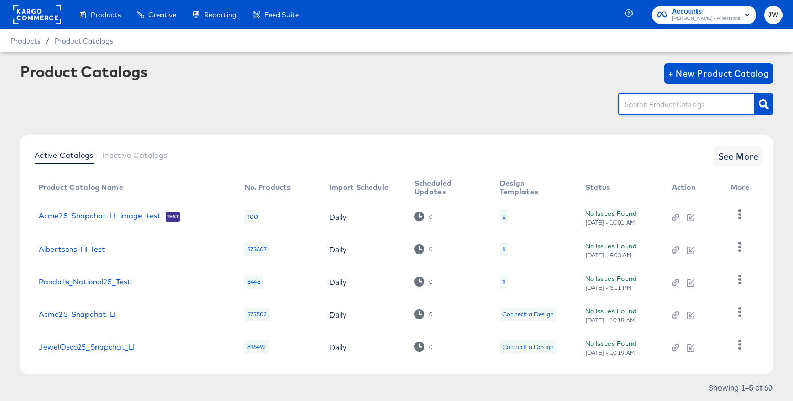
click at [641, 106] on input "text" at bounding box center [679, 105] width 112 height 12
type input "carrs"
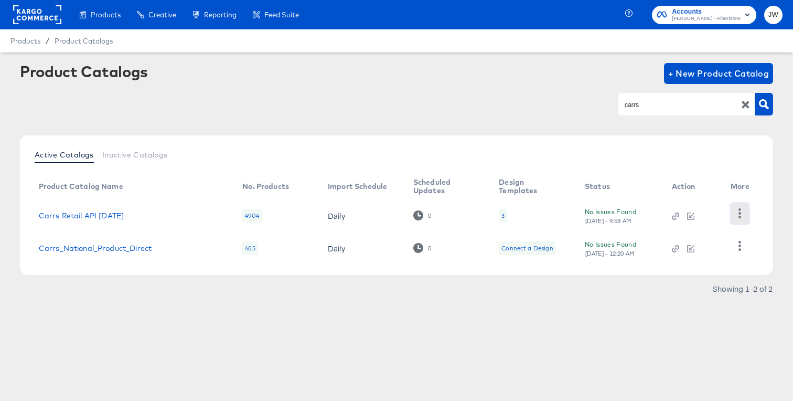
click at [740, 213] on icon "button" at bounding box center [740, 213] width 3 height 10
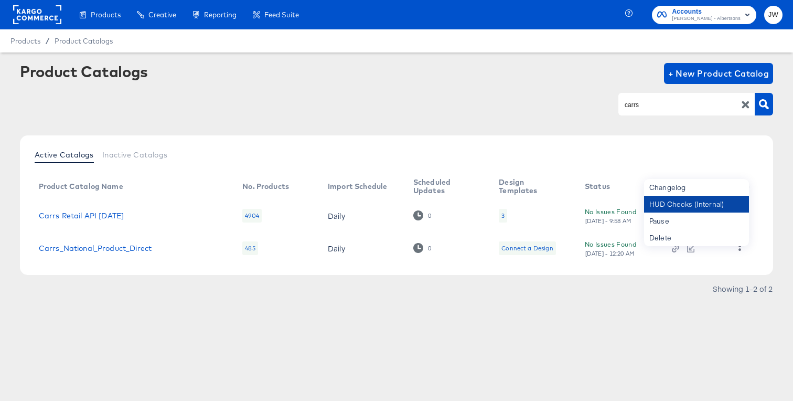
click at [714, 196] on div "HUD Checks (Internal)" at bounding box center [696, 204] width 105 height 17
click at [83, 220] on td "Carrs Retail API Apr25" at bounding box center [132, 215] width 204 height 33
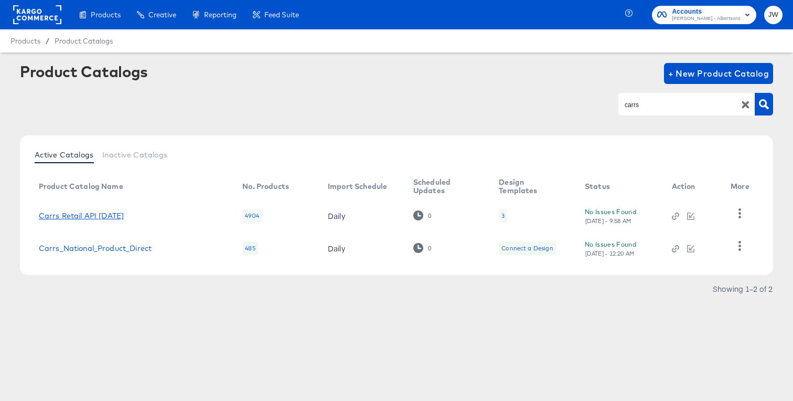
click at [90, 211] on link "Carrs Retail API Apr25" at bounding box center [81, 215] width 85 height 8
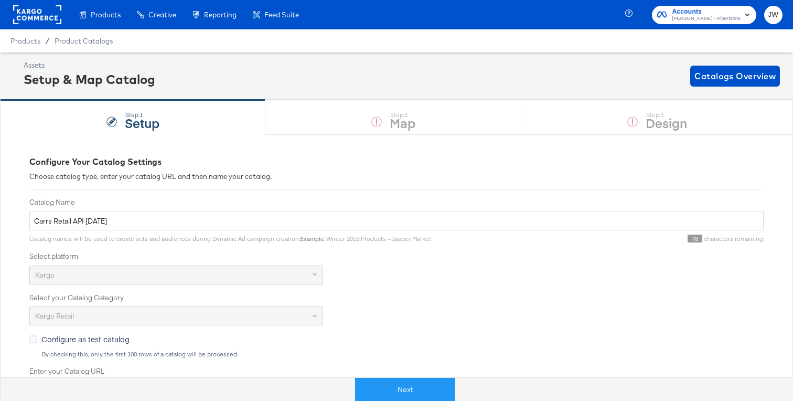
click at [382, 373] on div "Next" at bounding box center [404, 384] width 793 height 31
click at [384, 378] on button "Next" at bounding box center [405, 390] width 100 height 24
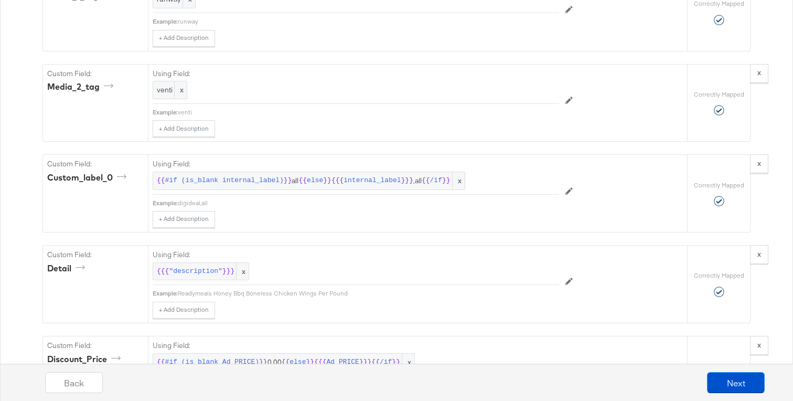
scroll to position [1292, 0]
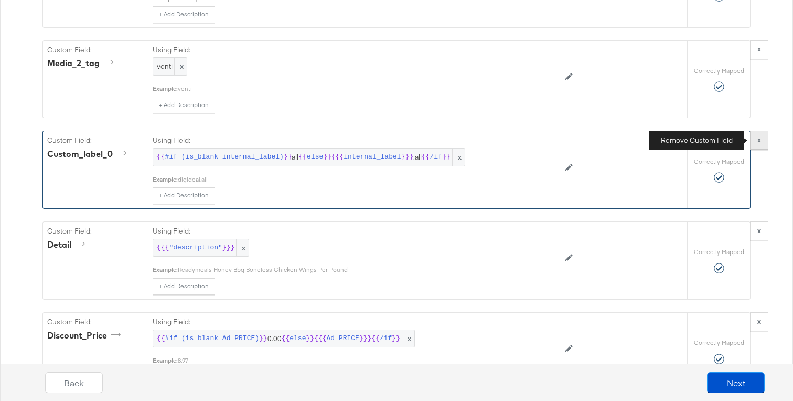
click at [761, 140] on button "x" at bounding box center [759, 140] width 18 height 19
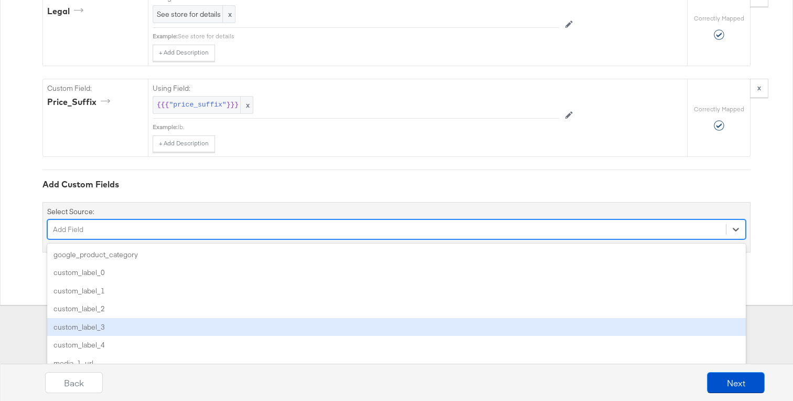
click at [198, 239] on div "option custom_label_3 focused, 5 of 85. 85 results available. Use Up and Down t…" at bounding box center [396, 229] width 699 height 20
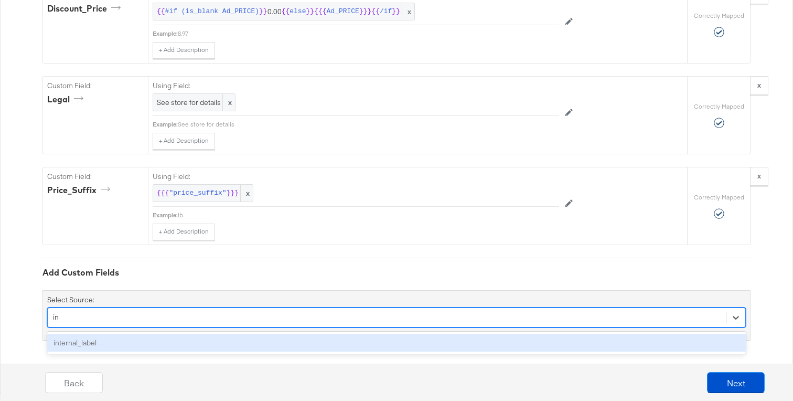
scroll to position [1528, 0]
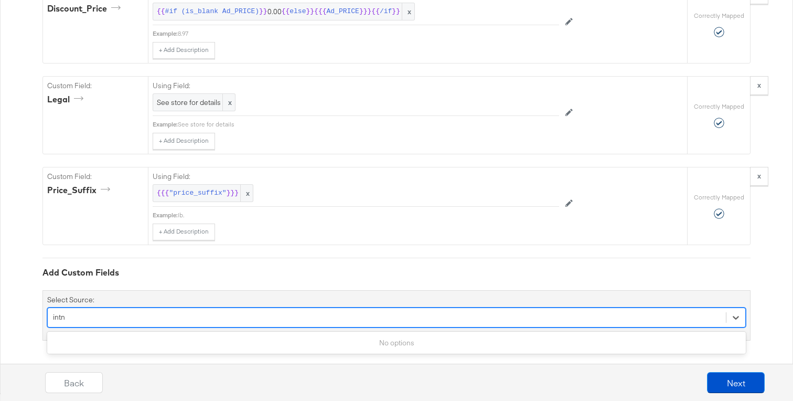
type input "int"
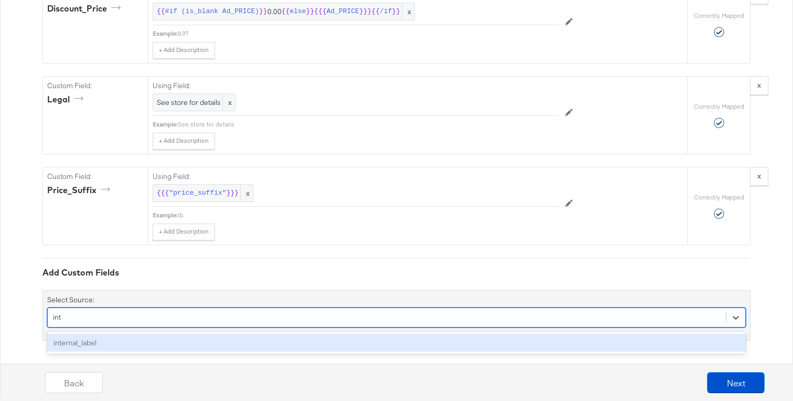
click at [180, 335] on div "internal_label" at bounding box center [396, 343] width 699 height 18
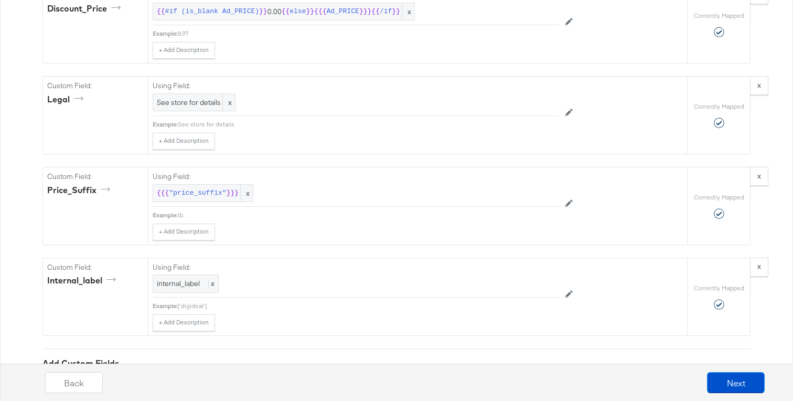
scroll to position [1616, 0]
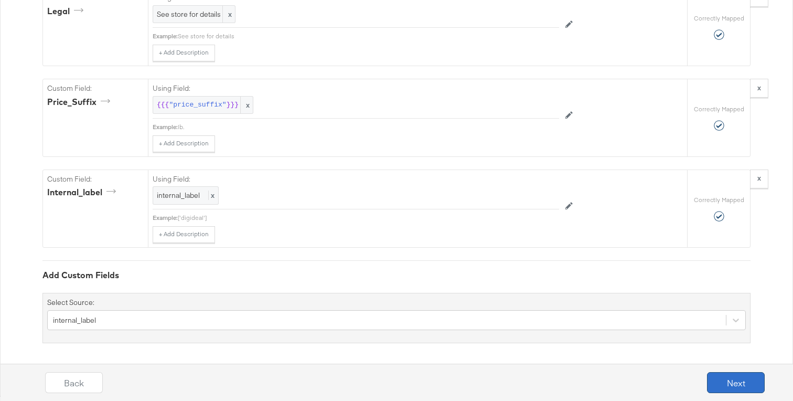
click at [717, 386] on button "Next" at bounding box center [736, 382] width 58 height 21
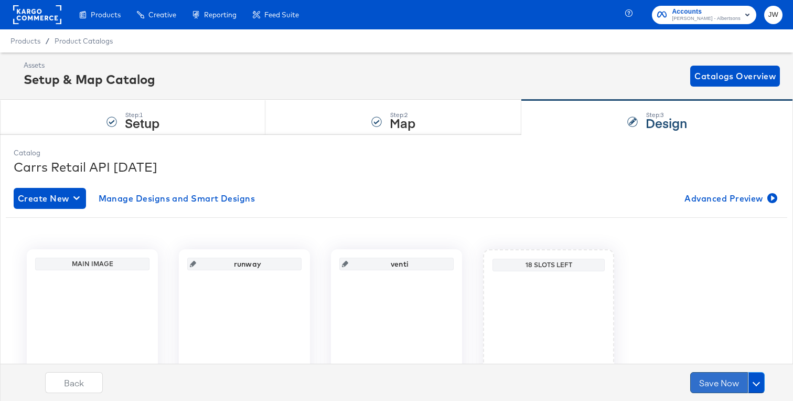
click at [717, 384] on button "Save Now" at bounding box center [720, 382] width 58 height 21
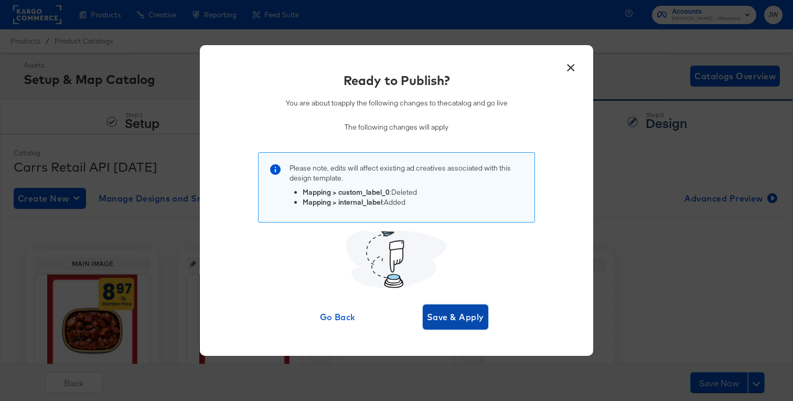
click at [465, 308] on button "Save & Apply" at bounding box center [456, 316] width 66 height 25
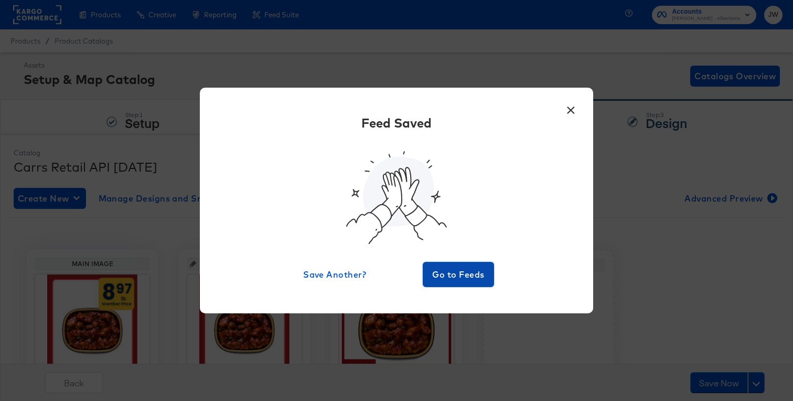
click at [468, 287] on button "Go to Feeds" at bounding box center [458, 274] width 71 height 25
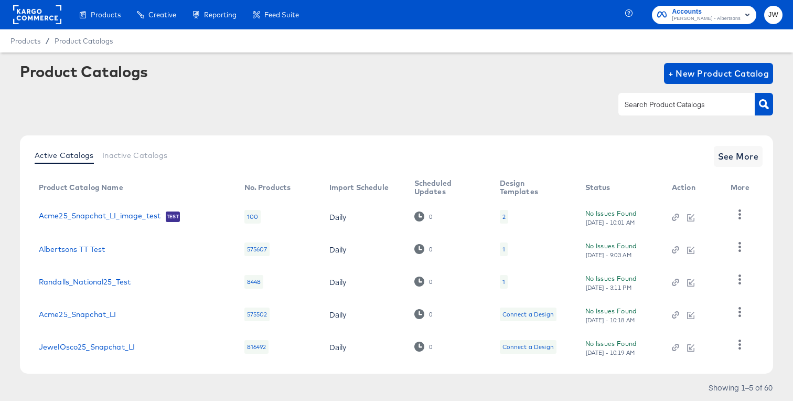
click at [673, 103] on input "text" at bounding box center [679, 105] width 112 height 12
type input "acme"
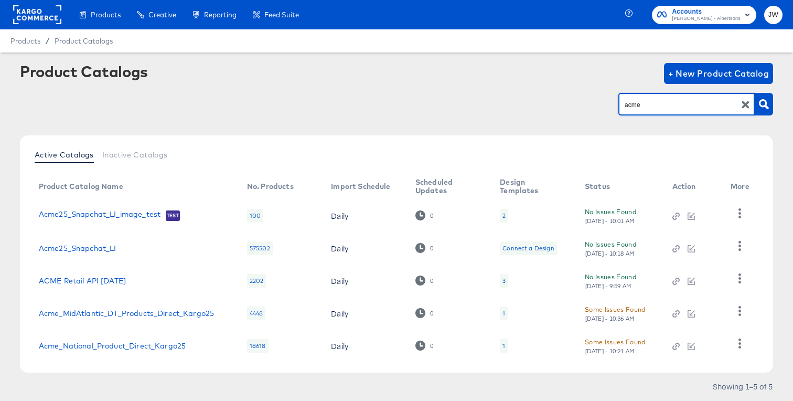
click at [719, 280] on td at bounding box center [693, 280] width 59 height 33
click at [743, 280] on icon "button" at bounding box center [740, 278] width 10 height 10
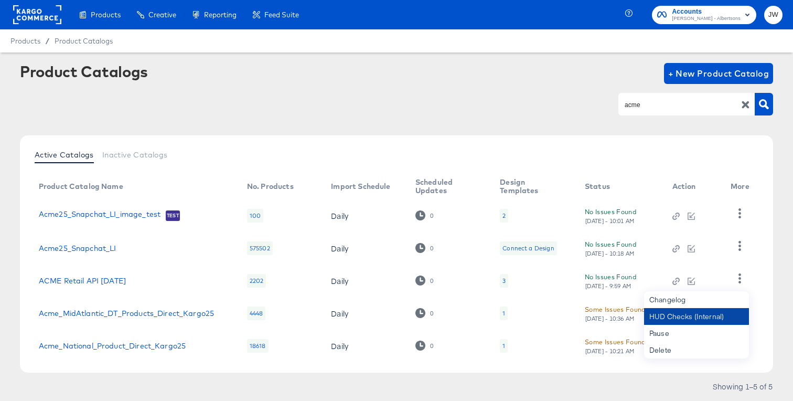
click at [687, 312] on div "HUD Checks (Internal)" at bounding box center [696, 316] width 105 height 17
click at [67, 283] on link "ACME Retail API Apr25" at bounding box center [82, 281] width 87 height 8
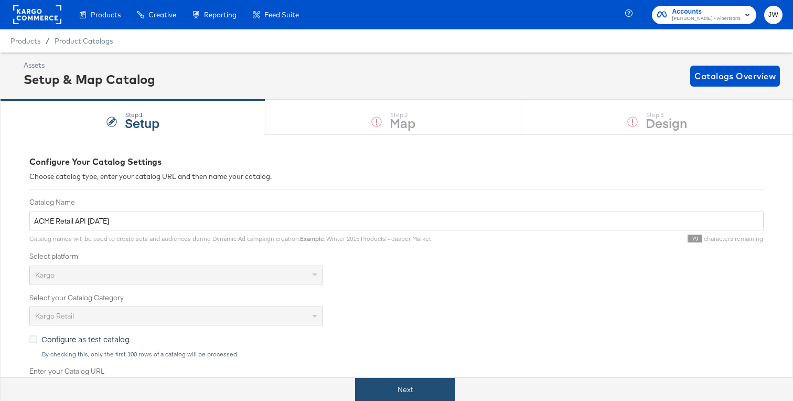
click at [378, 384] on button "Next" at bounding box center [405, 390] width 100 height 24
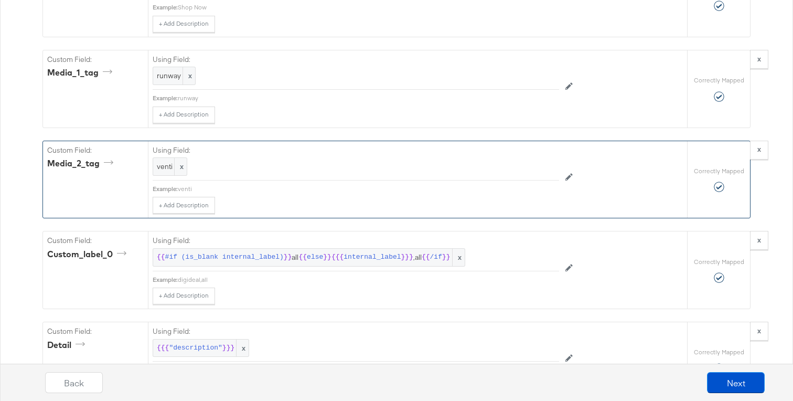
scroll to position [1254, 0]
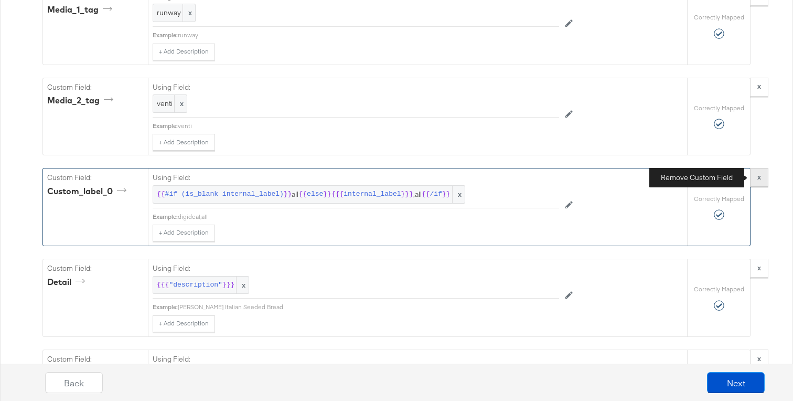
click at [755, 180] on button "x" at bounding box center [759, 177] width 18 height 19
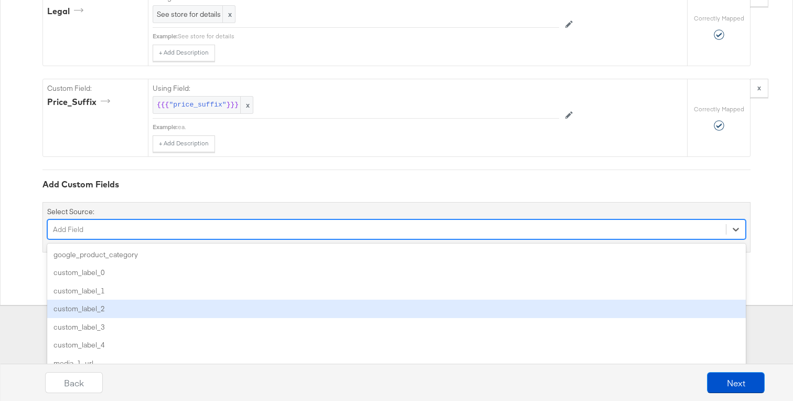
click at [270, 239] on div "option custom_label_2 focused, 4 of 85. 85 results available. Use Up and Down t…" at bounding box center [396, 229] width 699 height 20
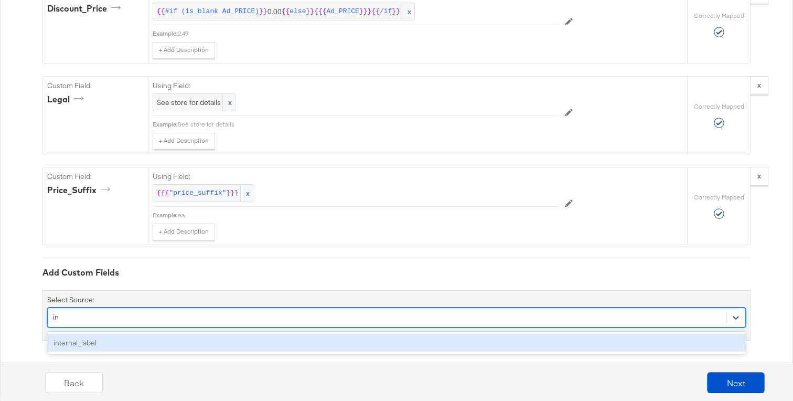
scroll to position [1528, 0]
type input "int"
click at [271, 344] on div "internal_label" at bounding box center [396, 343] width 699 height 18
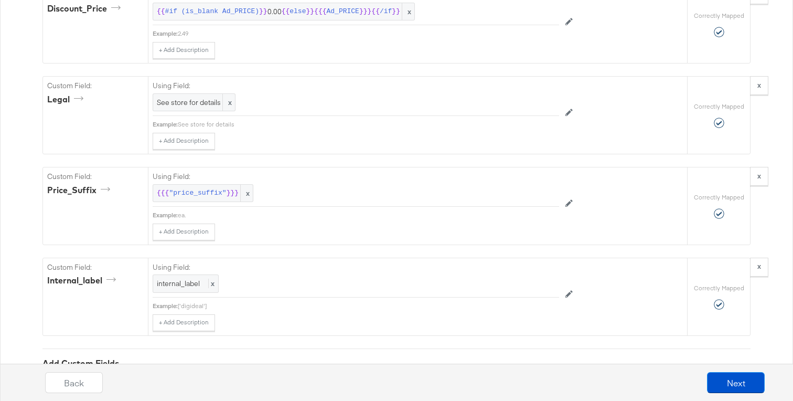
scroll to position [1616, 0]
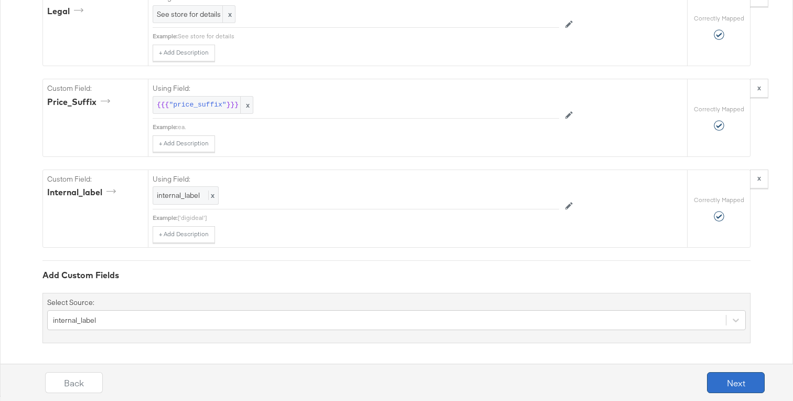
click at [717, 383] on button "Next" at bounding box center [736, 382] width 58 height 21
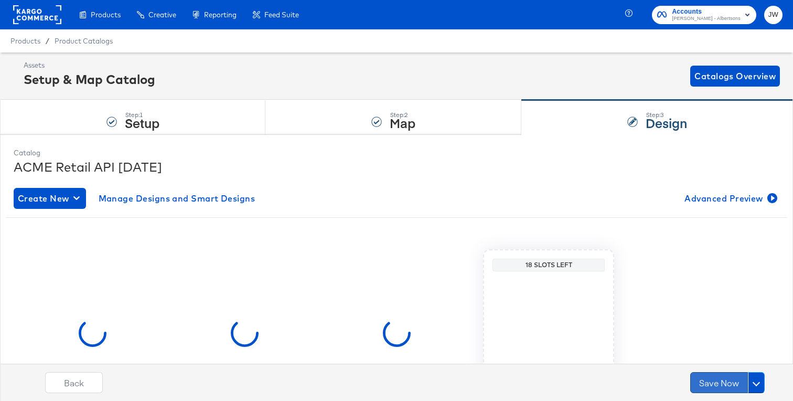
click at [700, 378] on button "Save Now" at bounding box center [720, 382] width 58 height 21
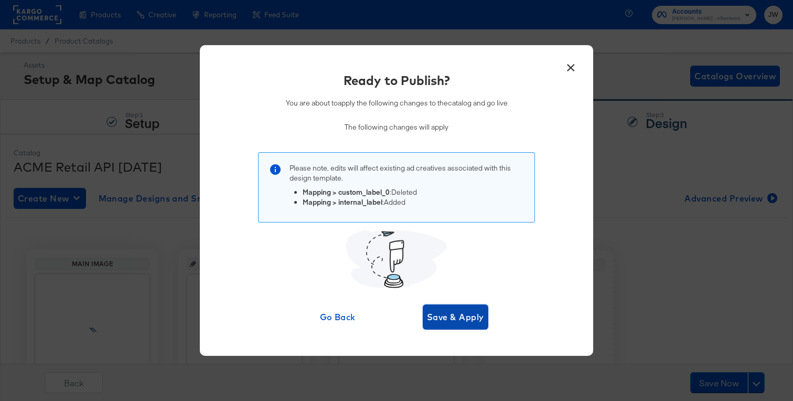
click at [440, 320] on span "Save & Apply" at bounding box center [455, 317] width 57 height 15
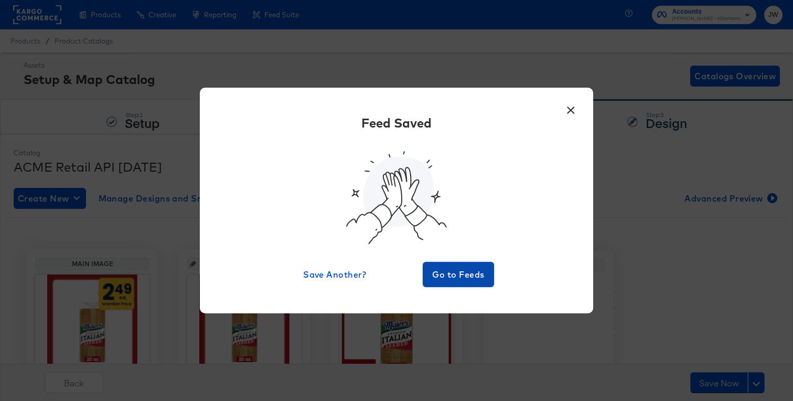
click at [463, 272] on span "Go to Feeds" at bounding box center [458, 274] width 63 height 15
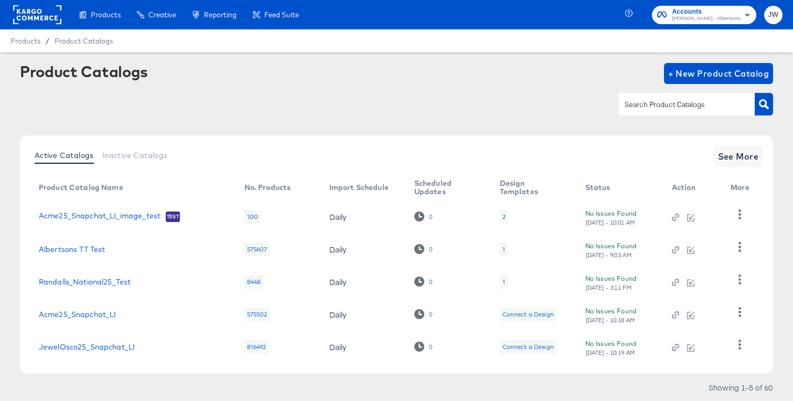
click at [683, 89] on div "Product Catalogs + New Product Catalog" at bounding box center [397, 95] width 754 height 64
click at [682, 104] on input "text" at bounding box center [679, 105] width 112 height 12
type input "andro"
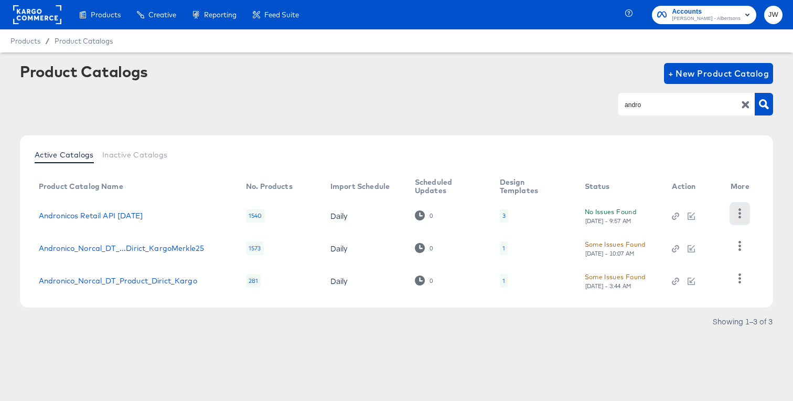
click at [745, 209] on icon "button" at bounding box center [740, 213] width 10 height 10
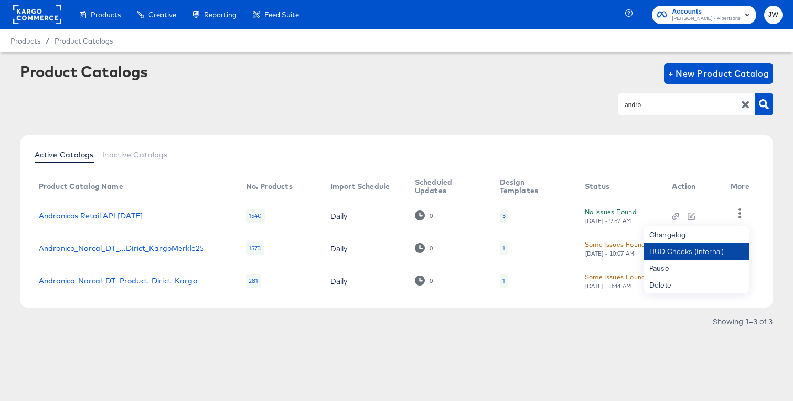
click at [695, 250] on div "HUD Checks (Internal)" at bounding box center [696, 251] width 105 height 17
click at [122, 215] on link "Andronicos Retail API Apr25" at bounding box center [91, 215] width 104 height 8
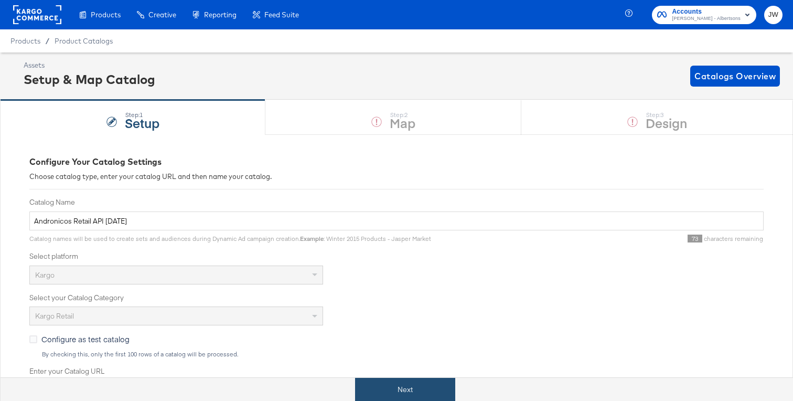
click at [418, 389] on button "Next" at bounding box center [405, 390] width 100 height 24
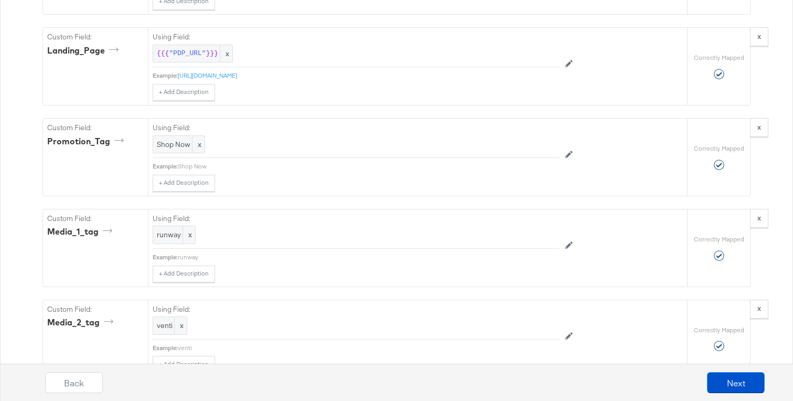
scroll to position [1234, 0]
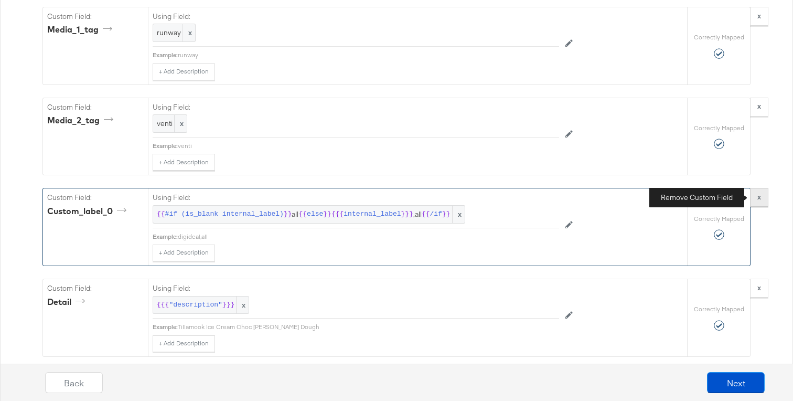
click at [760, 201] on strong "x" at bounding box center [760, 196] width 4 height 9
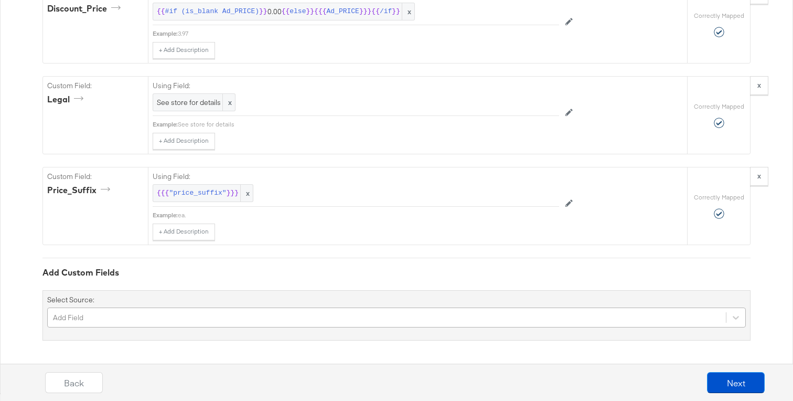
scroll to position [1616, 0]
click at [259, 321] on div "Add Field" at bounding box center [396, 318] width 699 height 20
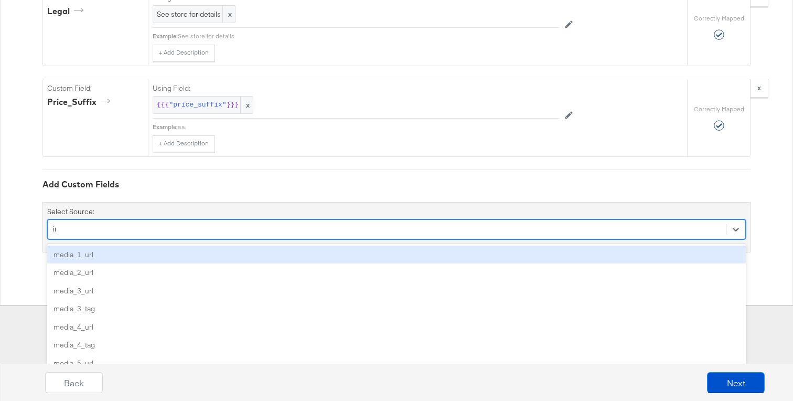
scroll to position [1528, 0]
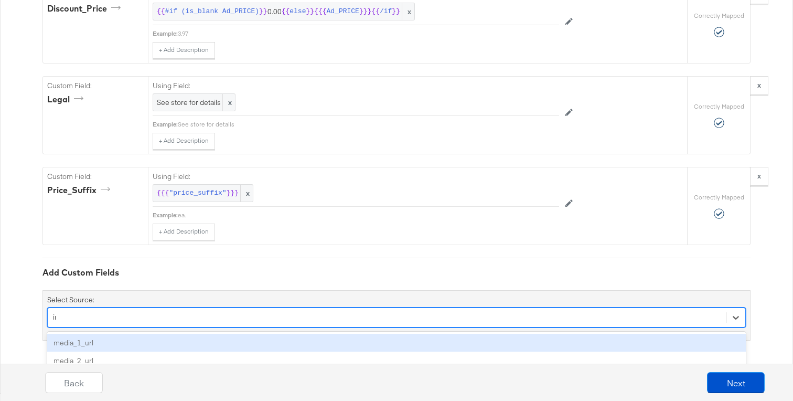
type input "int"
click at [232, 337] on div "internal_label" at bounding box center [396, 343] width 699 height 18
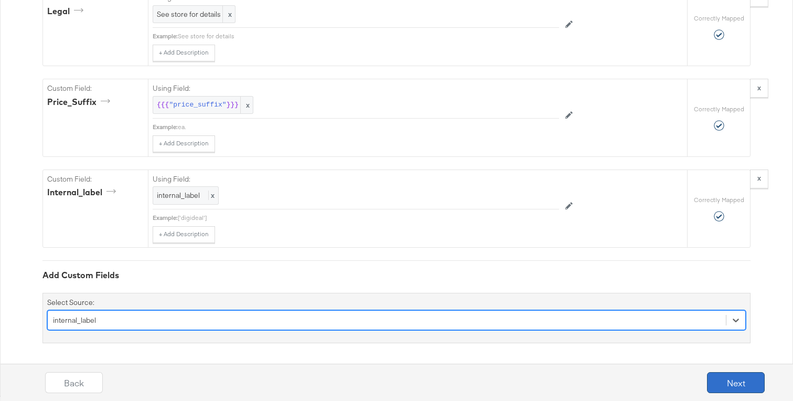
click at [740, 374] on button "Next" at bounding box center [736, 382] width 58 height 21
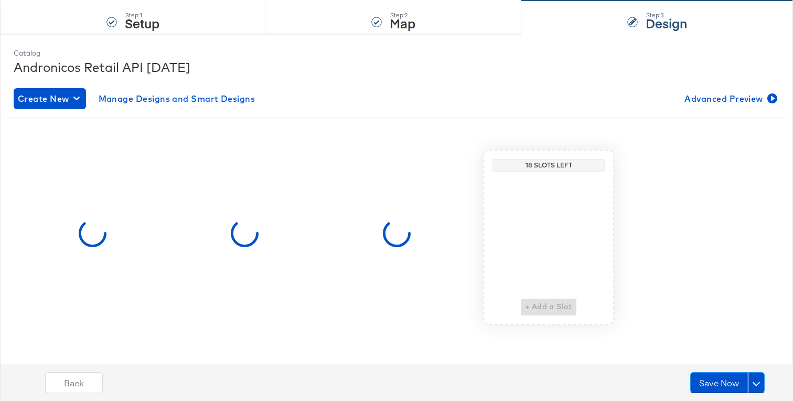
scroll to position [0, 0]
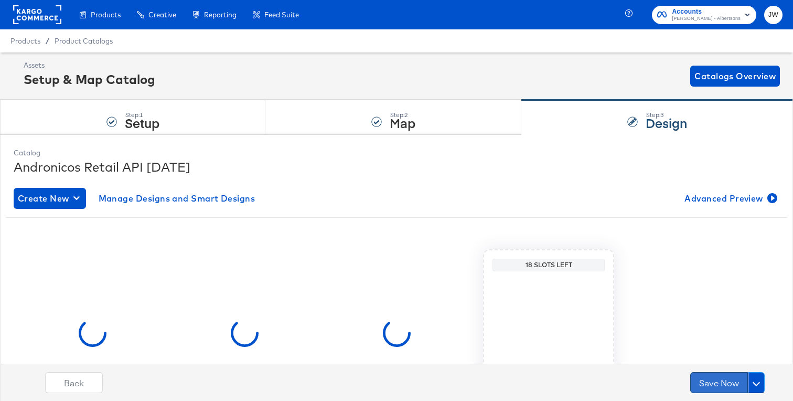
click at [703, 380] on button "Save Now" at bounding box center [720, 382] width 58 height 21
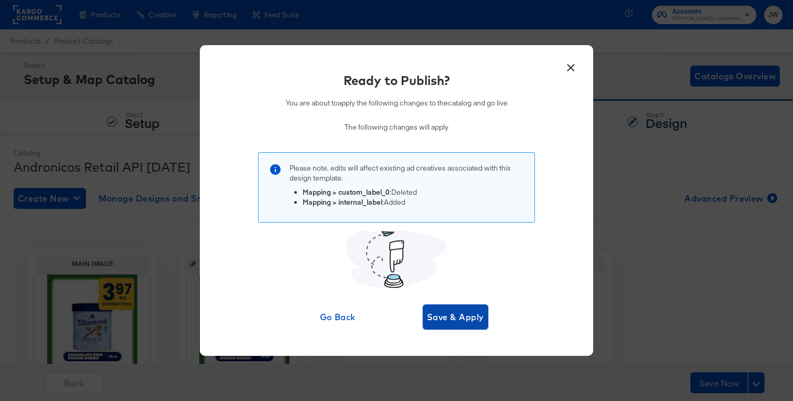
click at [457, 311] on span "Save & Apply" at bounding box center [455, 317] width 57 height 15
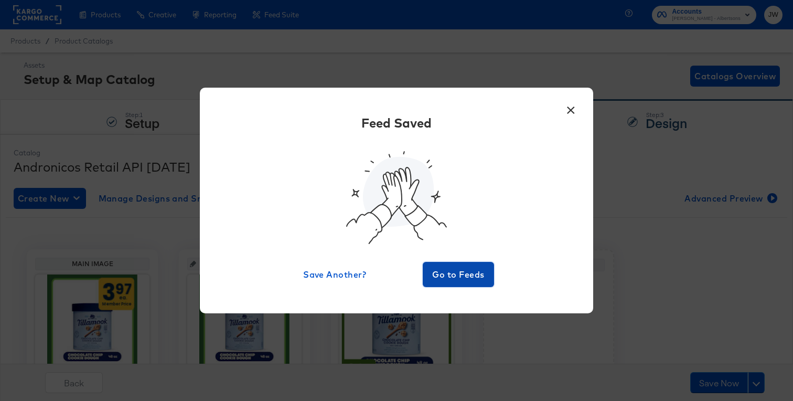
click at [442, 270] on span "Go to Feeds" at bounding box center [458, 274] width 63 height 15
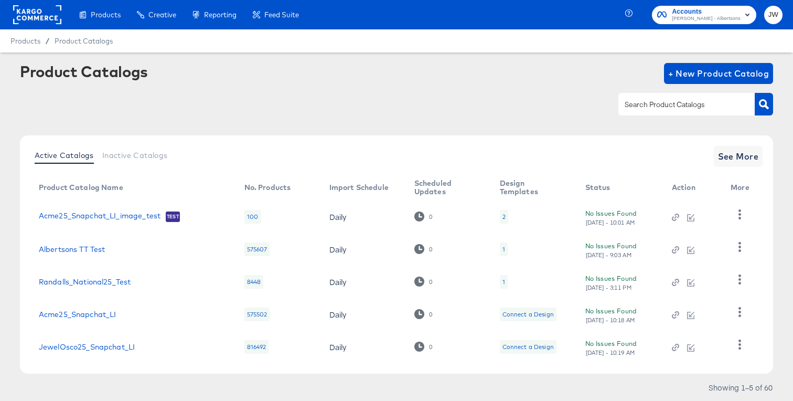
click at [662, 99] on input "text" at bounding box center [679, 105] width 112 height 12
type input "king"
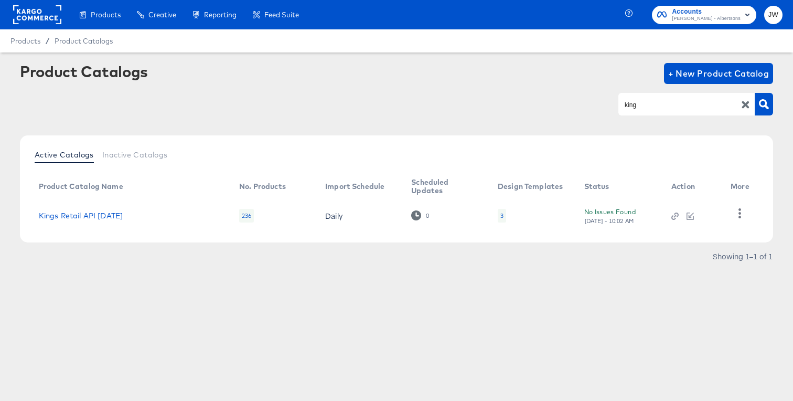
click at [756, 211] on td at bounding box center [743, 215] width 40 height 33
click at [739, 211] on icon "button" at bounding box center [740, 213] width 10 height 10
click at [697, 198] on div "HUD Checks (Internal)" at bounding box center [696, 204] width 105 height 17
click at [96, 209] on td "Kings Retail API Apr25" at bounding box center [130, 215] width 200 height 33
click at [95, 214] on link "Kings Retail API Apr25" at bounding box center [81, 215] width 84 height 8
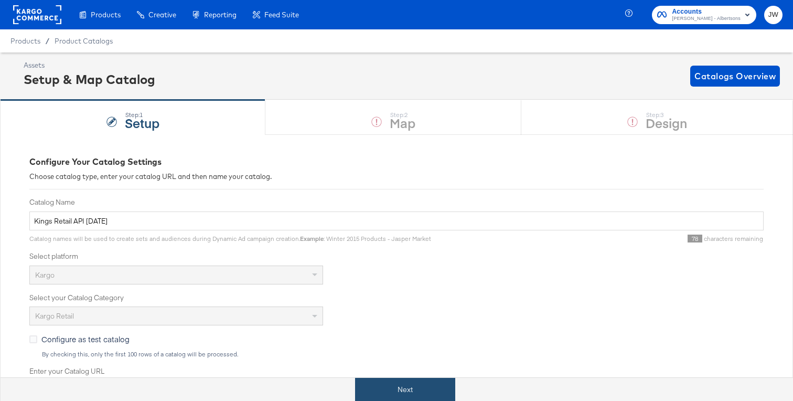
click at [399, 390] on button "Next" at bounding box center [405, 390] width 100 height 24
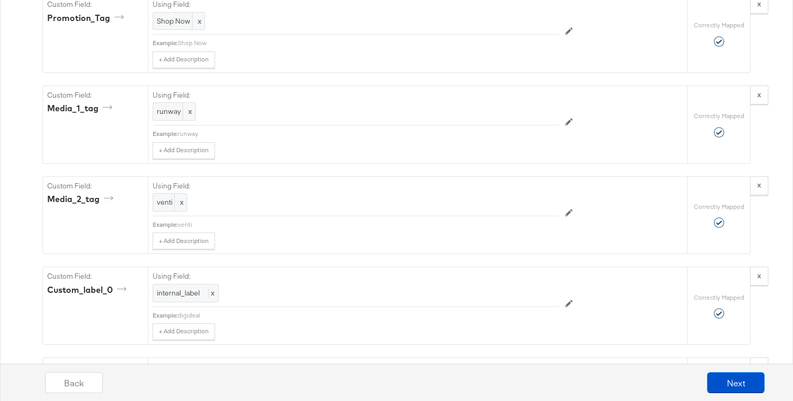
scroll to position [1274, 0]
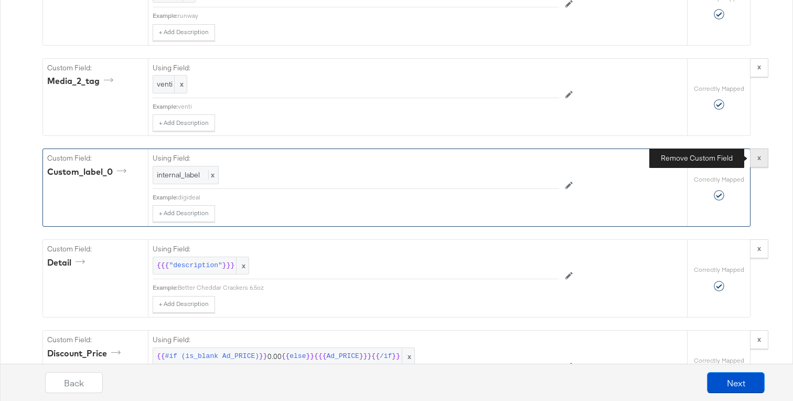
click at [760, 158] on strong "x" at bounding box center [760, 157] width 4 height 9
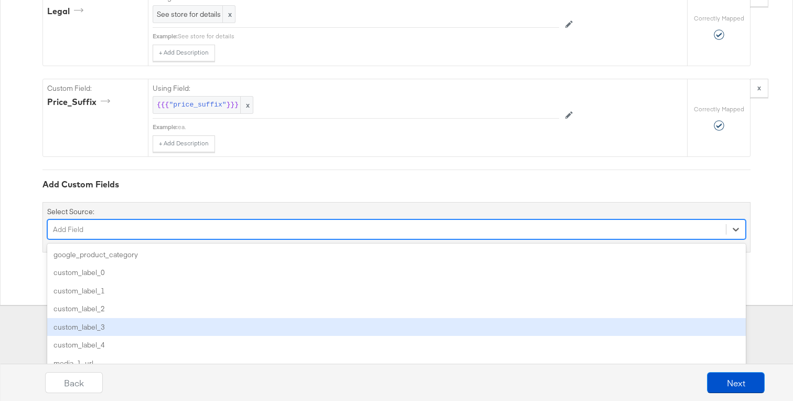
click at [336, 239] on div "option custom_label_3 focused, 5 of 85. 85 results available. Use Up and Down t…" at bounding box center [396, 229] width 699 height 20
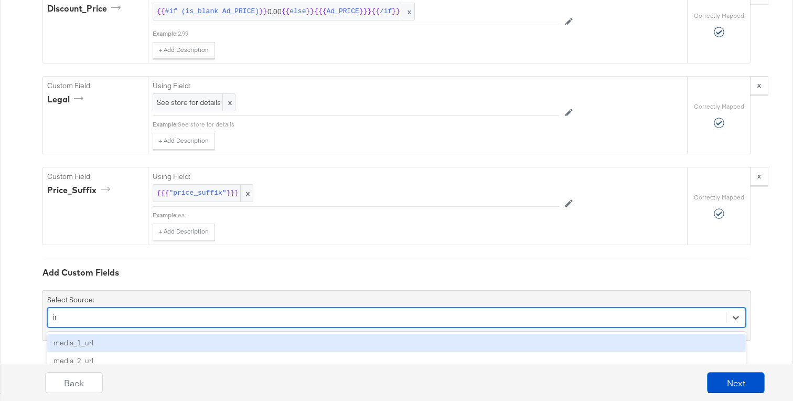
type input "int"
click at [332, 339] on div "internal_label" at bounding box center [396, 343] width 699 height 18
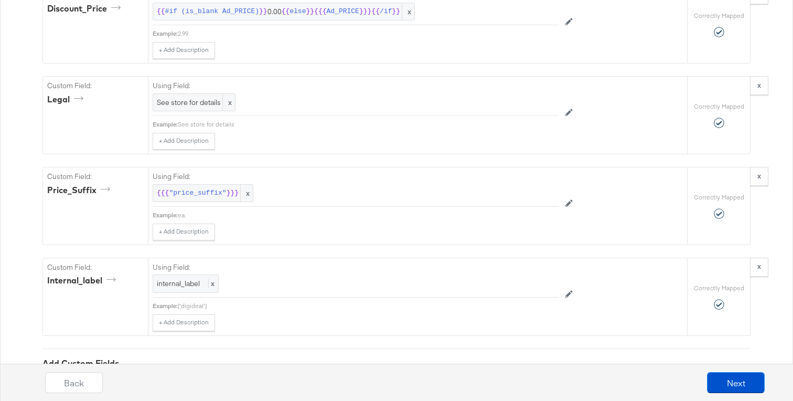
scroll to position [1616, 0]
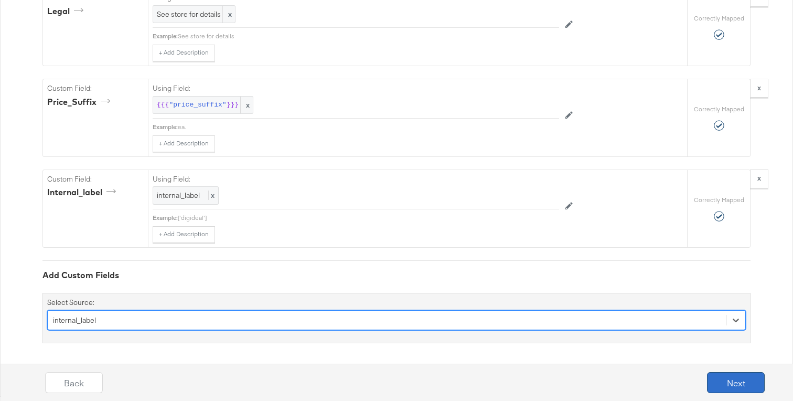
click at [732, 380] on button "Next" at bounding box center [736, 382] width 58 height 21
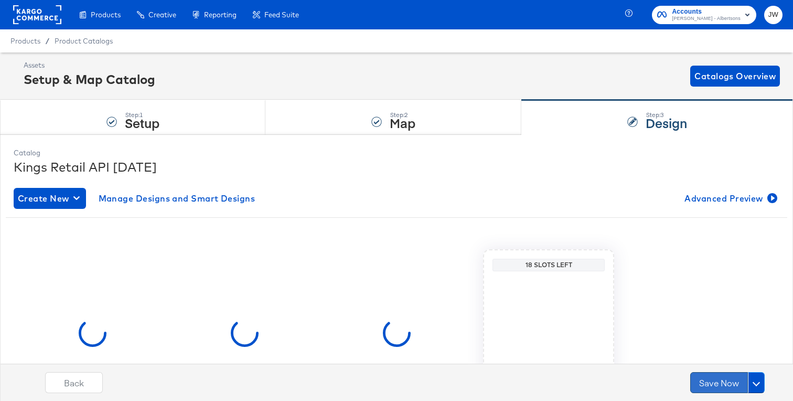
click at [716, 378] on button "Save Now" at bounding box center [720, 382] width 58 height 21
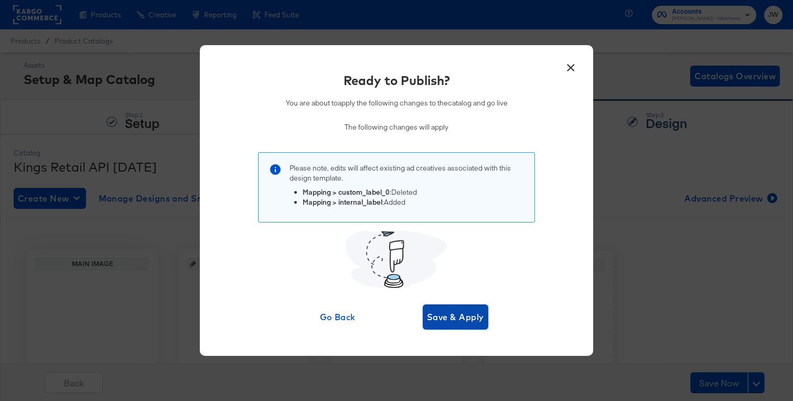
click at [481, 322] on span "Save & Apply" at bounding box center [455, 317] width 57 height 15
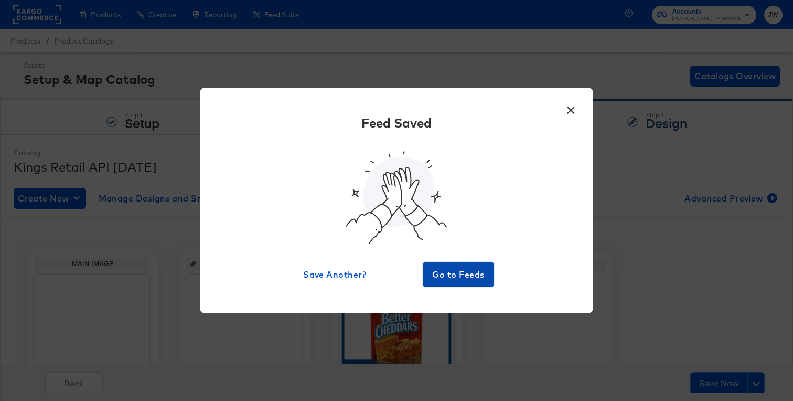
click at [473, 283] on button "Go to Feeds" at bounding box center [458, 274] width 71 height 25
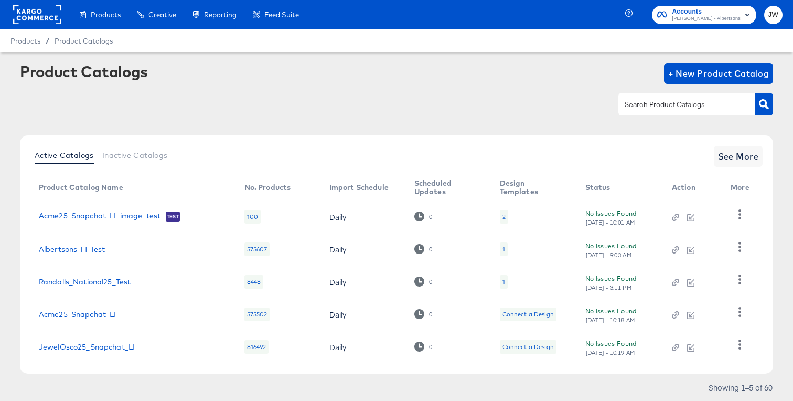
click at [670, 110] on input "text" at bounding box center [679, 105] width 112 height 12
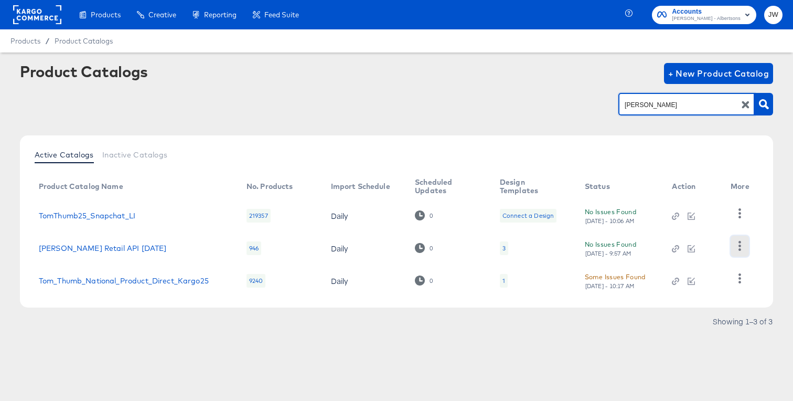
click at [737, 248] on icon "button" at bounding box center [740, 246] width 10 height 10
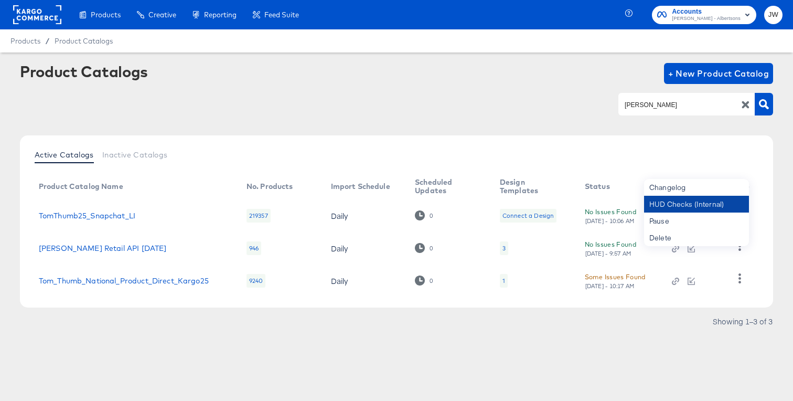
click at [694, 209] on div "HUD Checks (Internal)" at bounding box center [696, 204] width 105 height 17
click at [648, 112] on div "tom" at bounding box center [687, 104] width 136 height 22
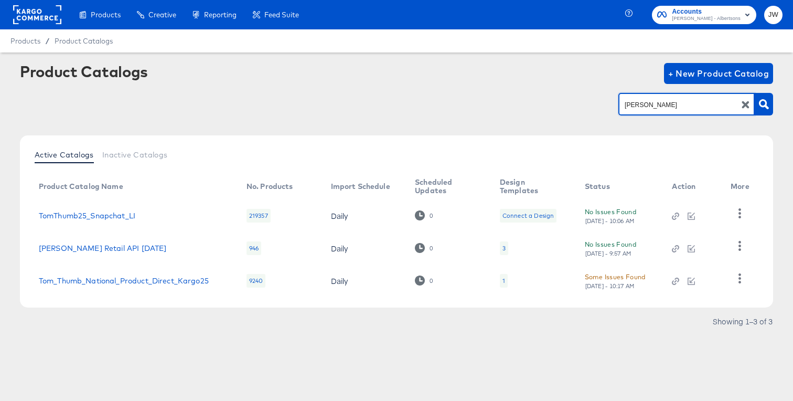
click at [648, 112] on div "tom" at bounding box center [687, 104] width 136 height 22
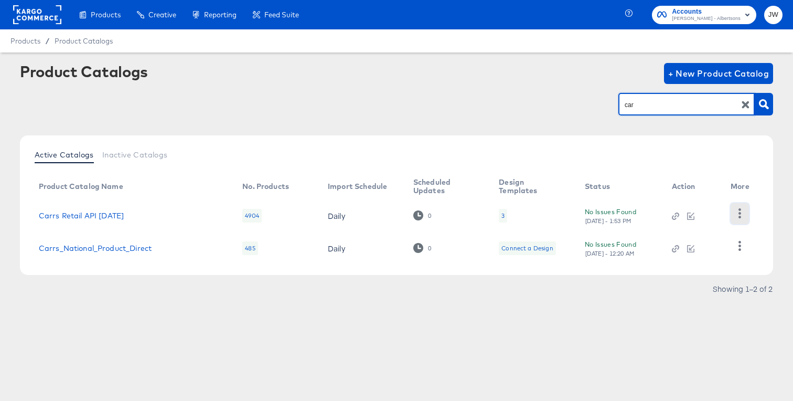
click at [738, 208] on icon "button" at bounding box center [740, 213] width 10 height 10
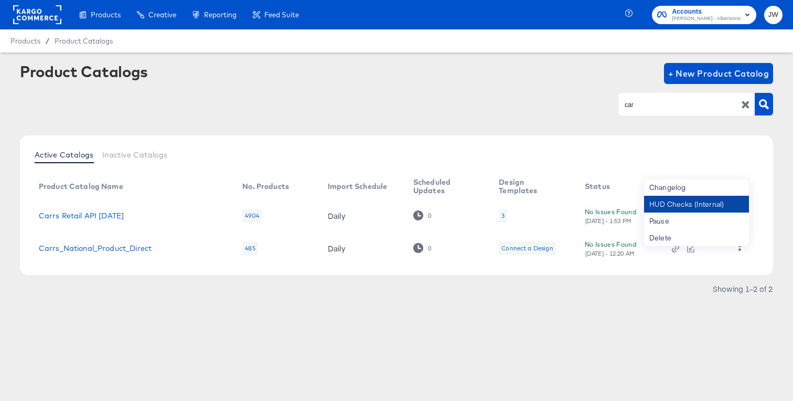
click at [678, 209] on div "HUD Checks (Internal)" at bounding box center [696, 204] width 105 height 17
click at [671, 89] on div "Product Catalogs + New Product Catalog car" at bounding box center [397, 95] width 754 height 64
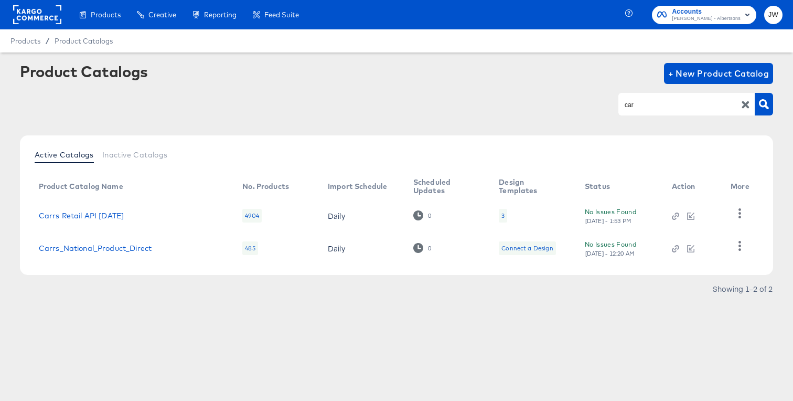
click at [666, 102] on input "car" at bounding box center [679, 105] width 112 height 12
type input "tom"
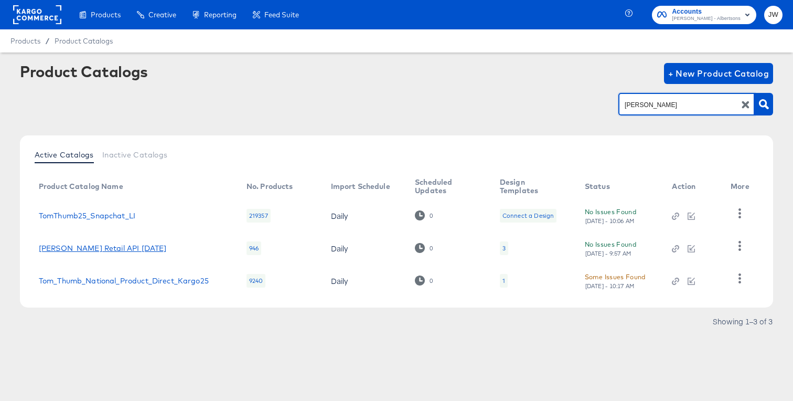
click at [122, 244] on link "Tom Thumb Retail API Apr25" at bounding box center [103, 248] width 128 height 8
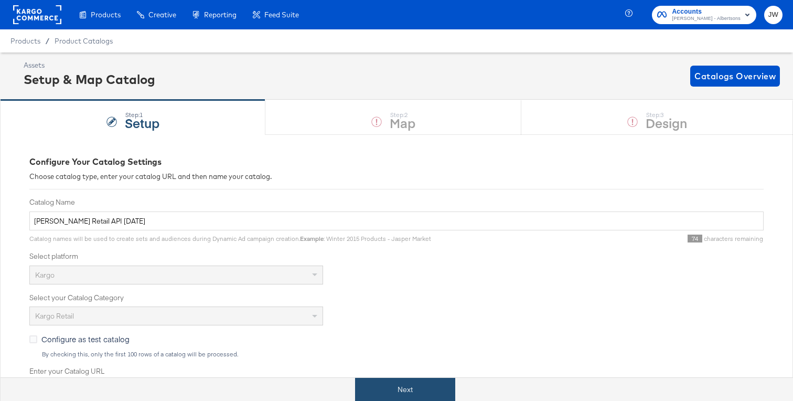
click at [435, 382] on button "Next" at bounding box center [405, 390] width 100 height 24
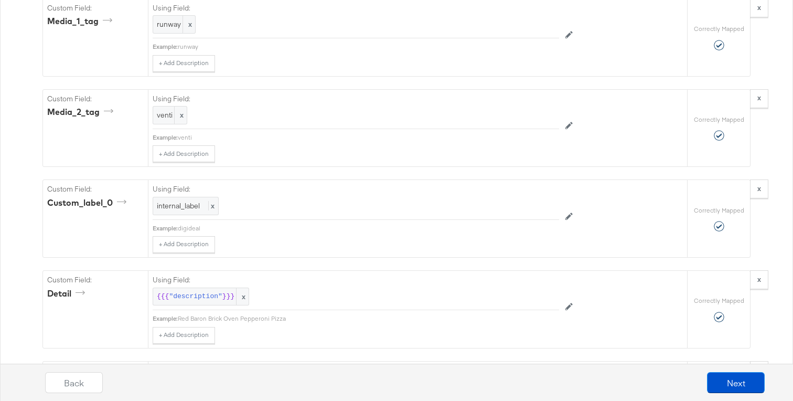
scroll to position [1250, 0]
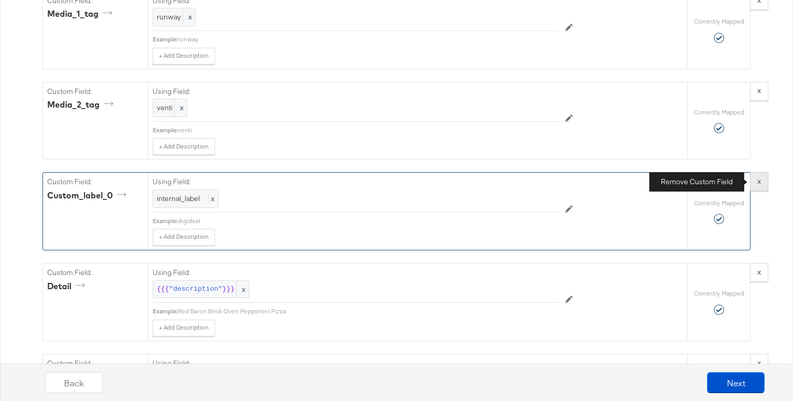
click at [758, 184] on strong "x" at bounding box center [760, 180] width 4 height 9
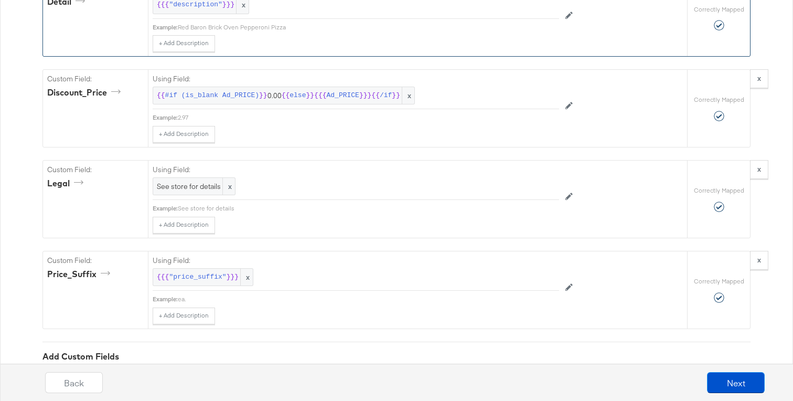
scroll to position [1528, 0]
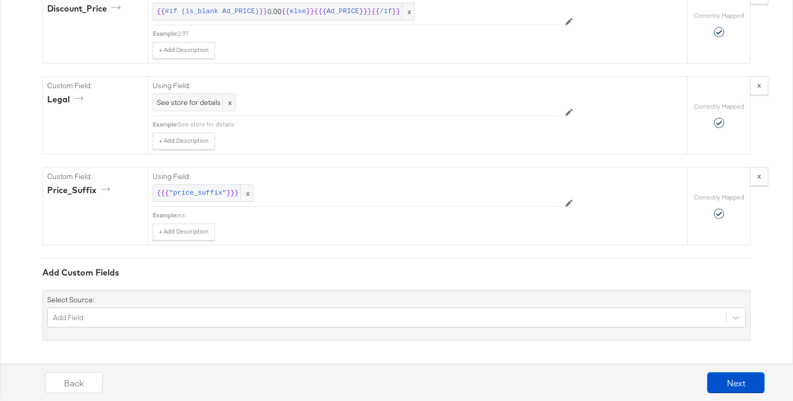
click at [256, 303] on div "Select Source: Add Field" at bounding box center [397, 315] width 708 height 50
click at [256, 315] on div "Add Field" at bounding box center [396, 318] width 699 height 20
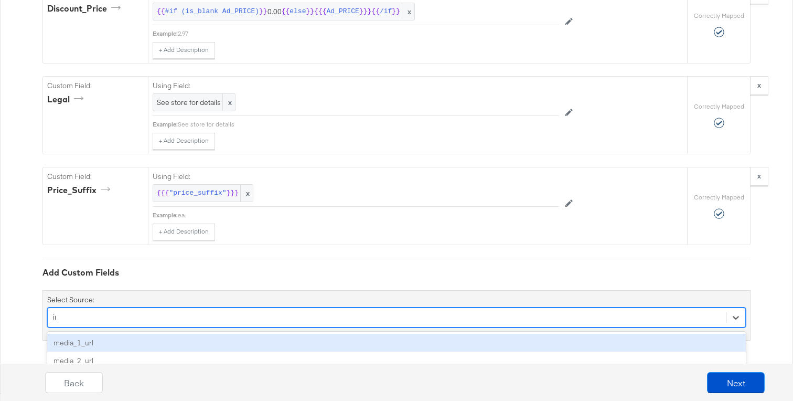
type input "int"
click at [255, 348] on div "internal_label" at bounding box center [396, 343] width 699 height 18
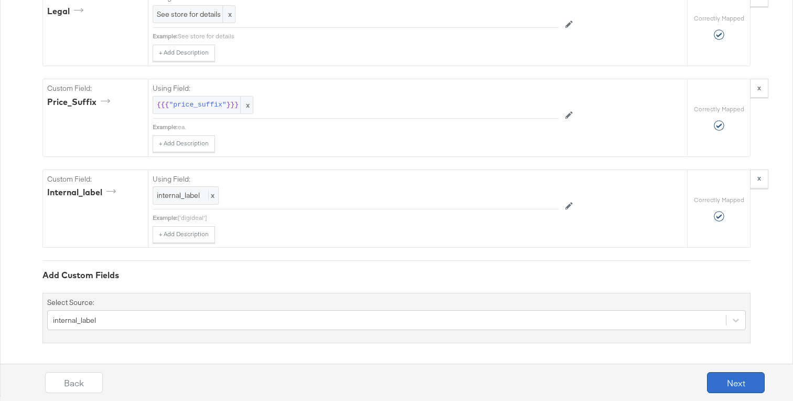
click at [718, 381] on button "Next" at bounding box center [736, 382] width 58 height 21
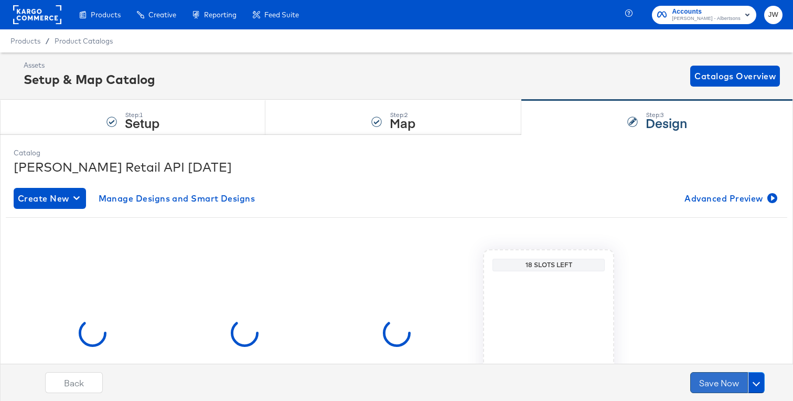
click at [718, 377] on button "Save Now" at bounding box center [720, 382] width 58 height 21
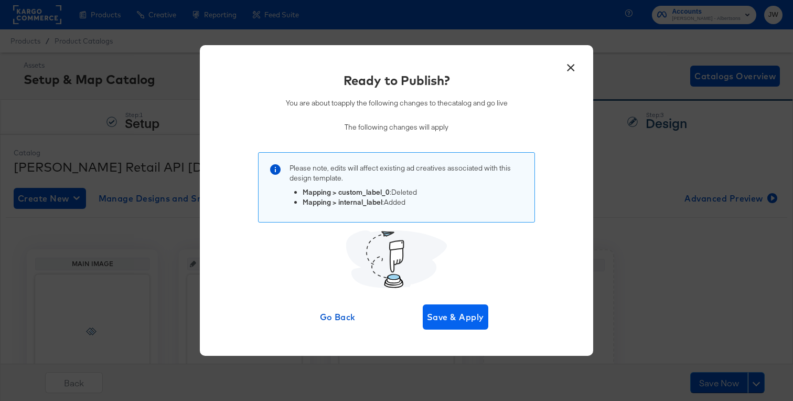
click at [456, 329] on div "Go Back Save & Apply" at bounding box center [396, 316] width 183 height 25
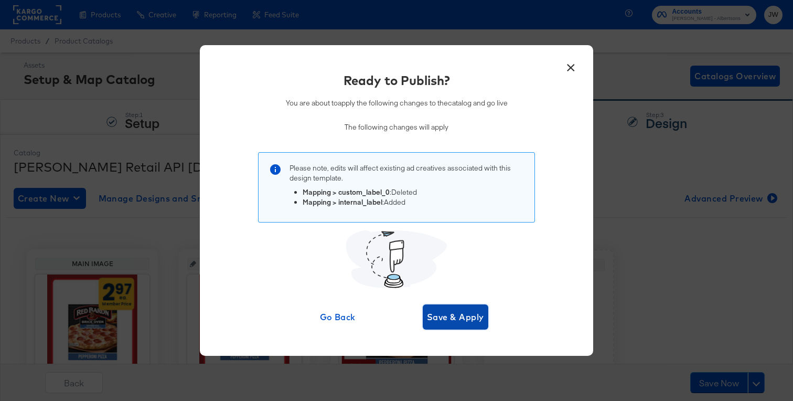
click at [456, 327] on button "Save & Apply" at bounding box center [456, 316] width 66 height 25
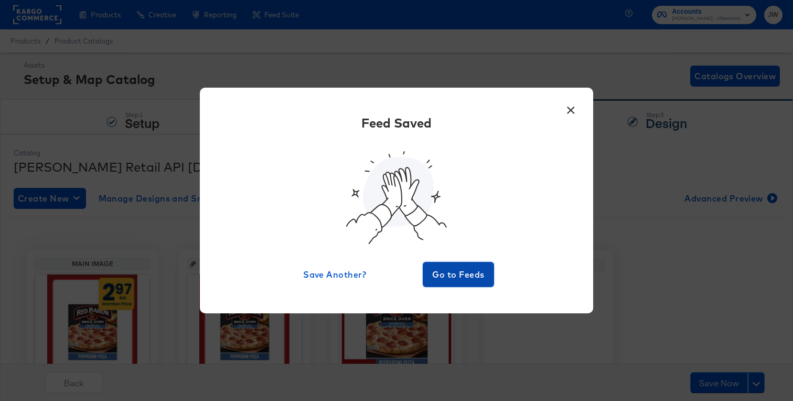
click at [453, 280] on span "Go to Feeds" at bounding box center [458, 274] width 63 height 15
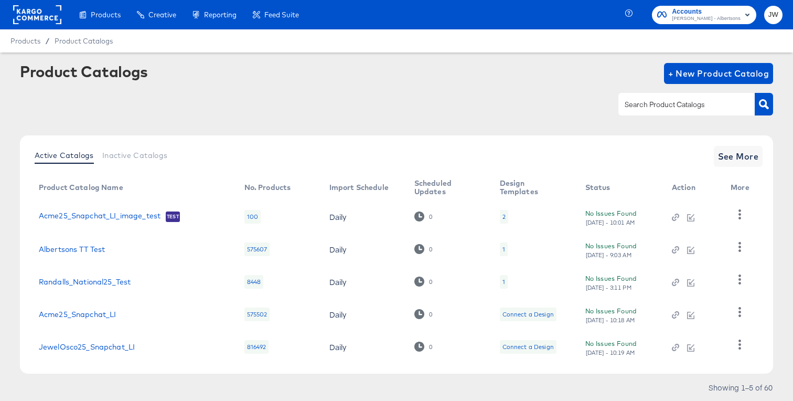
click at [668, 104] on input "text" at bounding box center [679, 105] width 112 height 12
type input "albertsons"
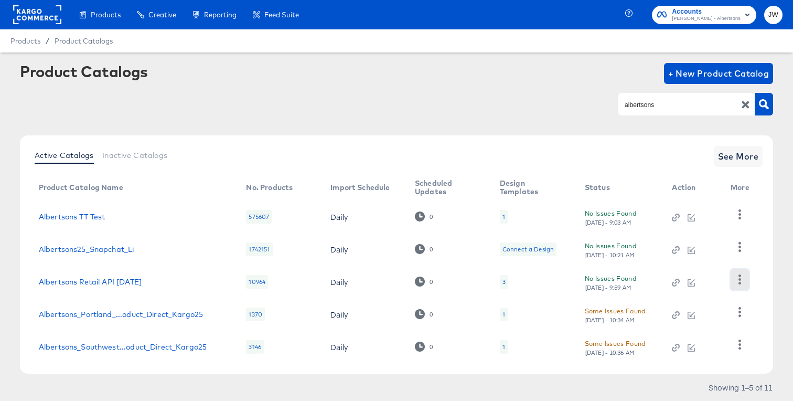
click at [745, 283] on icon "button" at bounding box center [740, 279] width 10 height 10
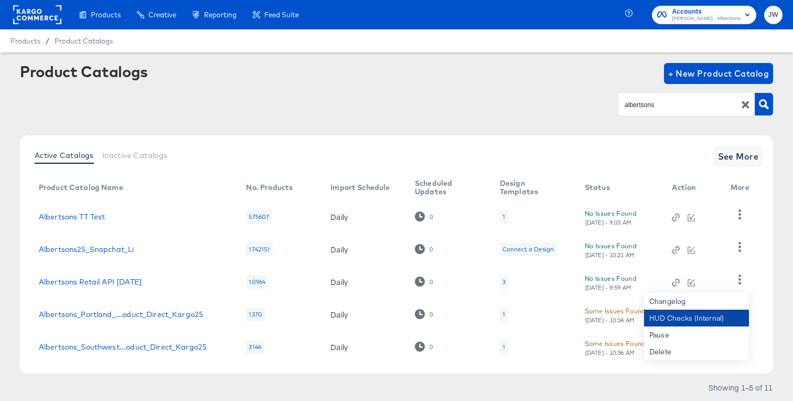
click at [676, 318] on div "HUD Checks (Internal)" at bounding box center [696, 318] width 105 height 17
click at [91, 285] on link "Albertsons Retail API Apr25" at bounding box center [90, 282] width 103 height 8
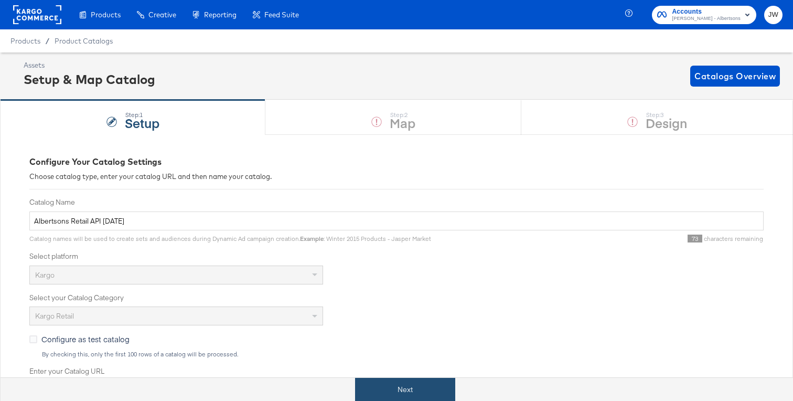
click at [436, 388] on button "Next" at bounding box center [405, 390] width 100 height 24
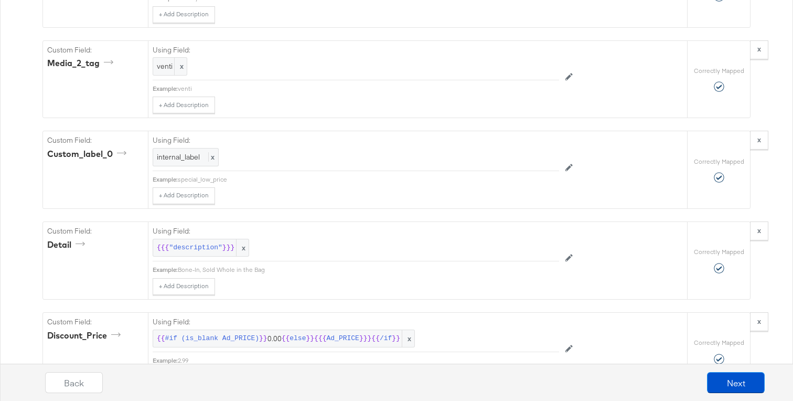
scroll to position [1303, 0]
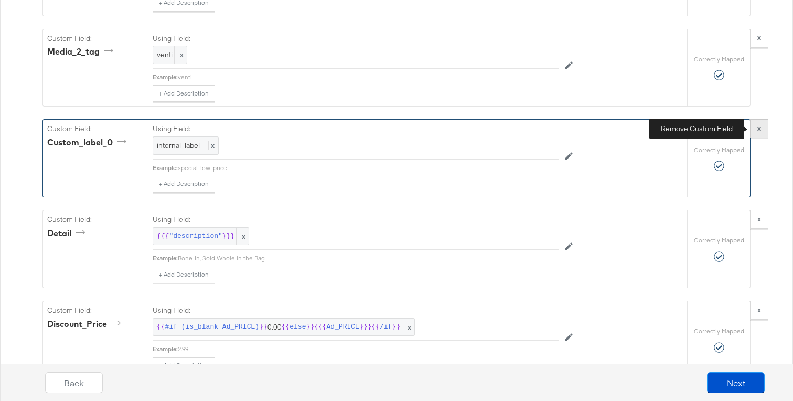
click at [758, 127] on strong "x" at bounding box center [760, 127] width 4 height 9
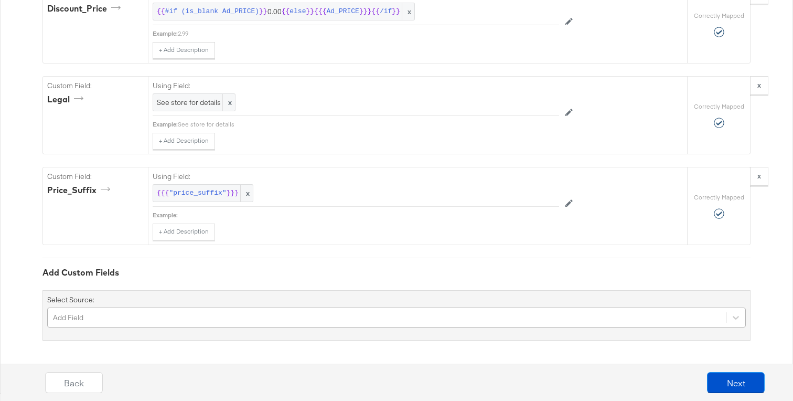
click at [335, 314] on div "Add Field" at bounding box center [396, 318] width 699 height 20
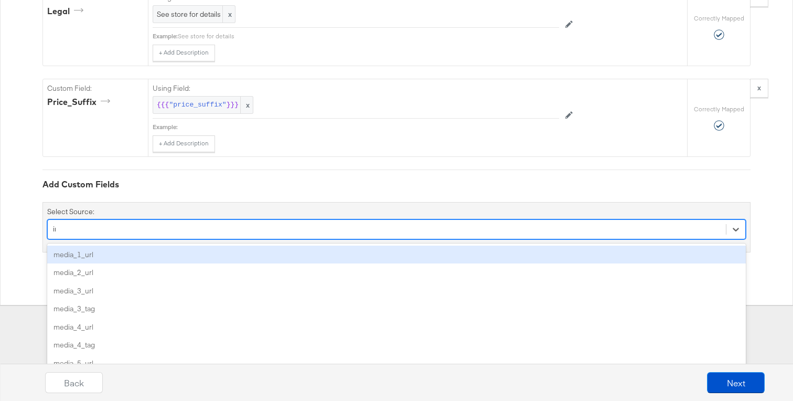
scroll to position [1528, 0]
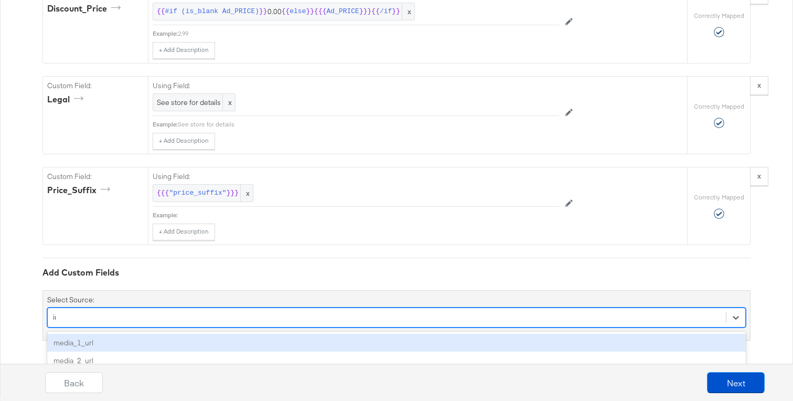
type input "int"
click at [332, 333] on div "internal_label" at bounding box center [396, 343] width 699 height 23
click at [345, 337] on div "internal_label" at bounding box center [396, 343] width 699 height 18
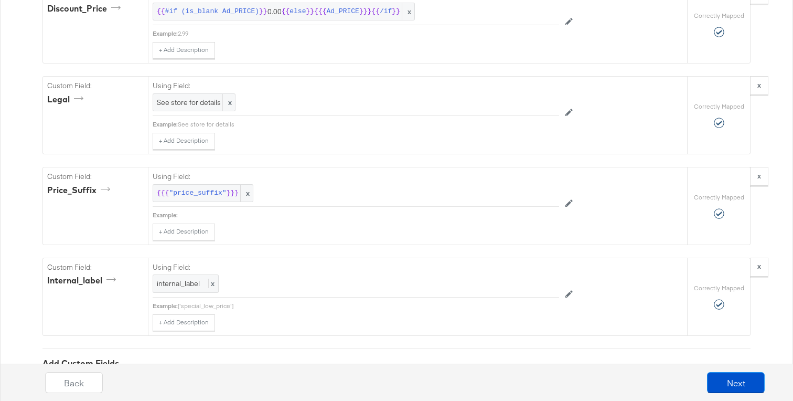
scroll to position [1616, 0]
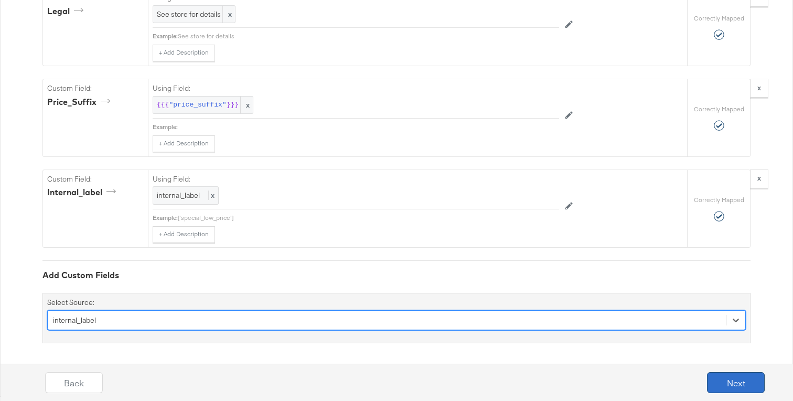
click at [750, 386] on button "Next" at bounding box center [736, 382] width 58 height 21
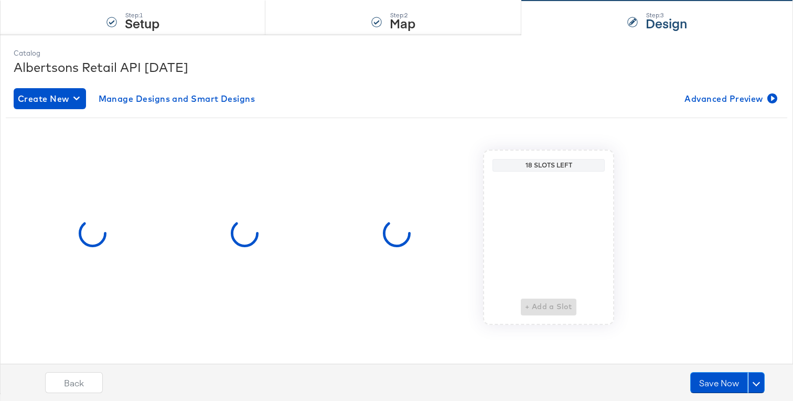
scroll to position [0, 0]
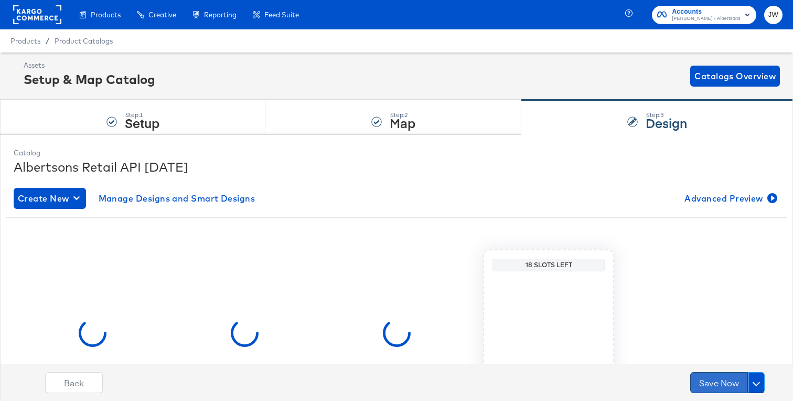
click at [716, 384] on button "Save Now" at bounding box center [720, 382] width 58 height 21
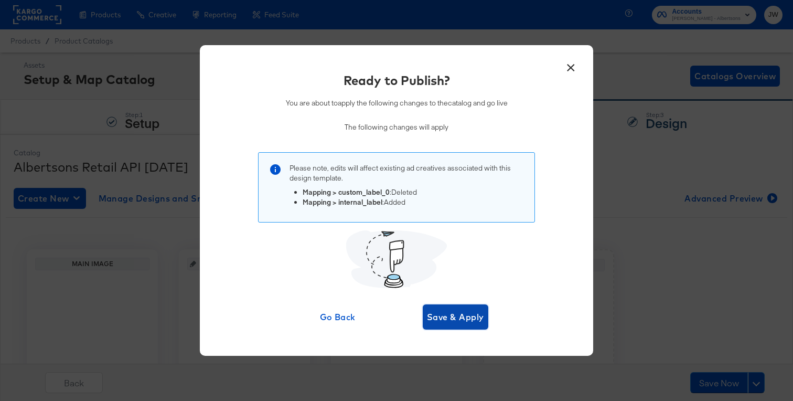
click at [462, 312] on span "Save & Apply" at bounding box center [455, 317] width 57 height 15
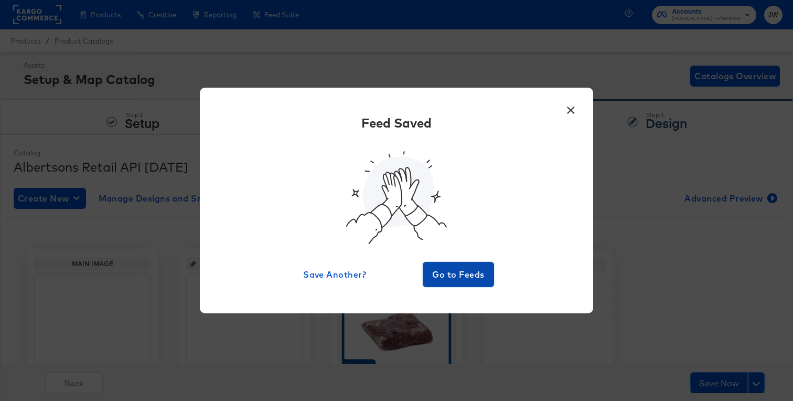
click at [454, 272] on span "Go to Feeds" at bounding box center [458, 274] width 63 height 15
